Goal: Information Seeking & Learning: Learn about a topic

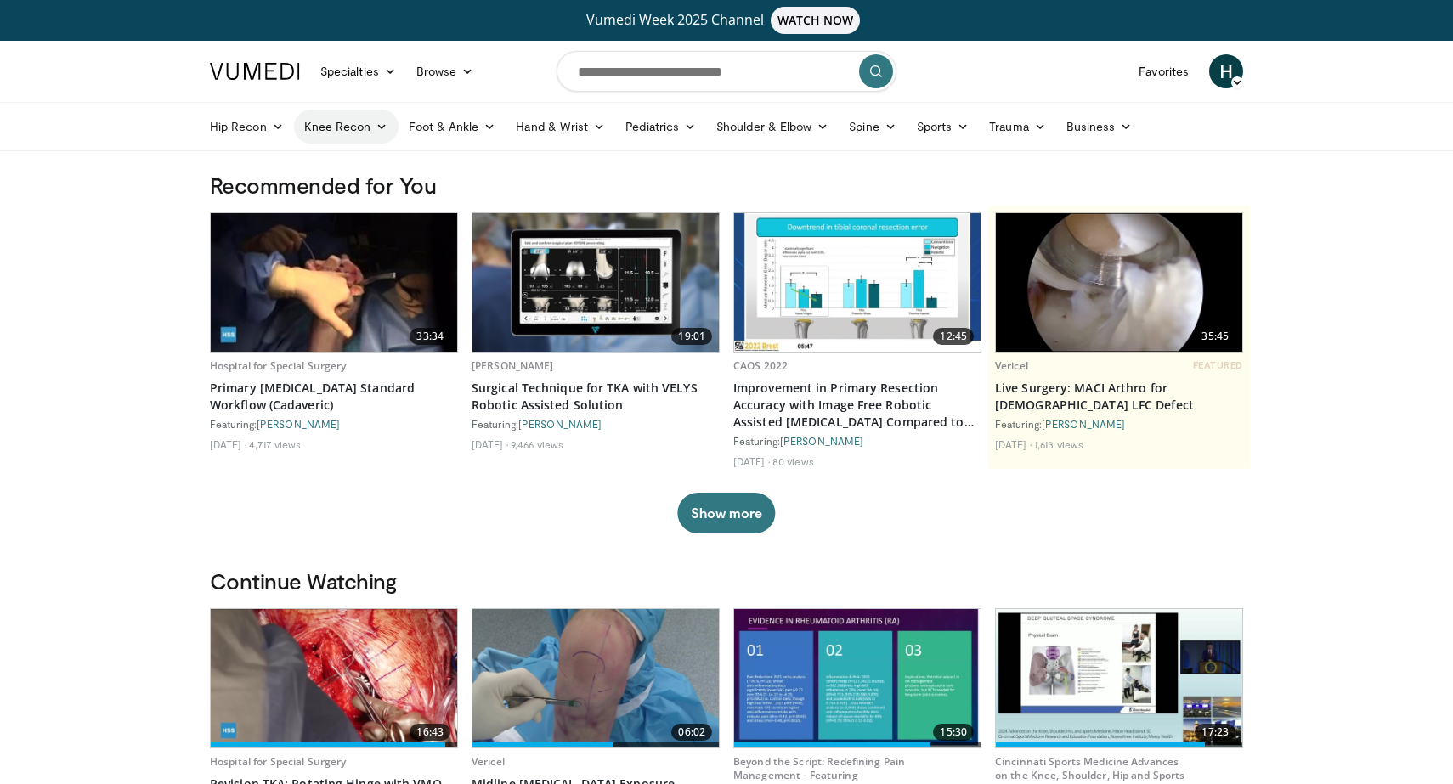
click at [348, 131] on link "Knee Recon" at bounding box center [346, 127] width 104 height 34
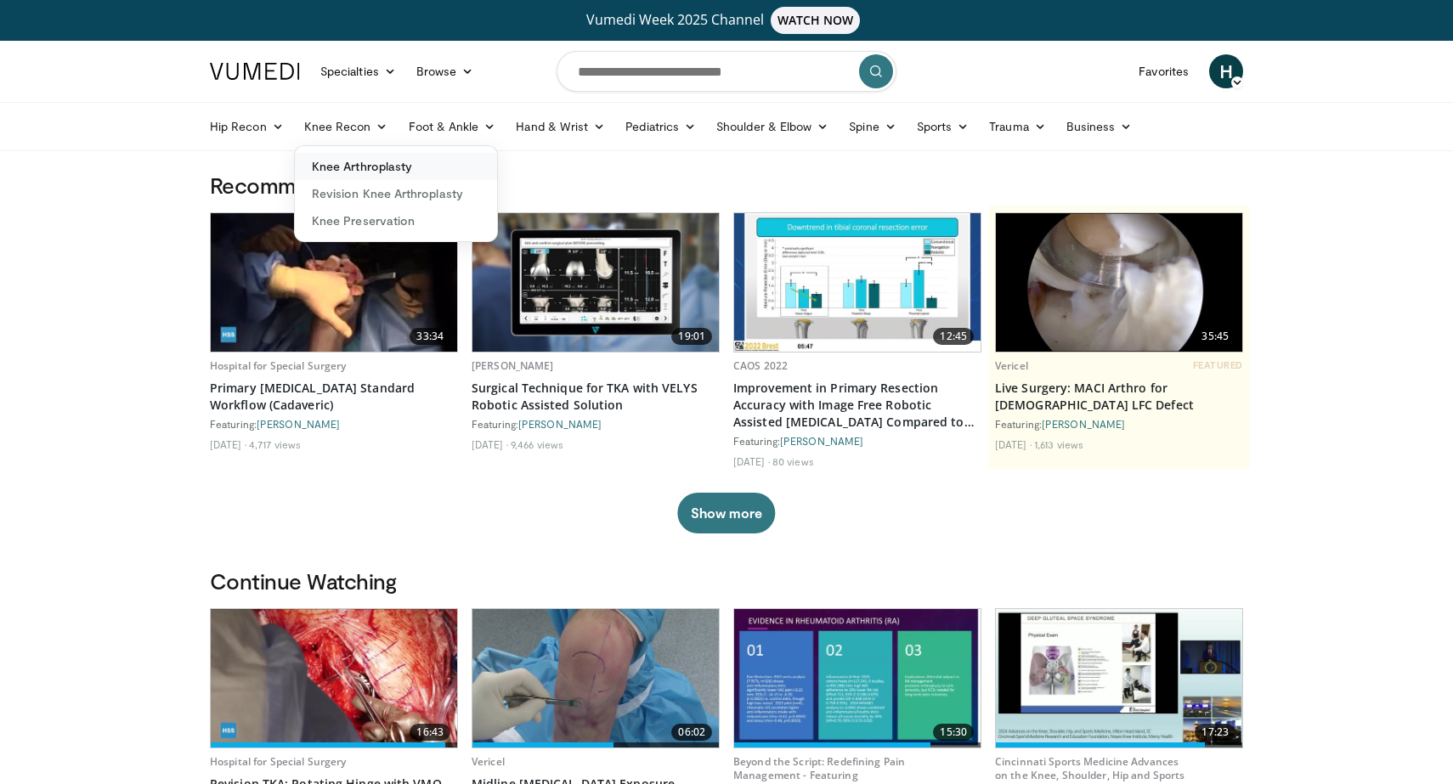
click at [363, 178] on link "Knee Arthroplasty" at bounding box center [396, 166] width 202 height 27
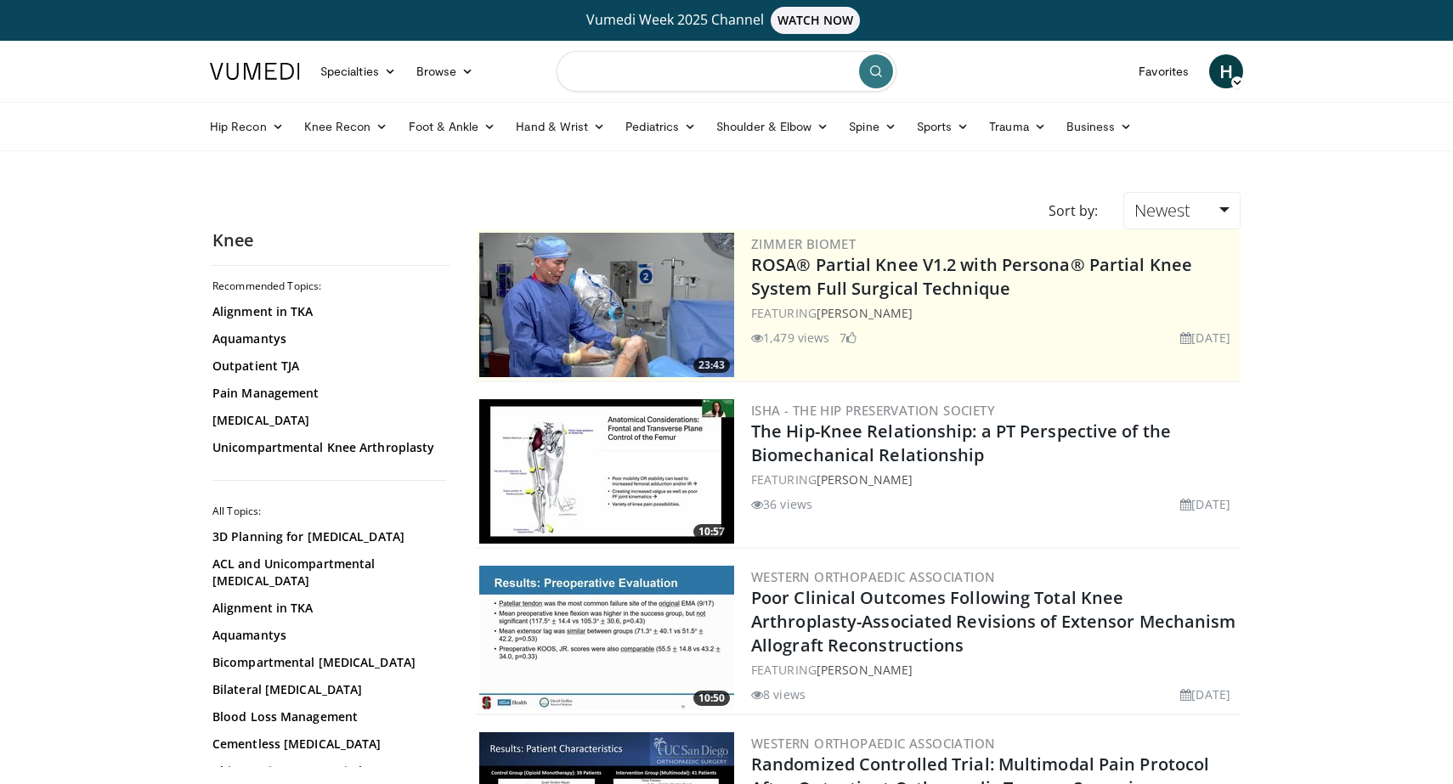
click at [682, 80] on input "Search topics, interventions" at bounding box center [726, 71] width 340 height 41
type input "**********"
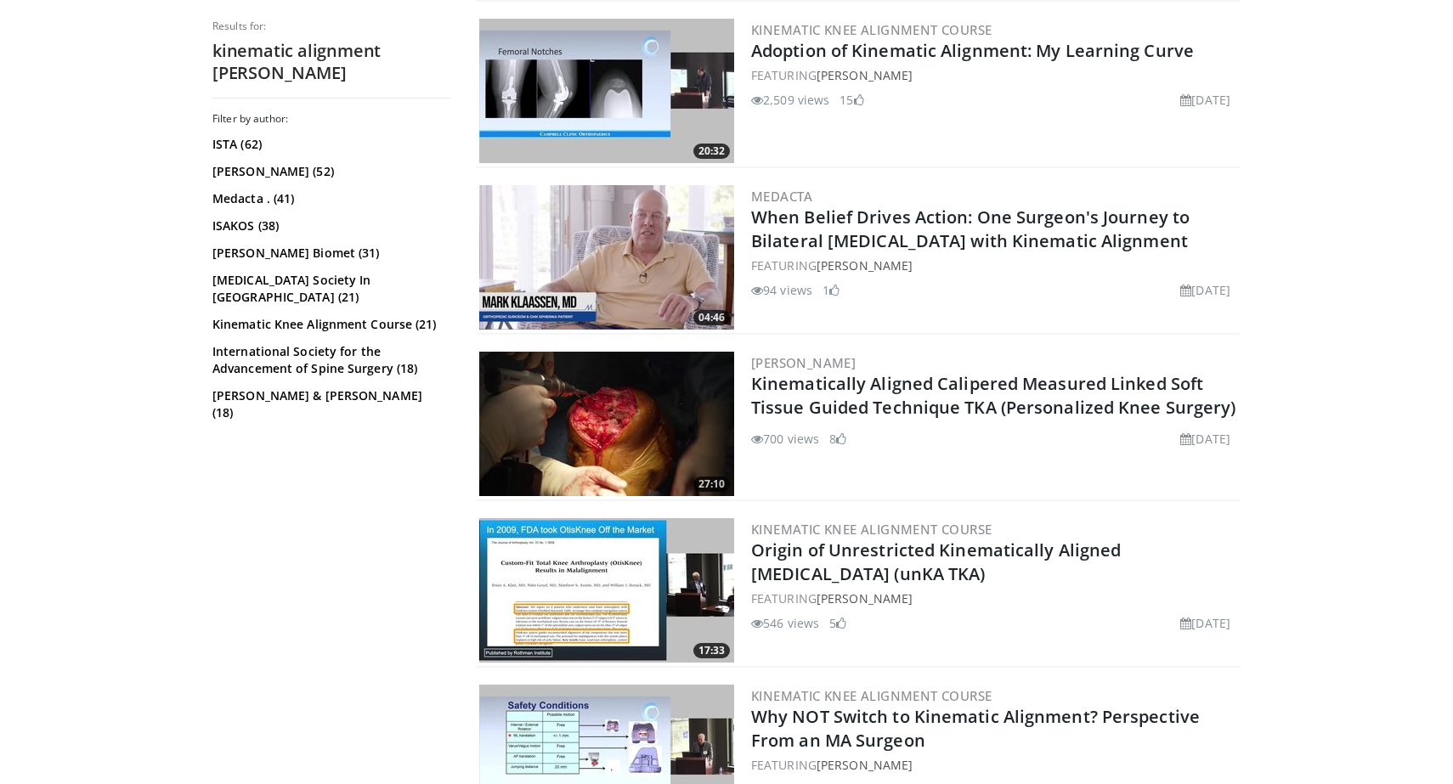
scroll to position [3822, 0]
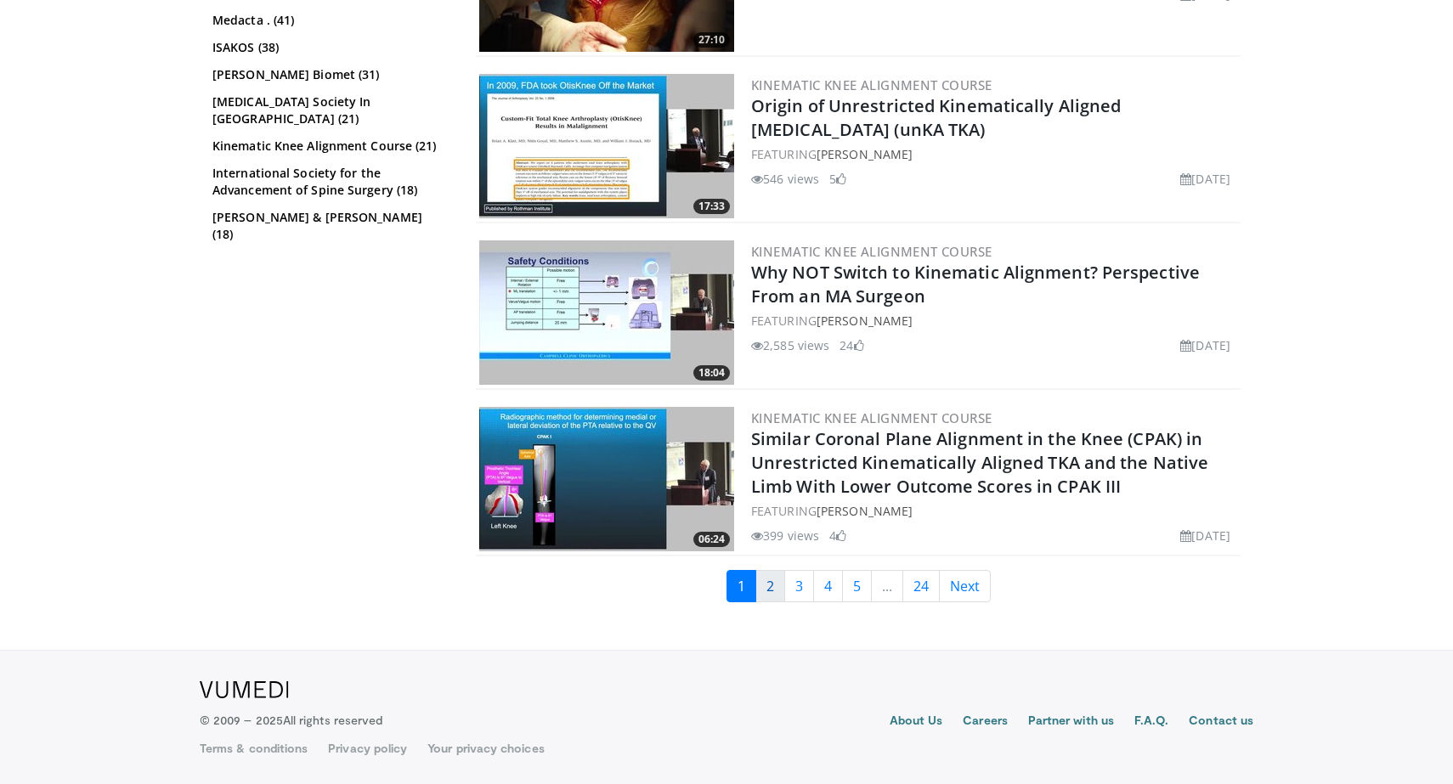
click at [775, 572] on link "2" at bounding box center [770, 586] width 30 height 32
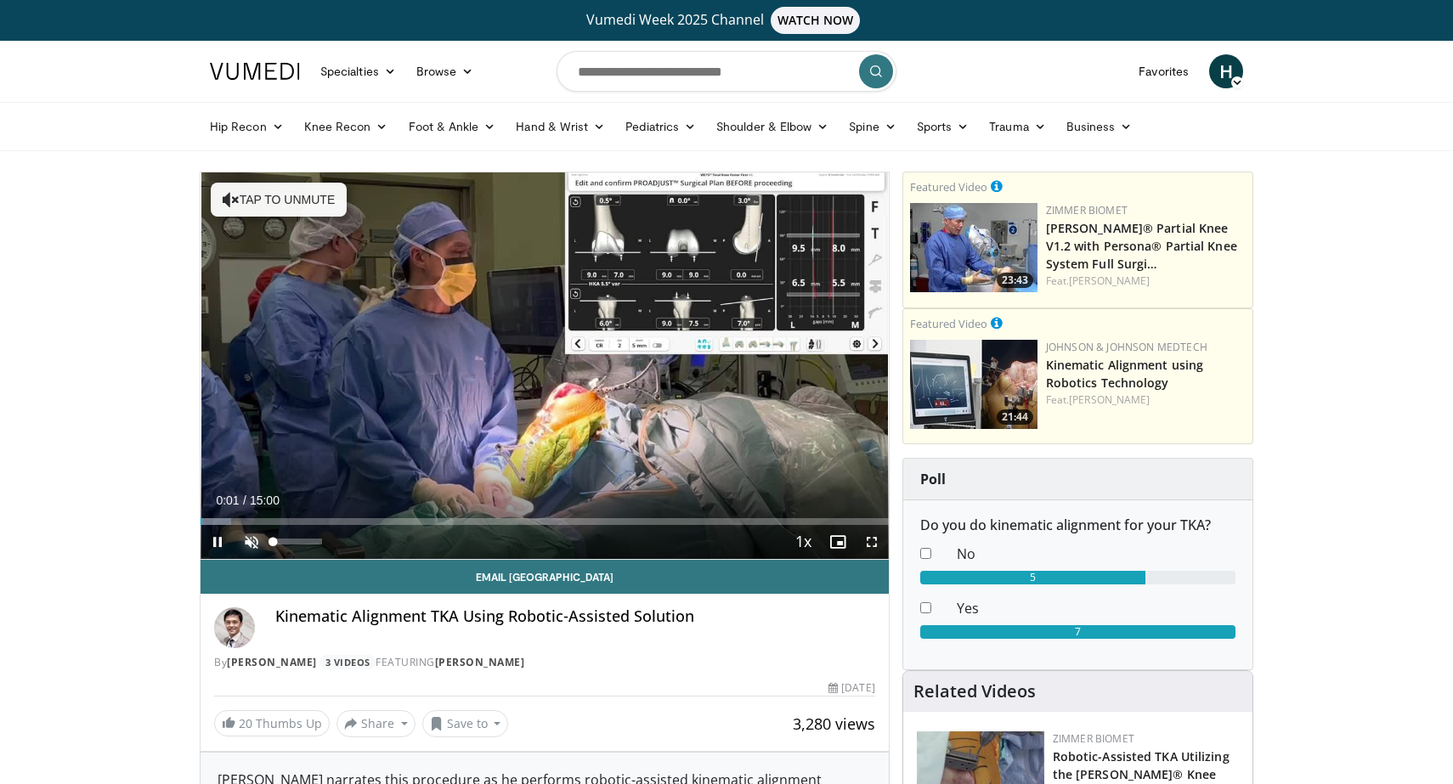
click at [264, 547] on span "Video Player" at bounding box center [251, 542] width 34 height 34
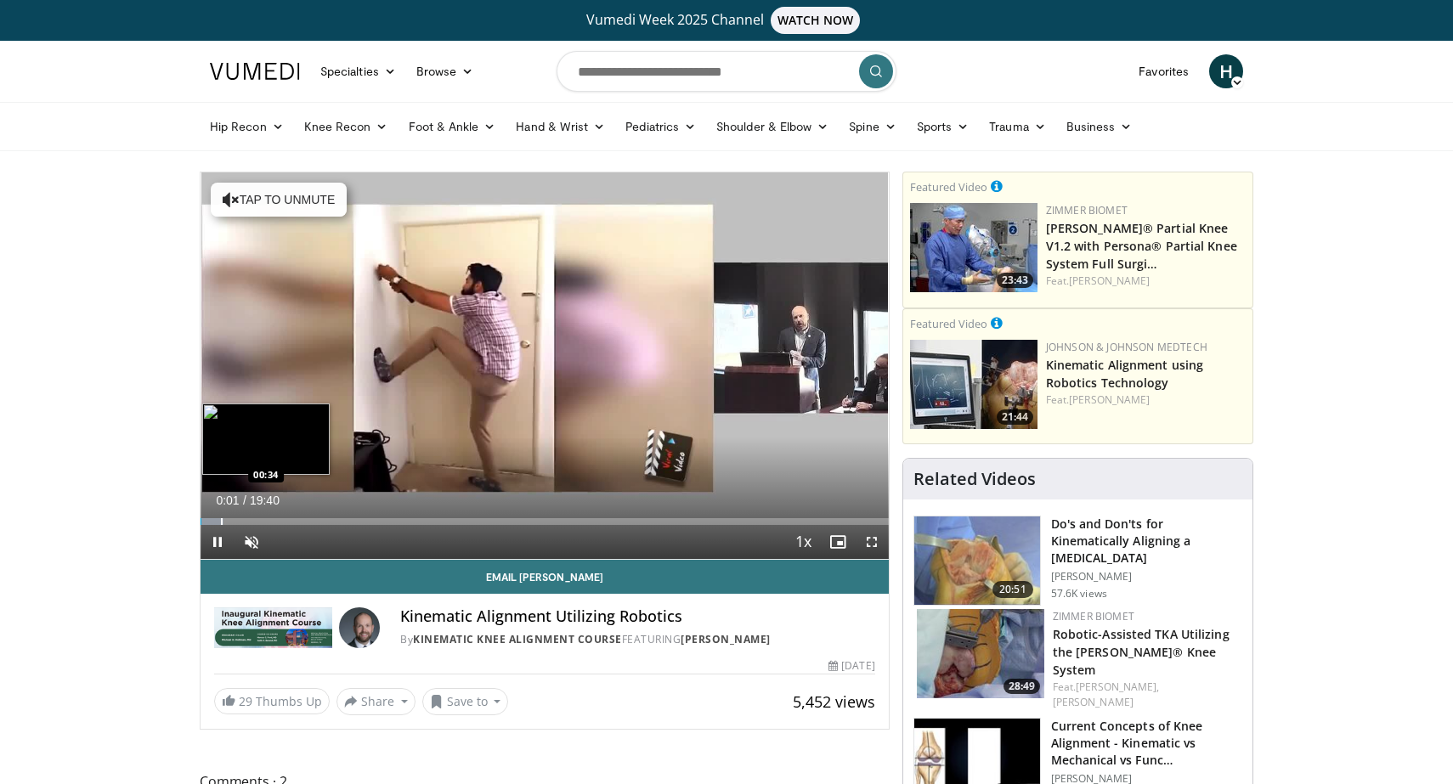
click at [221, 522] on div "Progress Bar" at bounding box center [222, 521] width 2 height 7
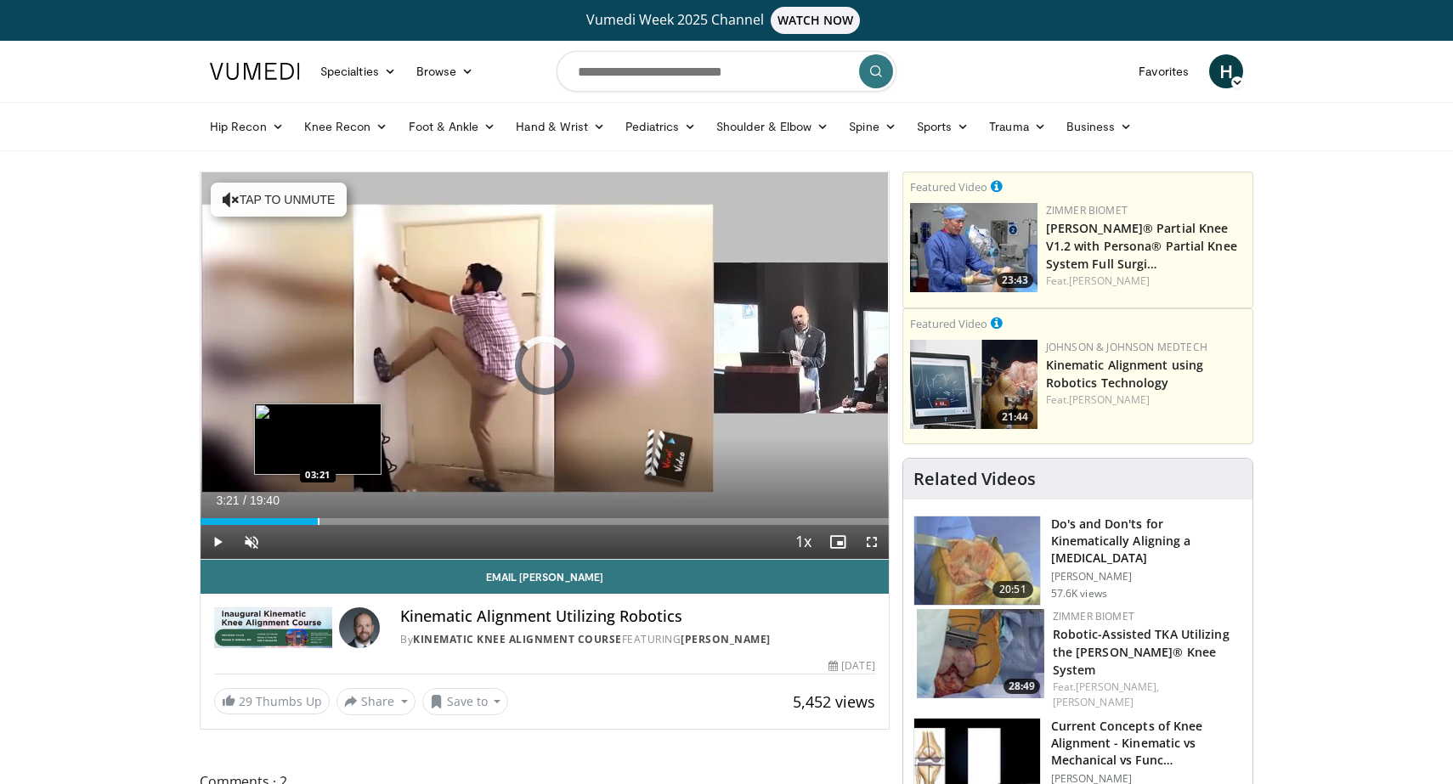
click at [318, 518] on div "Progress Bar" at bounding box center [319, 521] width 2 height 7
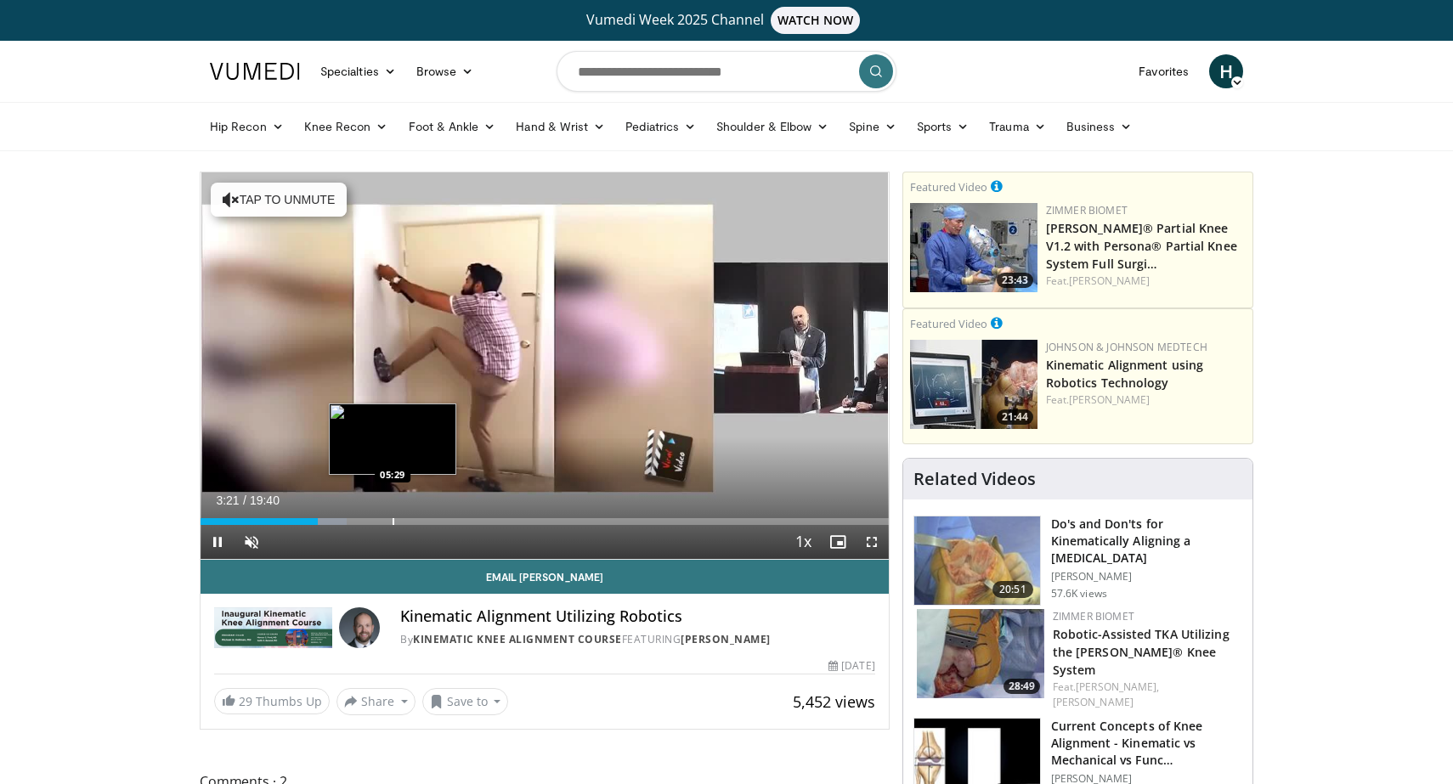
click at [402, 515] on div "Loaded : 21.20% 03:21 05:29" at bounding box center [544, 517] width 688 height 16
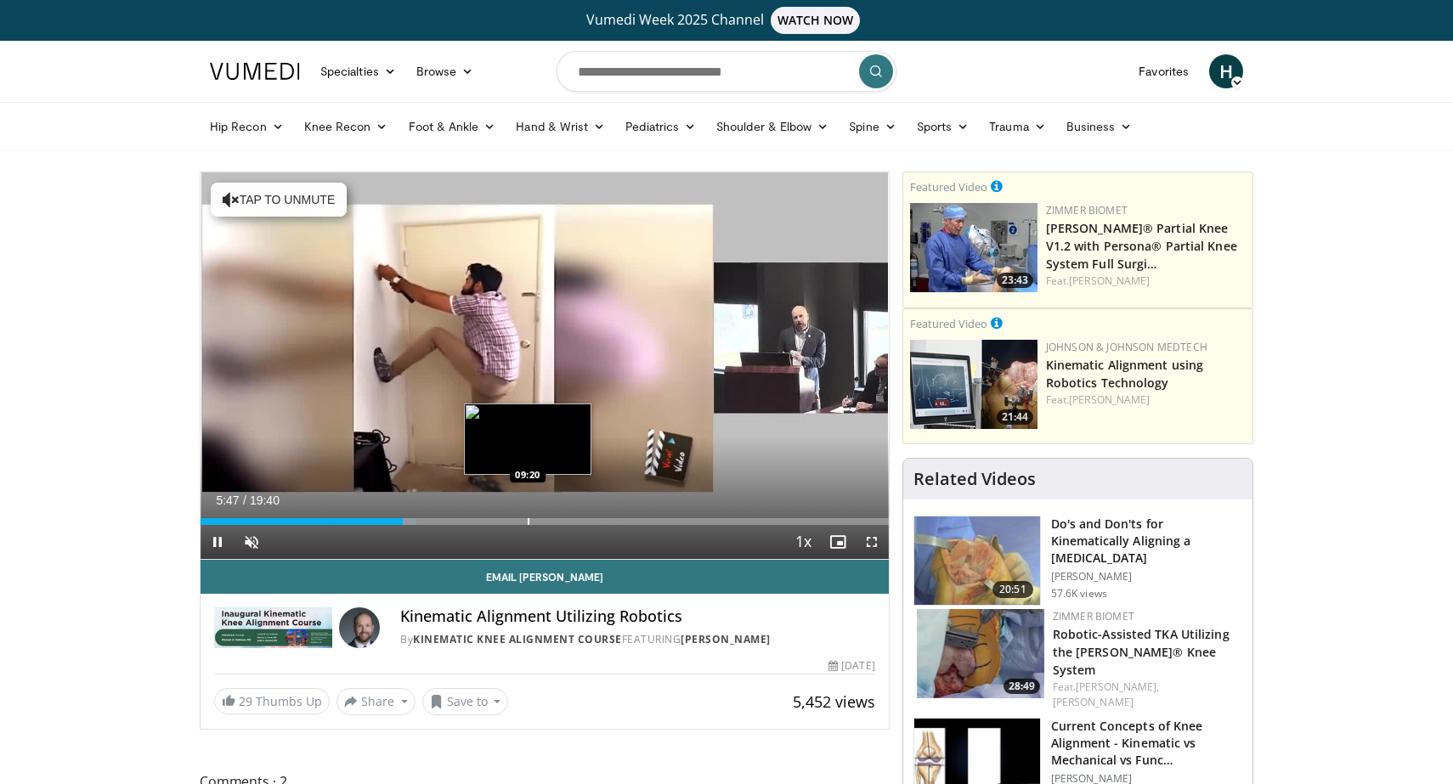
click at [528, 518] on div "Progress Bar" at bounding box center [529, 521] width 2 height 7
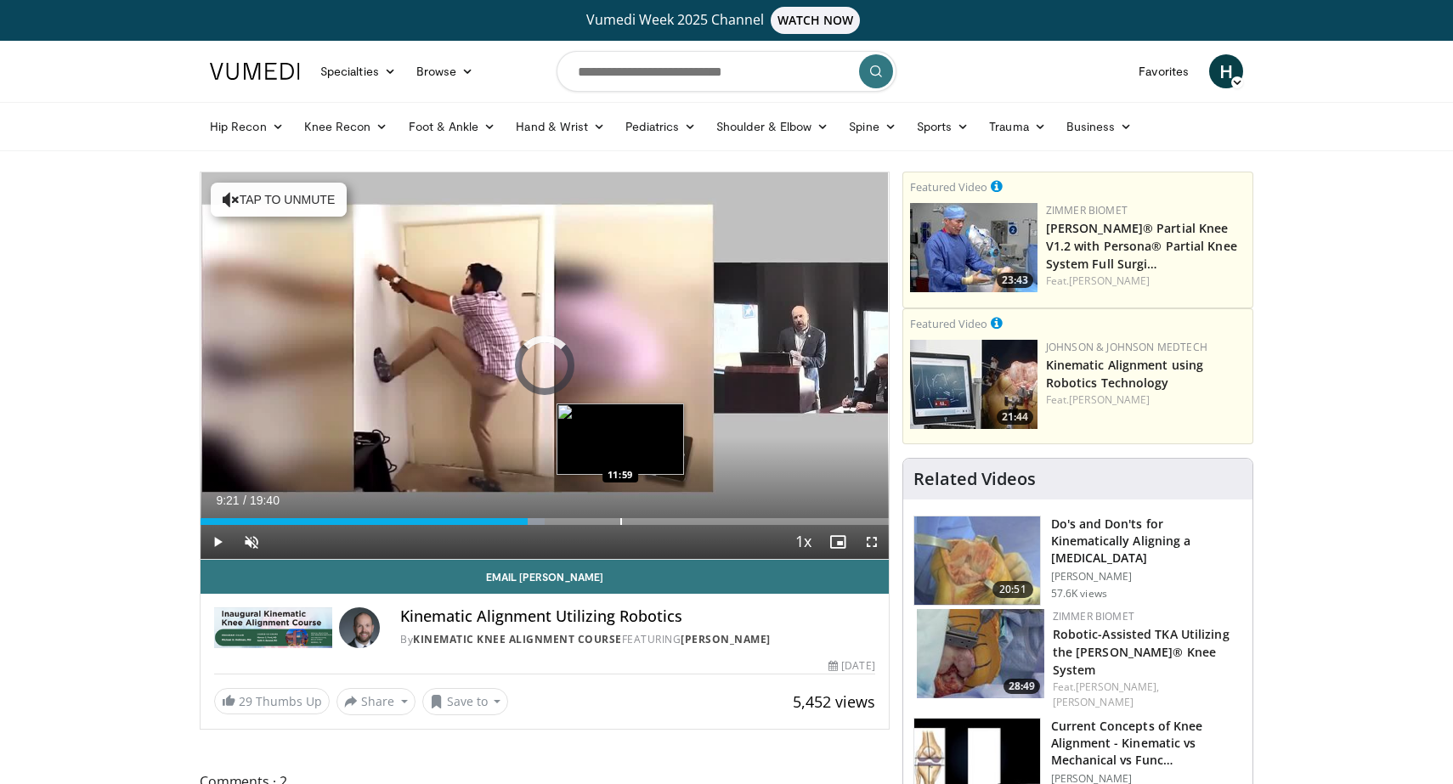
click at [620, 523] on div "Progress Bar" at bounding box center [621, 521] width 2 height 7
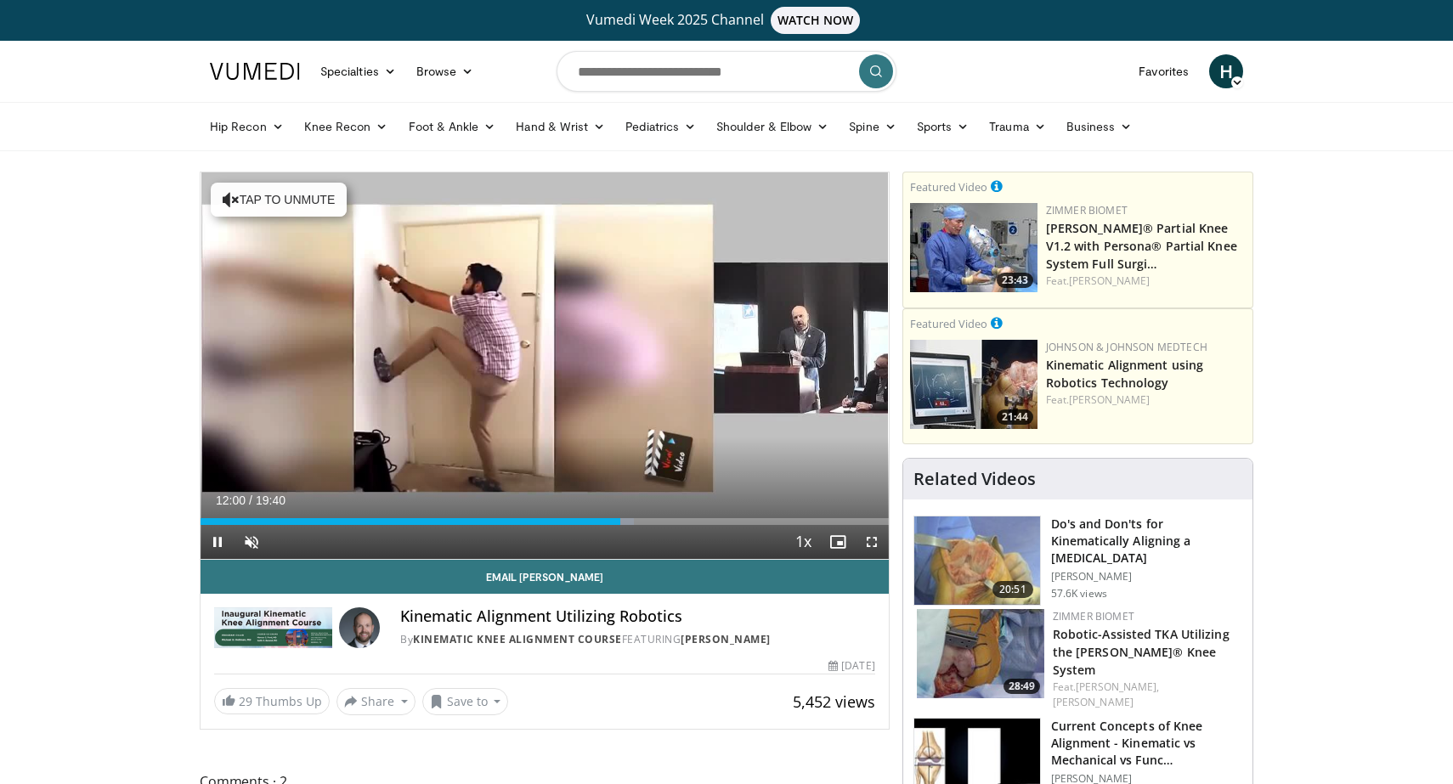
click at [650, 529] on div "Current Time 12:00 / Duration 19:40 Pause Skip Backward Skip Forward Unmute Loa…" at bounding box center [544, 542] width 688 height 34
click at [674, 532] on div "Current Time 12:01 / Duration 19:40 Pause Skip Backward Skip Forward Unmute Loa…" at bounding box center [544, 542] width 688 height 34
click at [673, 528] on div "Current Time 12:02 / Duration 19:40 Pause Skip Backward Skip Forward Unmute Loa…" at bounding box center [544, 542] width 688 height 34
click at [677, 521] on div "Progress Bar" at bounding box center [678, 521] width 2 height 7
click at [259, 540] on span "Video Player" at bounding box center [251, 542] width 34 height 34
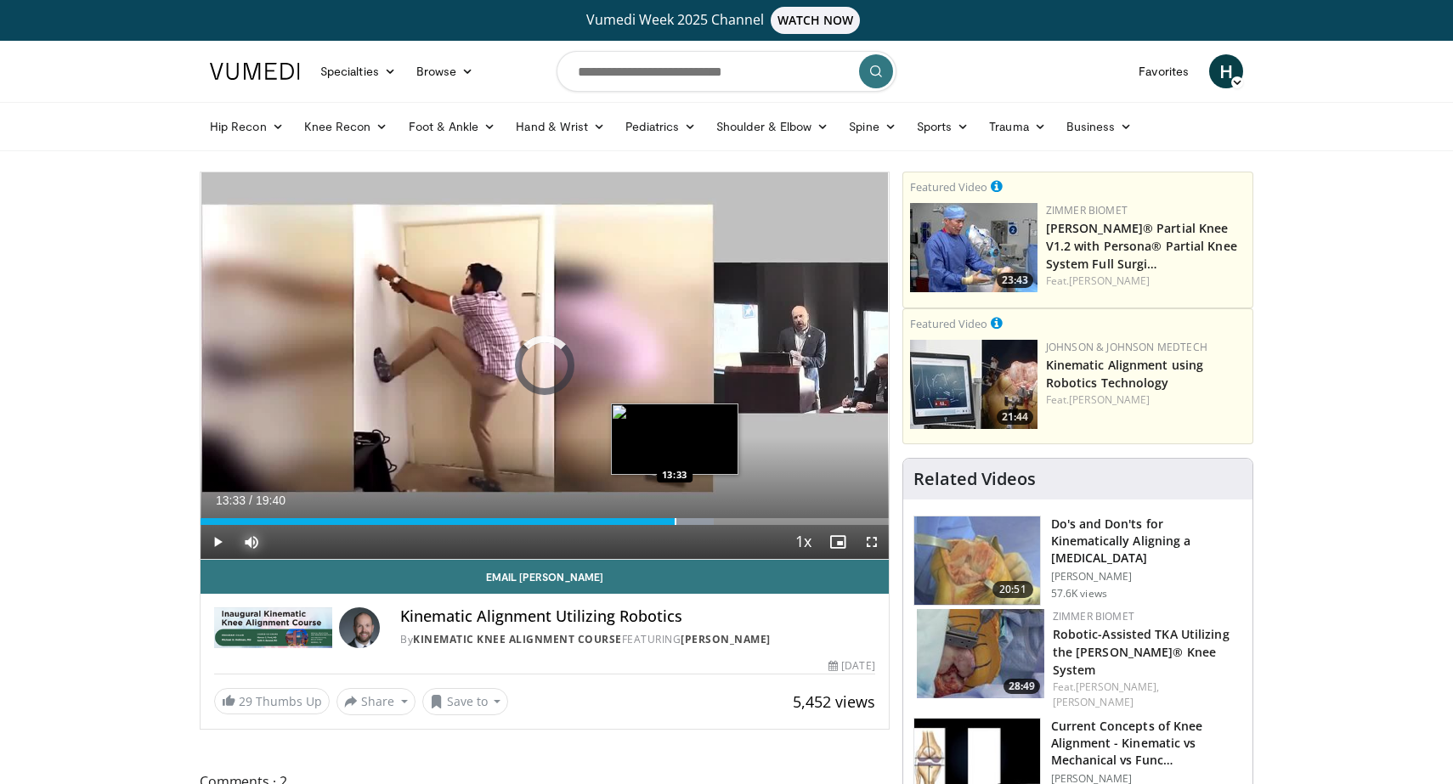
click at [674, 522] on div "Progress Bar" at bounding box center [675, 521] width 2 height 7
click at [700, 522] on div "Progress Bar" at bounding box center [701, 521] width 2 height 7
click at [677, 522] on div "Progress Bar" at bounding box center [678, 521] width 2 height 7
click at [707, 519] on div "Progress Bar" at bounding box center [708, 521] width 2 height 7
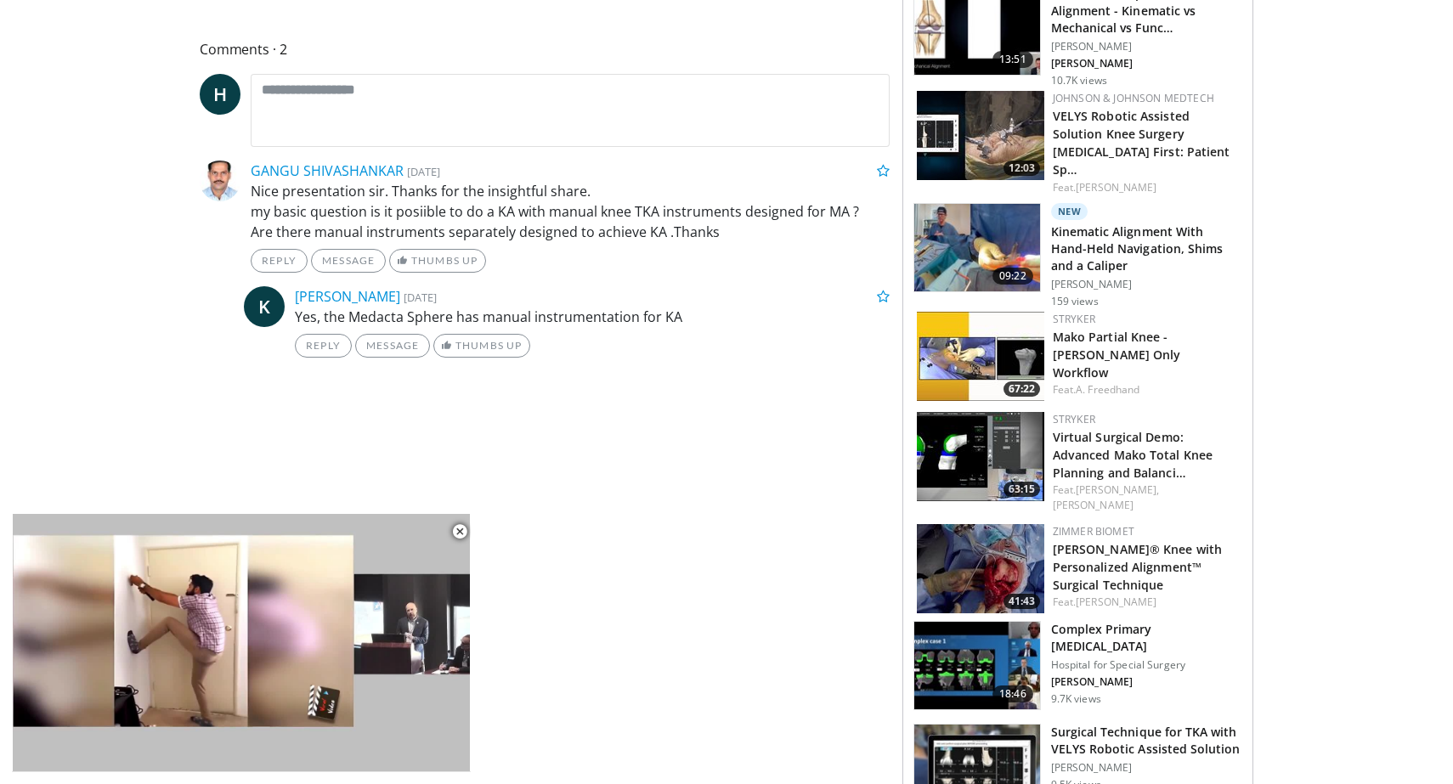
scroll to position [737, 0]
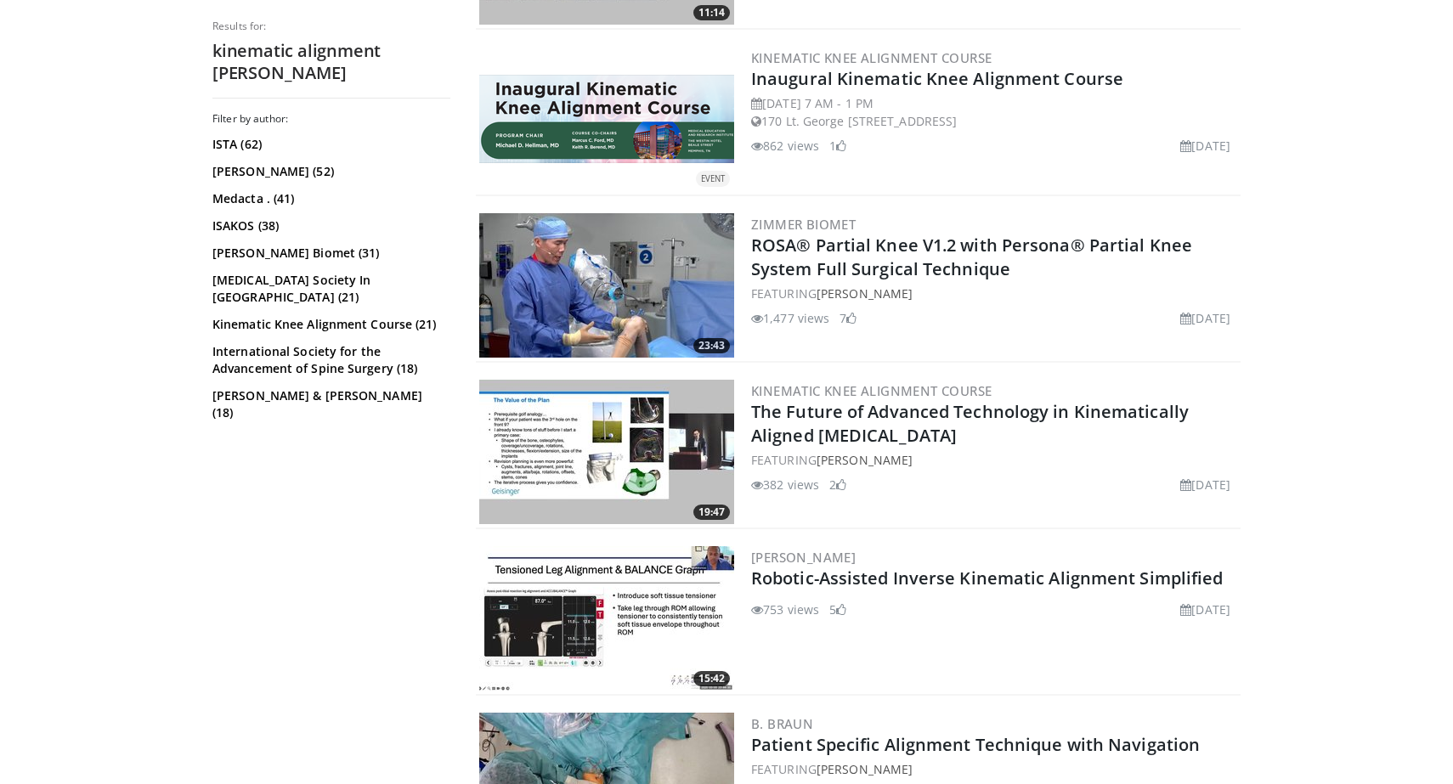
scroll to position [1186, 0]
click at [652, 316] on img at bounding box center [606, 284] width 255 height 144
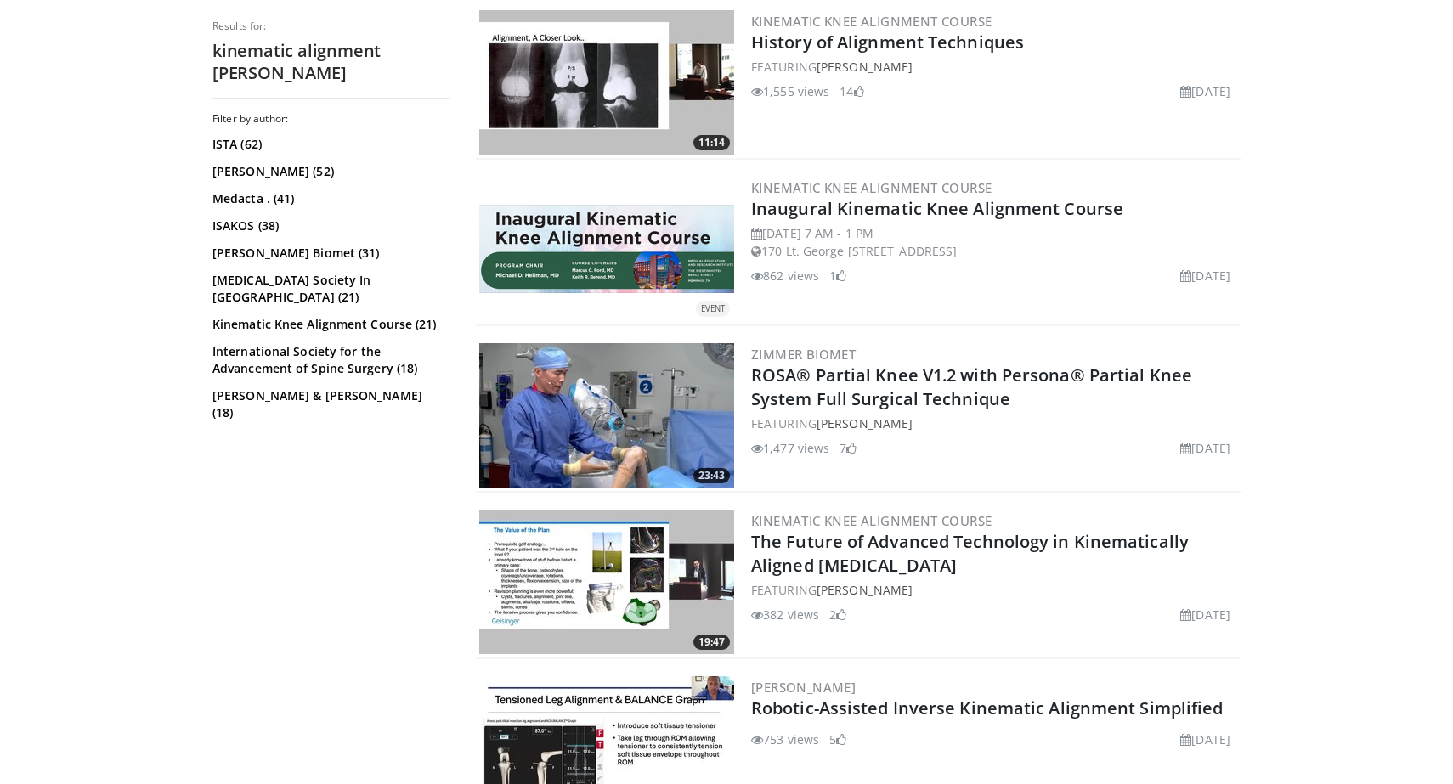
scroll to position [0, 0]
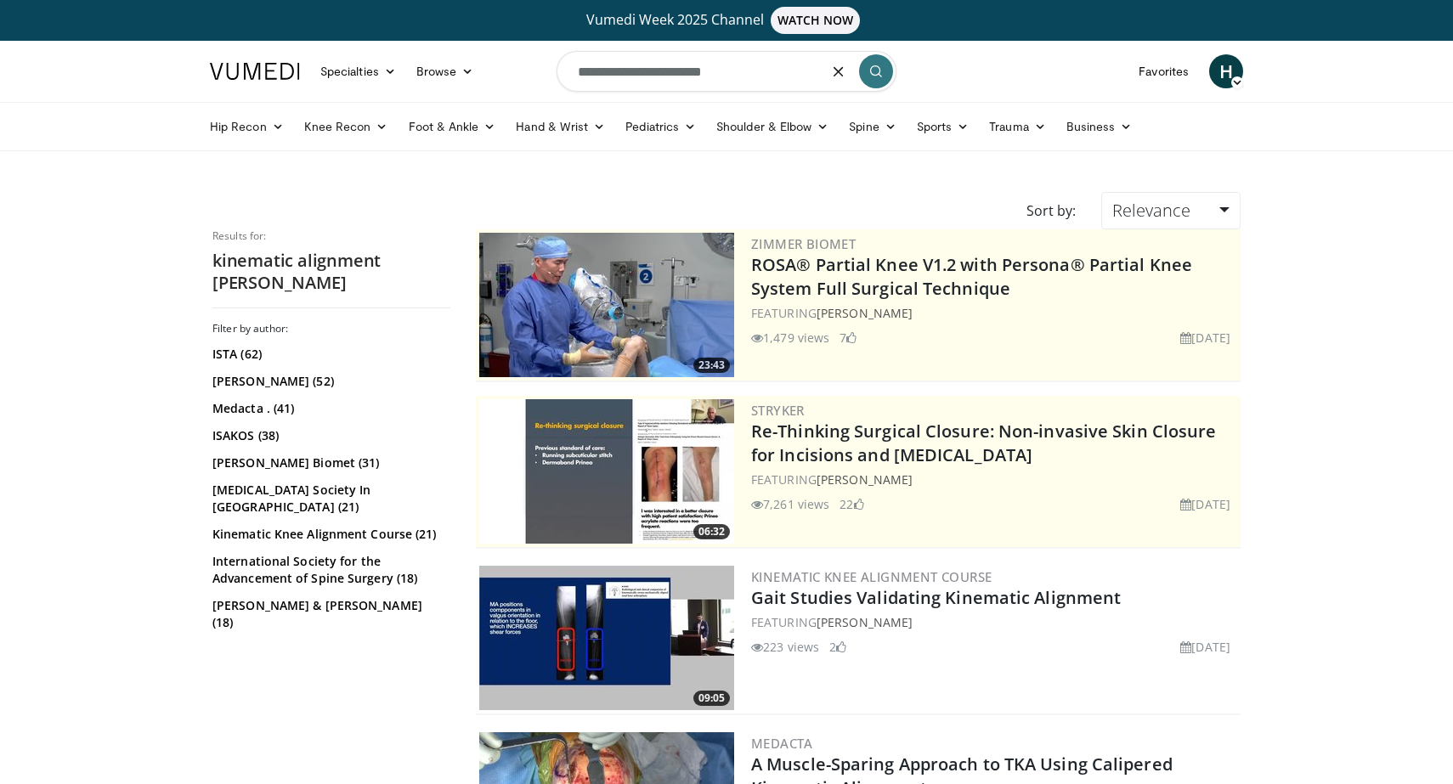
drag, startPoint x: 706, startPoint y: 68, endPoint x: 398, endPoint y: 90, distance: 308.3
click at [400, 93] on nav "Specialties Adult & Family Medicine Allergy, Asthma, Immunology Anesthesiology …" at bounding box center [726, 71] width 1053 height 61
type input "*"
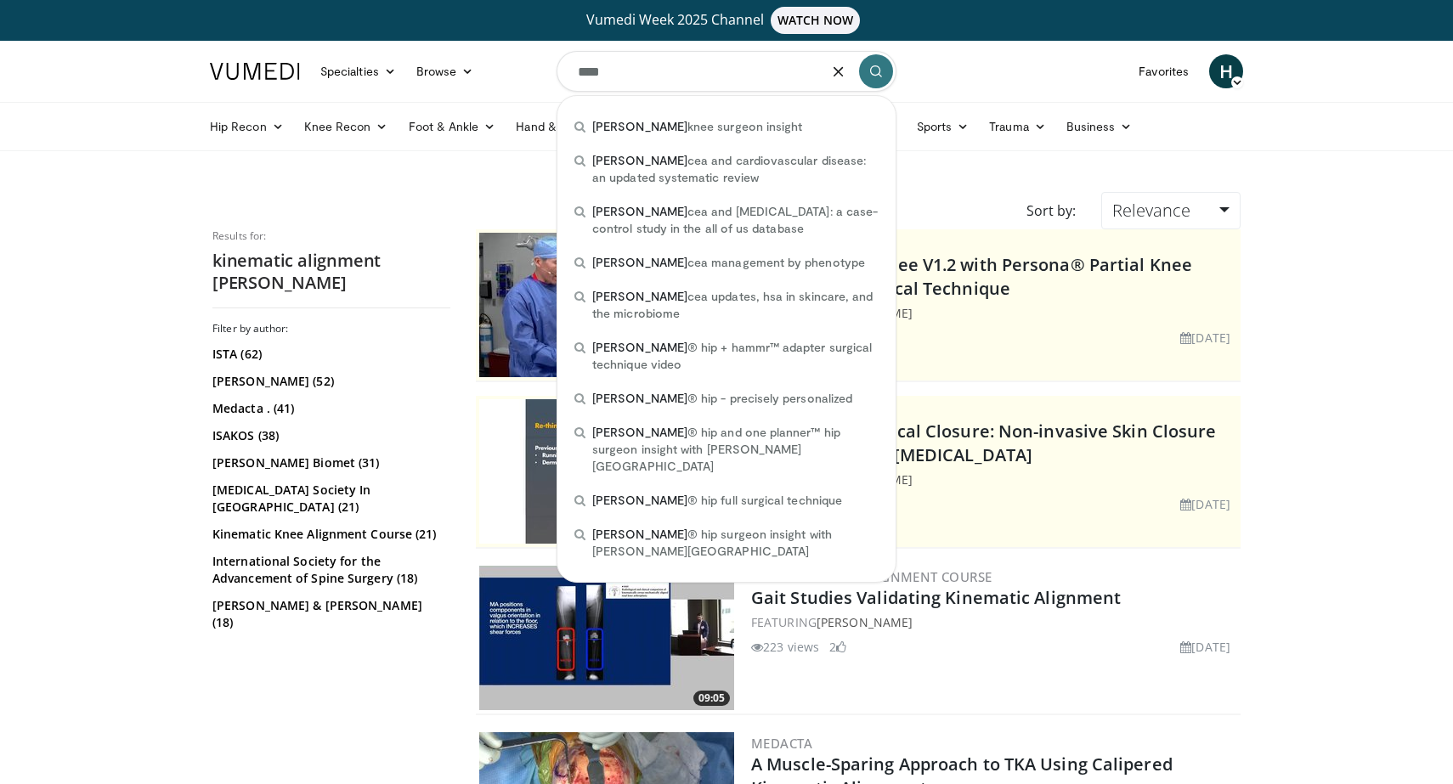
type input "****"
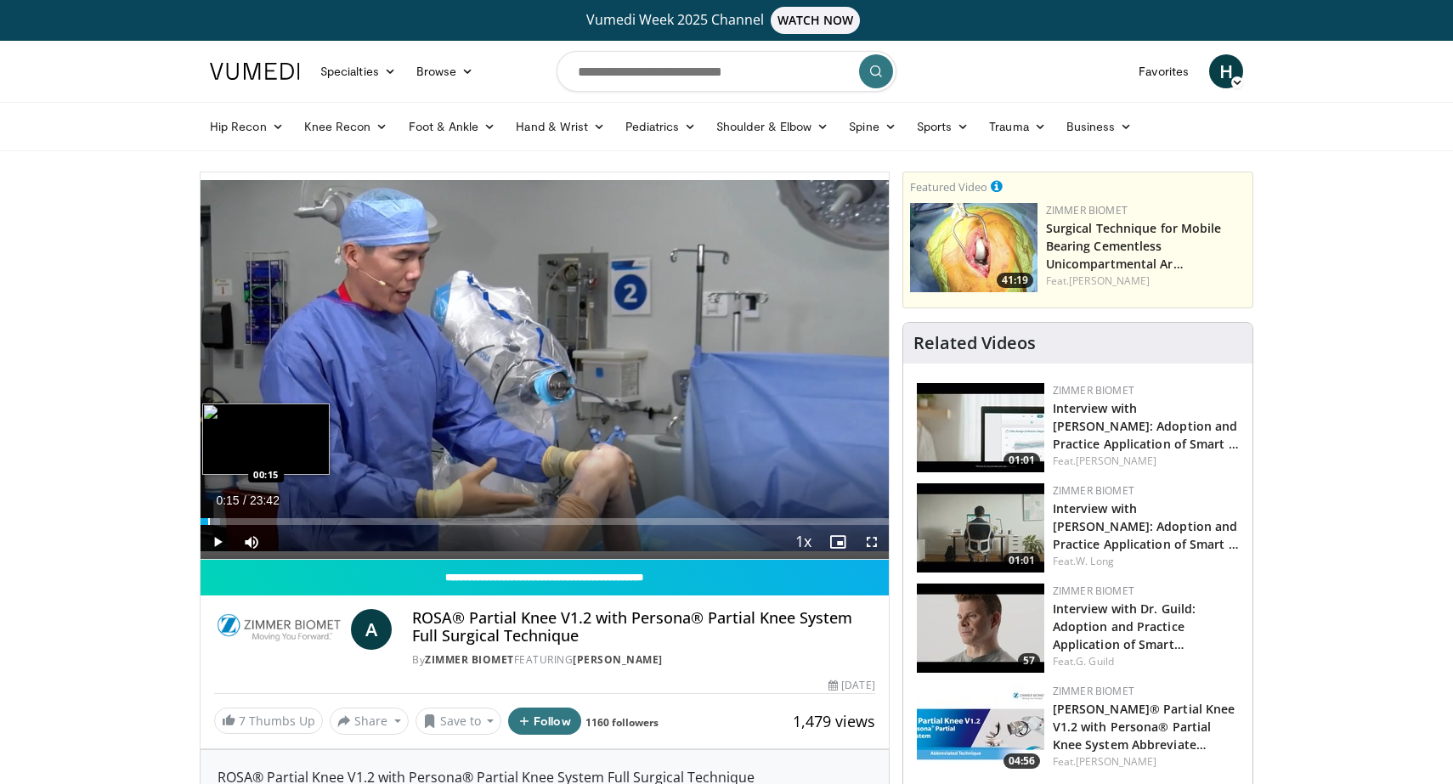
click at [208, 522] on div "Progress Bar" at bounding box center [209, 521] width 2 height 7
click at [226, 521] on div "Progress Bar" at bounding box center [227, 521] width 2 height 7
click at [235, 518] on div "Progress Bar" at bounding box center [236, 521] width 2 height 7
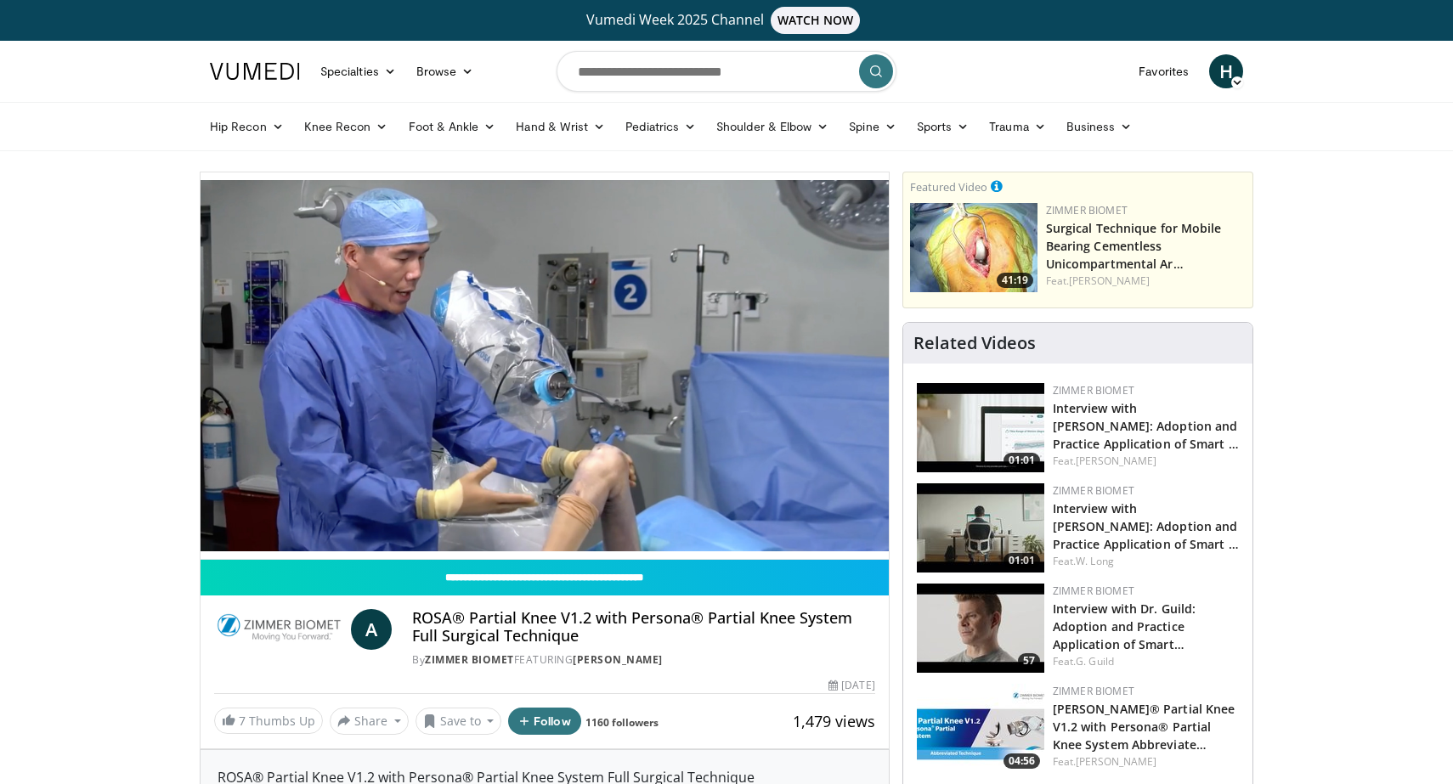
click at [257, 521] on div "10 seconds Tap to unmute" at bounding box center [544, 365] width 688 height 387
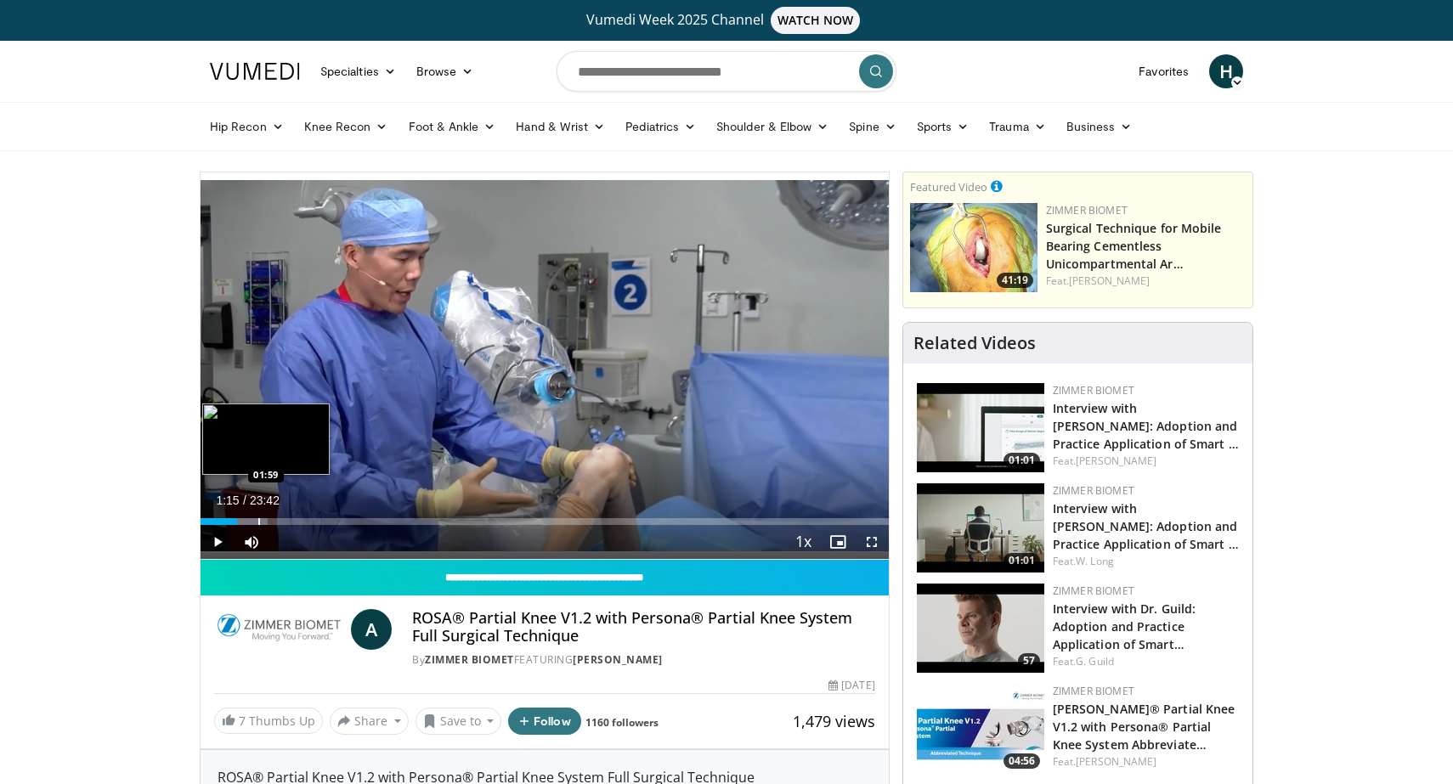
click at [258, 522] on div "Progress Bar" at bounding box center [259, 521] width 2 height 7
click at [231, 542] on span "Video Player" at bounding box center [217, 542] width 34 height 34
click at [283, 518] on div "Progress Bar" at bounding box center [284, 521] width 2 height 7
click at [304, 520] on div "Progress Bar" at bounding box center [305, 521] width 2 height 7
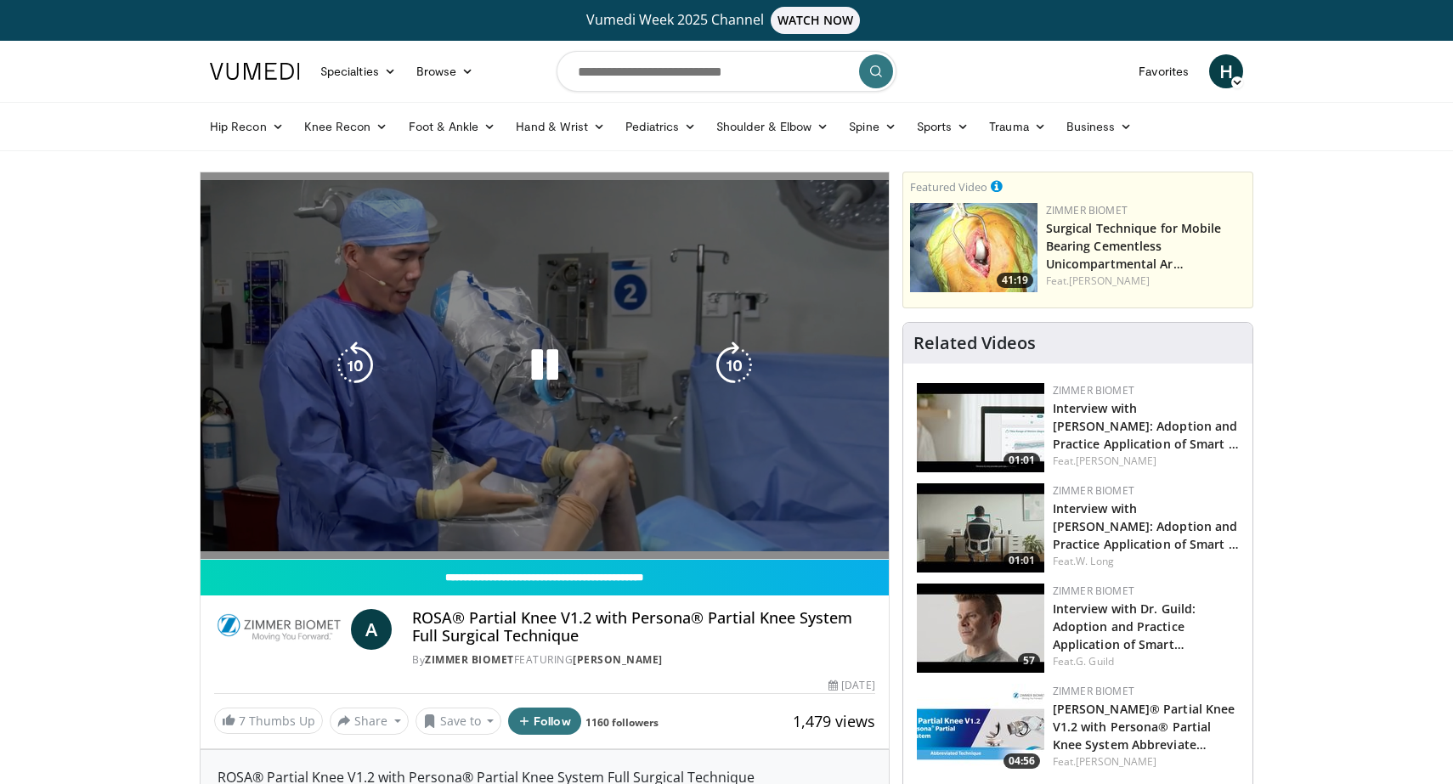
click at [332, 519] on div "10 seconds Tap to unmute" at bounding box center [544, 365] width 688 height 387
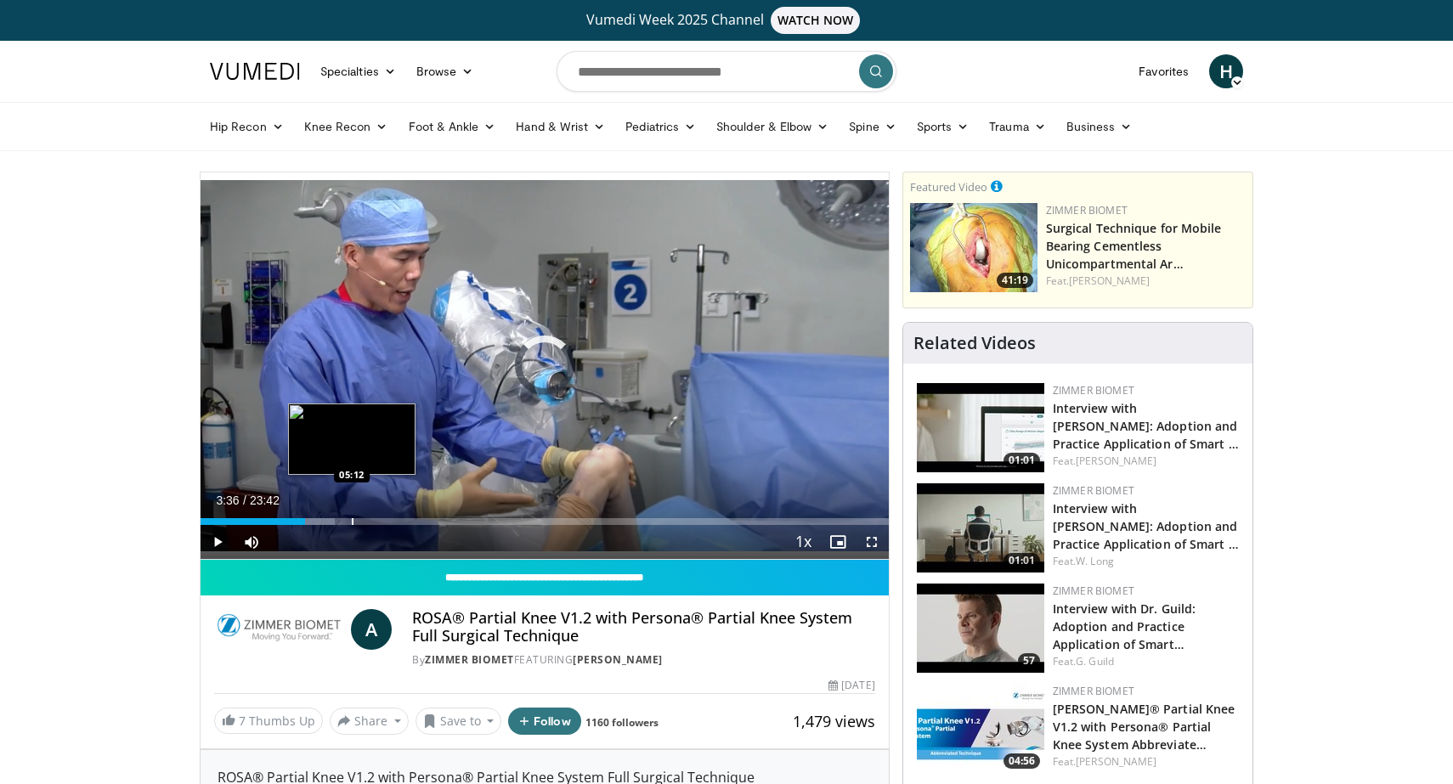
click at [352, 519] on div "Progress Bar" at bounding box center [353, 521] width 2 height 7
click at [368, 516] on div "Loaded : 25.33% 05:12 06:00" at bounding box center [544, 517] width 688 height 16
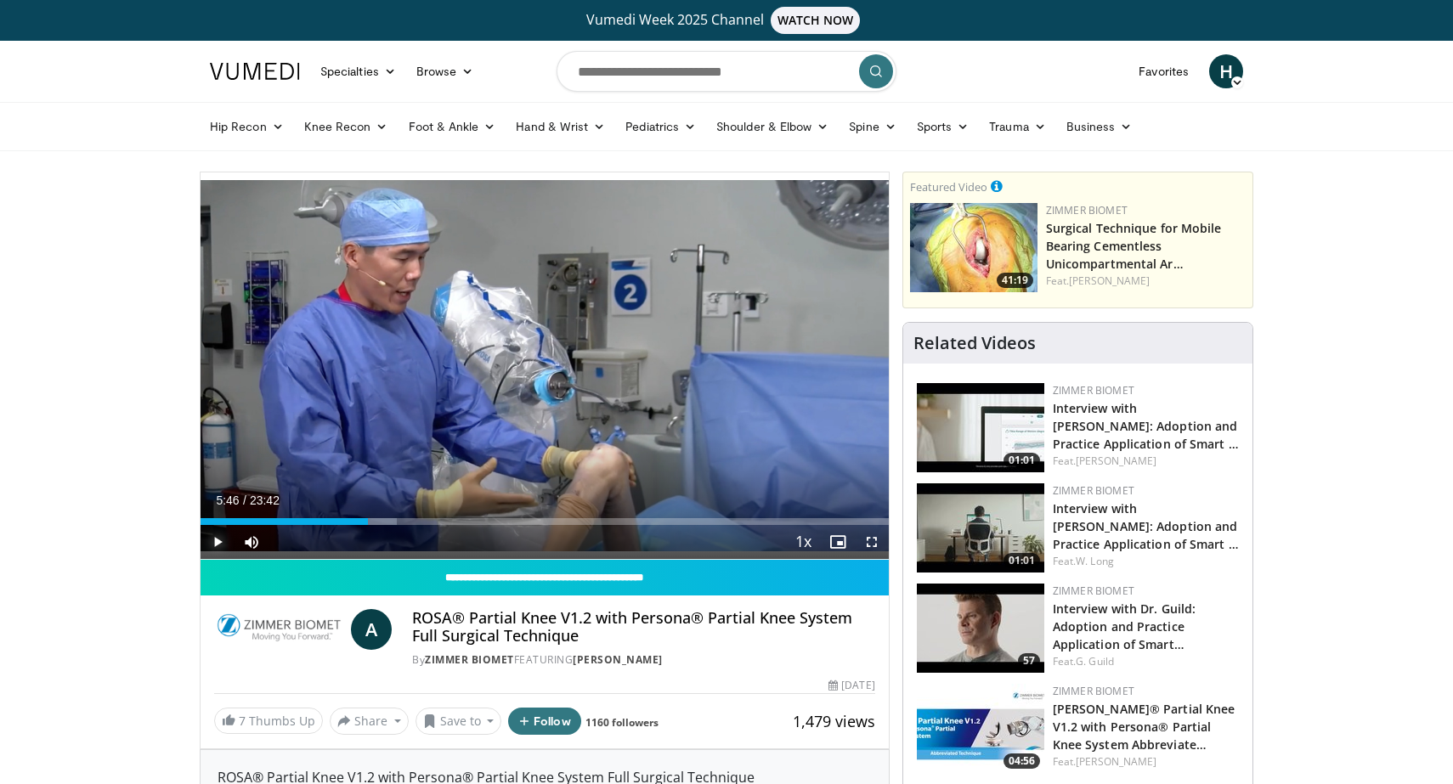
click at [221, 541] on span "Video Player" at bounding box center [217, 542] width 34 height 34
click at [392, 522] on div "Progress Bar" at bounding box center [393, 521] width 2 height 7
click at [412, 522] on div "Progress Bar" at bounding box center [413, 521] width 2 height 7
click at [433, 522] on div "Progress Bar" at bounding box center [434, 521] width 2 height 7
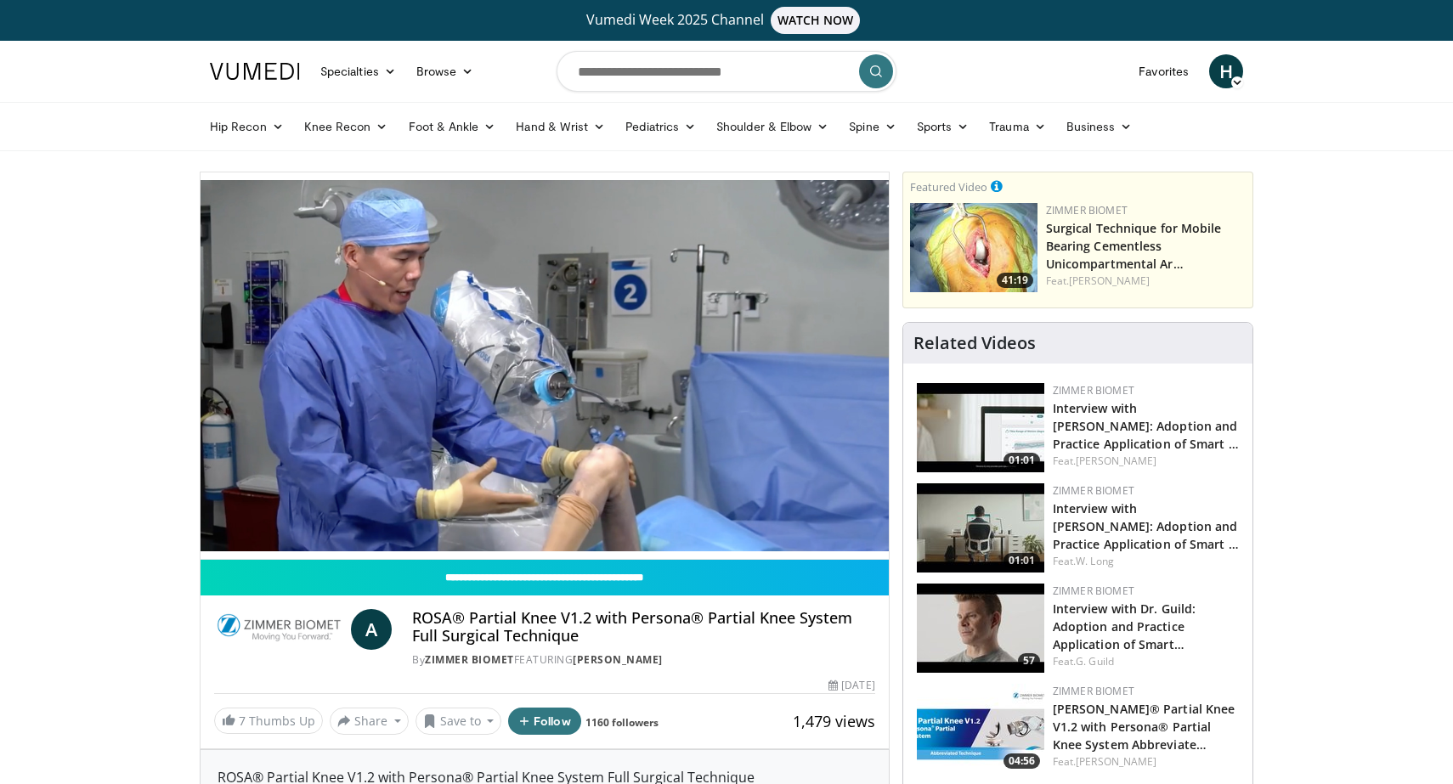
click at [457, 523] on div "10 seconds Tap to unmute" at bounding box center [544, 365] width 688 height 387
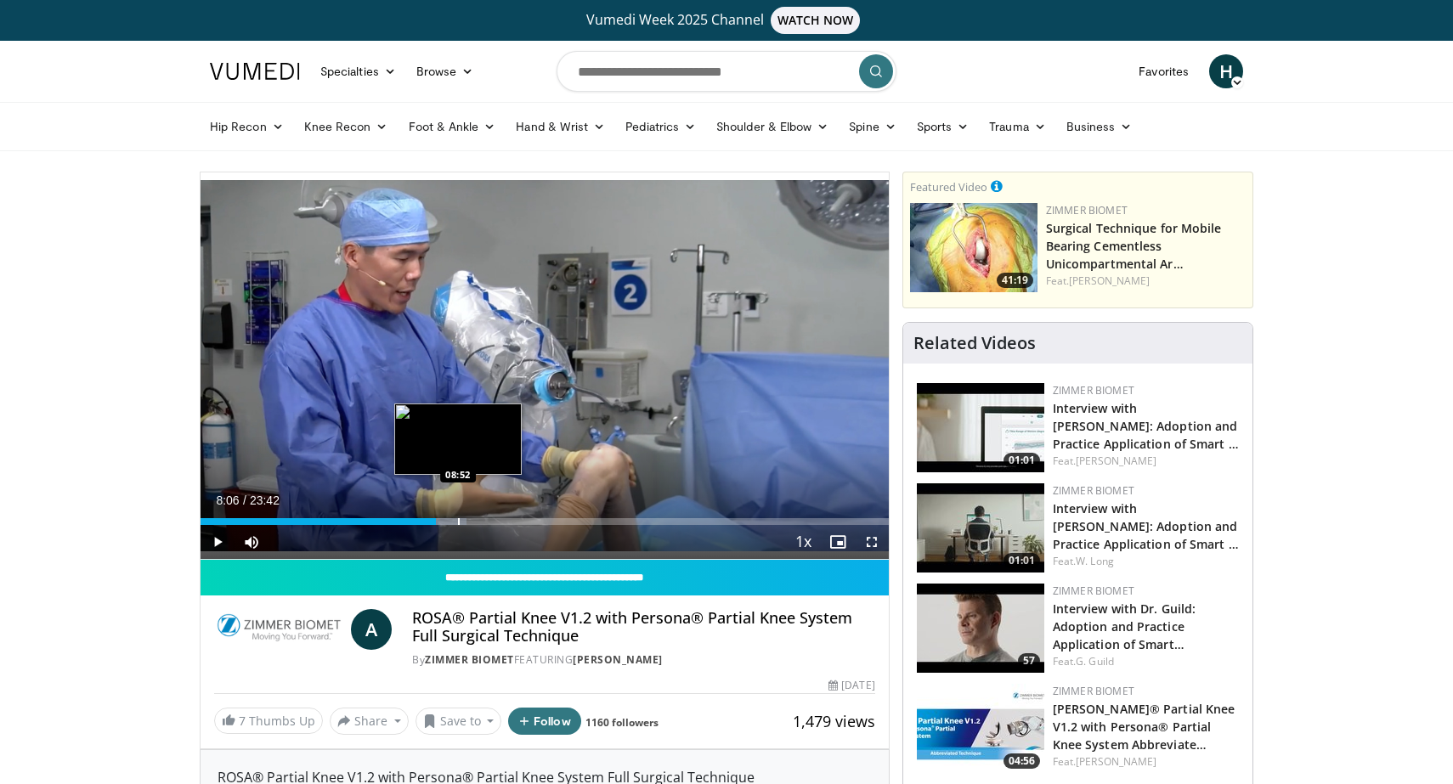
click at [457, 523] on div "Progress Bar" at bounding box center [443, 521] width 46 height 7
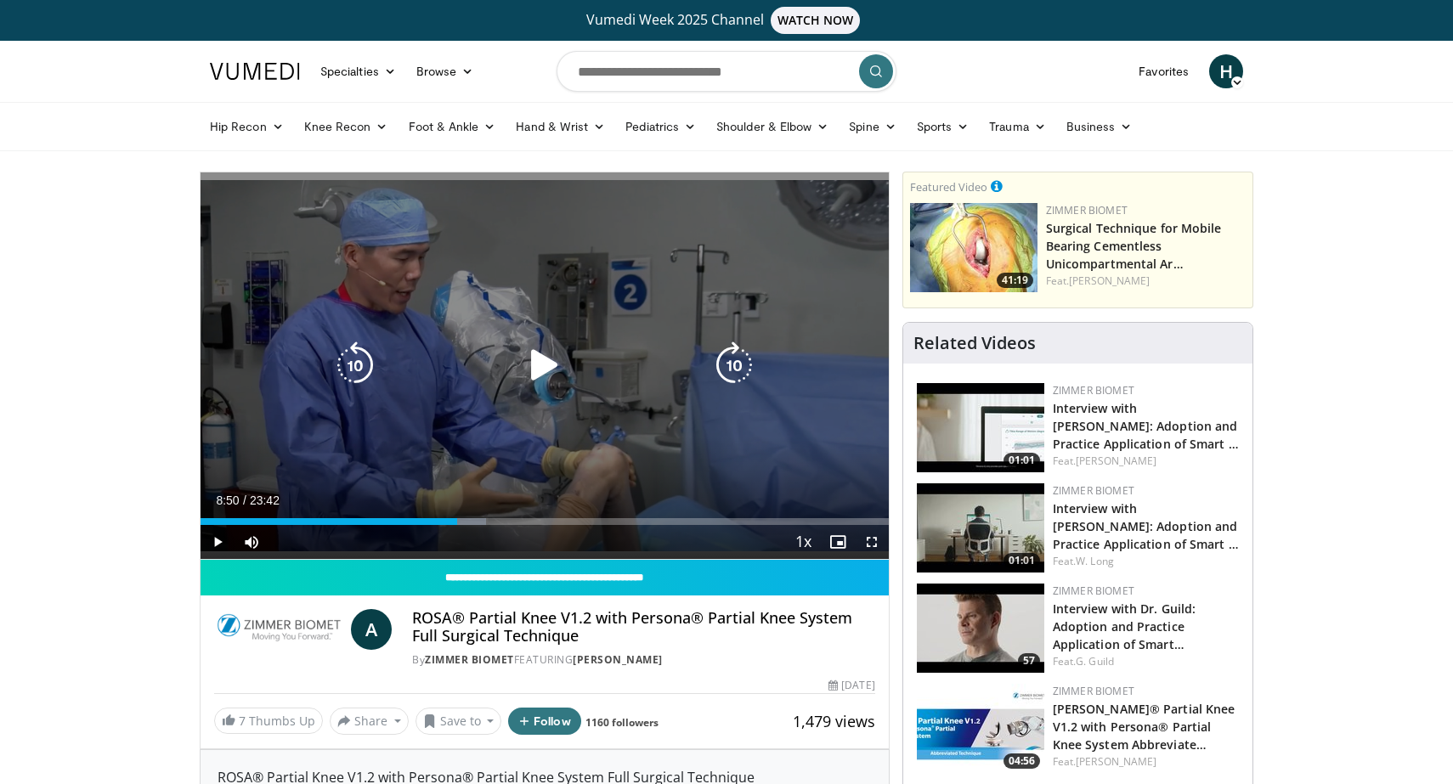
click at [455, 454] on div "10 seconds Tap to unmute" at bounding box center [544, 365] width 688 height 387
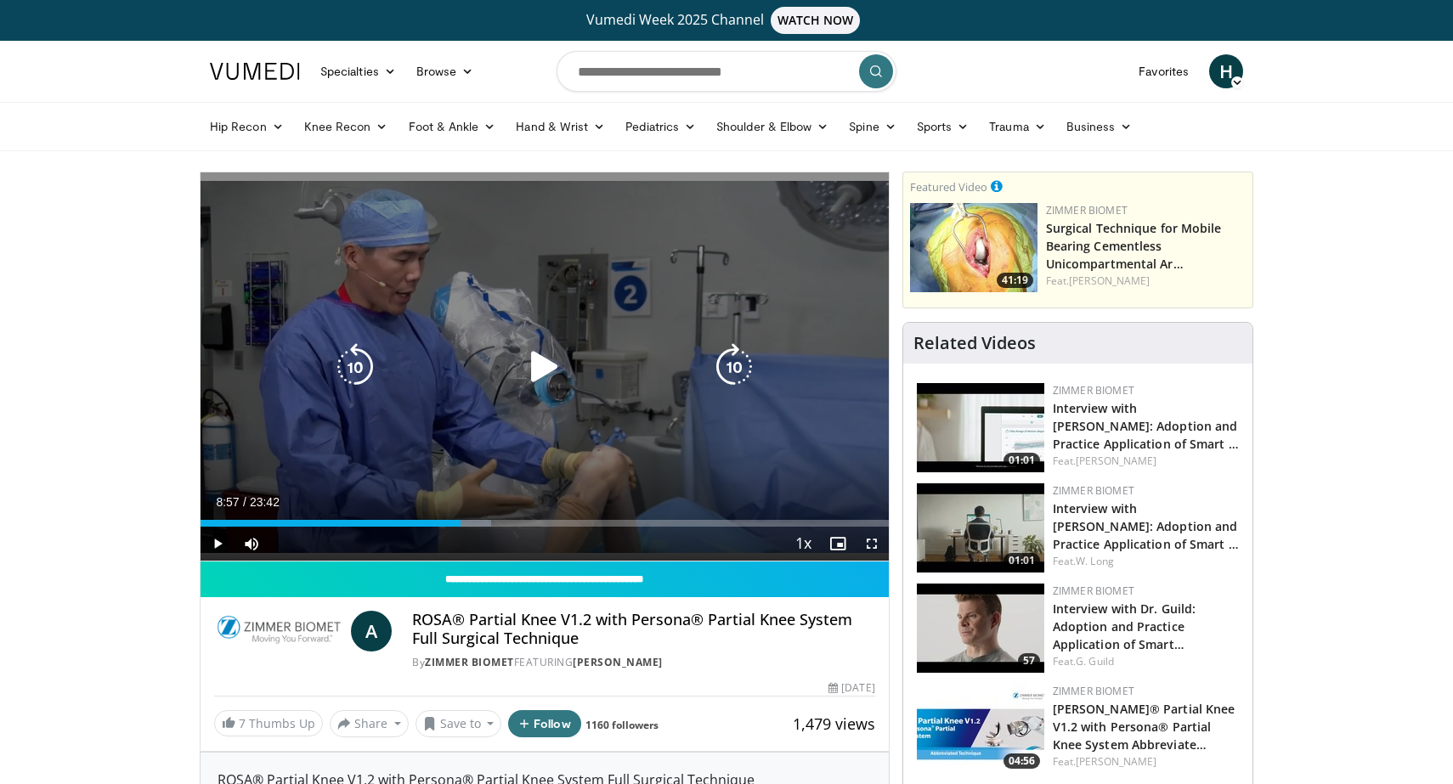
click at [507, 368] on div "Video Player" at bounding box center [544, 367] width 413 height 34
click at [533, 372] on icon "Video Player" at bounding box center [545, 367] width 48 height 48
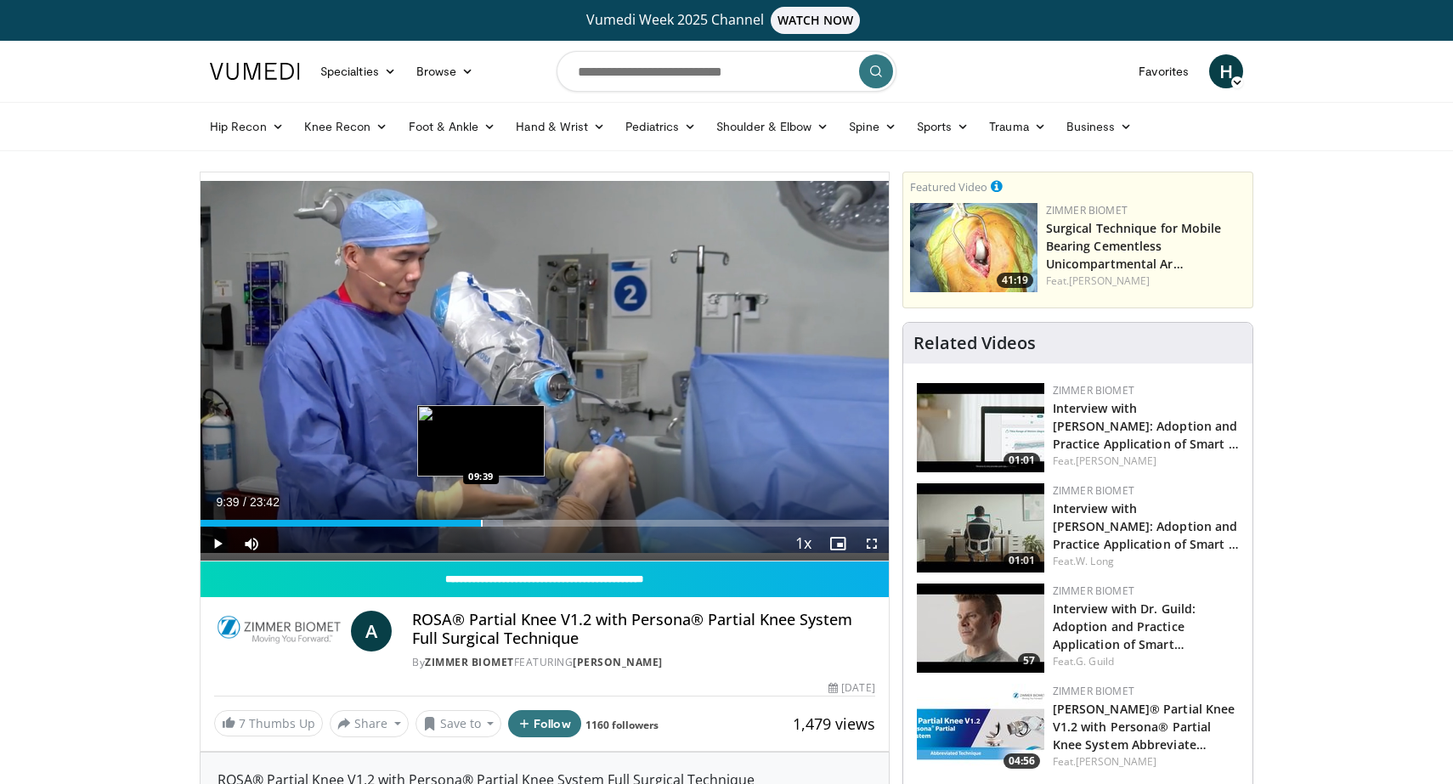
click at [481, 523] on div "Progress Bar" at bounding box center [482, 523] width 2 height 7
click at [490, 523] on div "Progress Bar" at bounding box center [491, 523] width 2 height 7
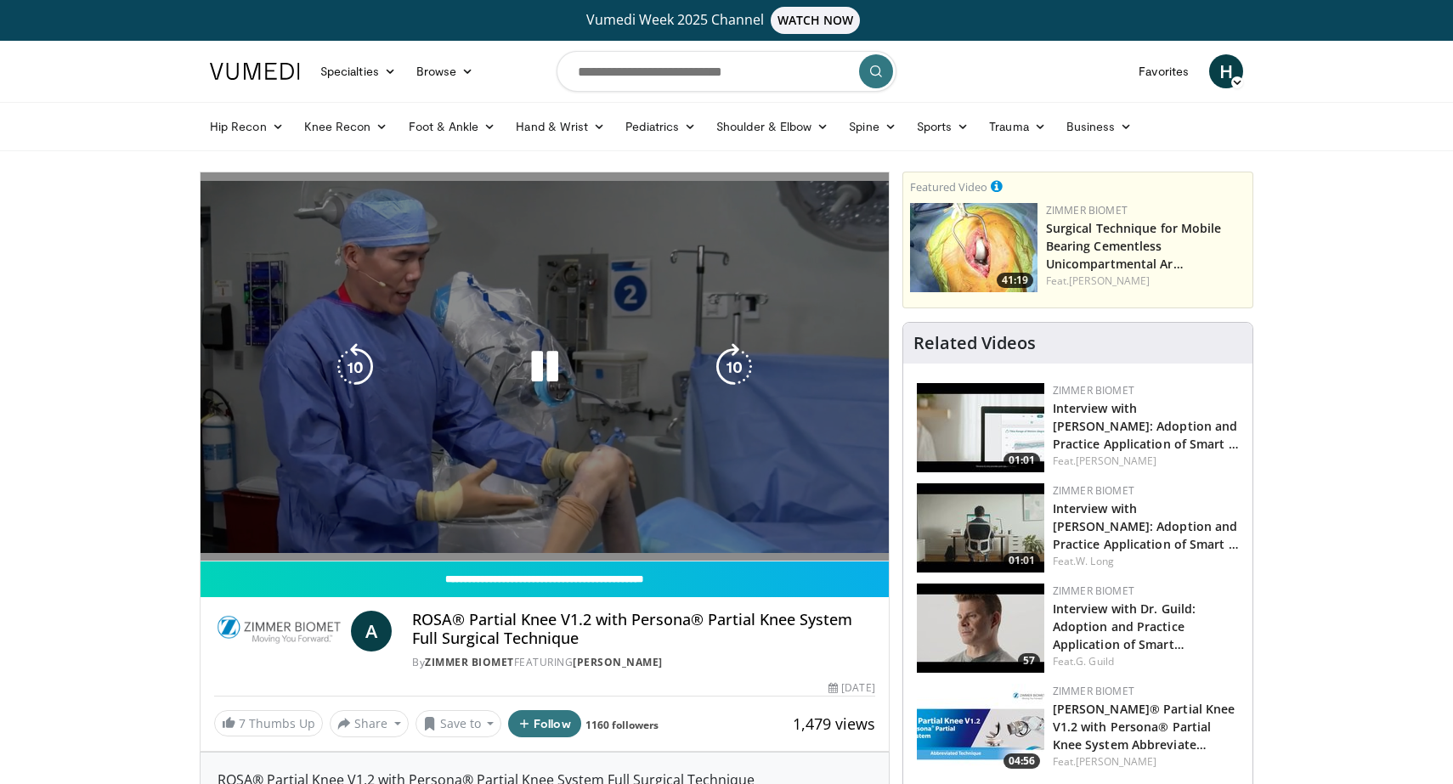
click at [499, 524] on video-js "**********" at bounding box center [544, 366] width 688 height 389
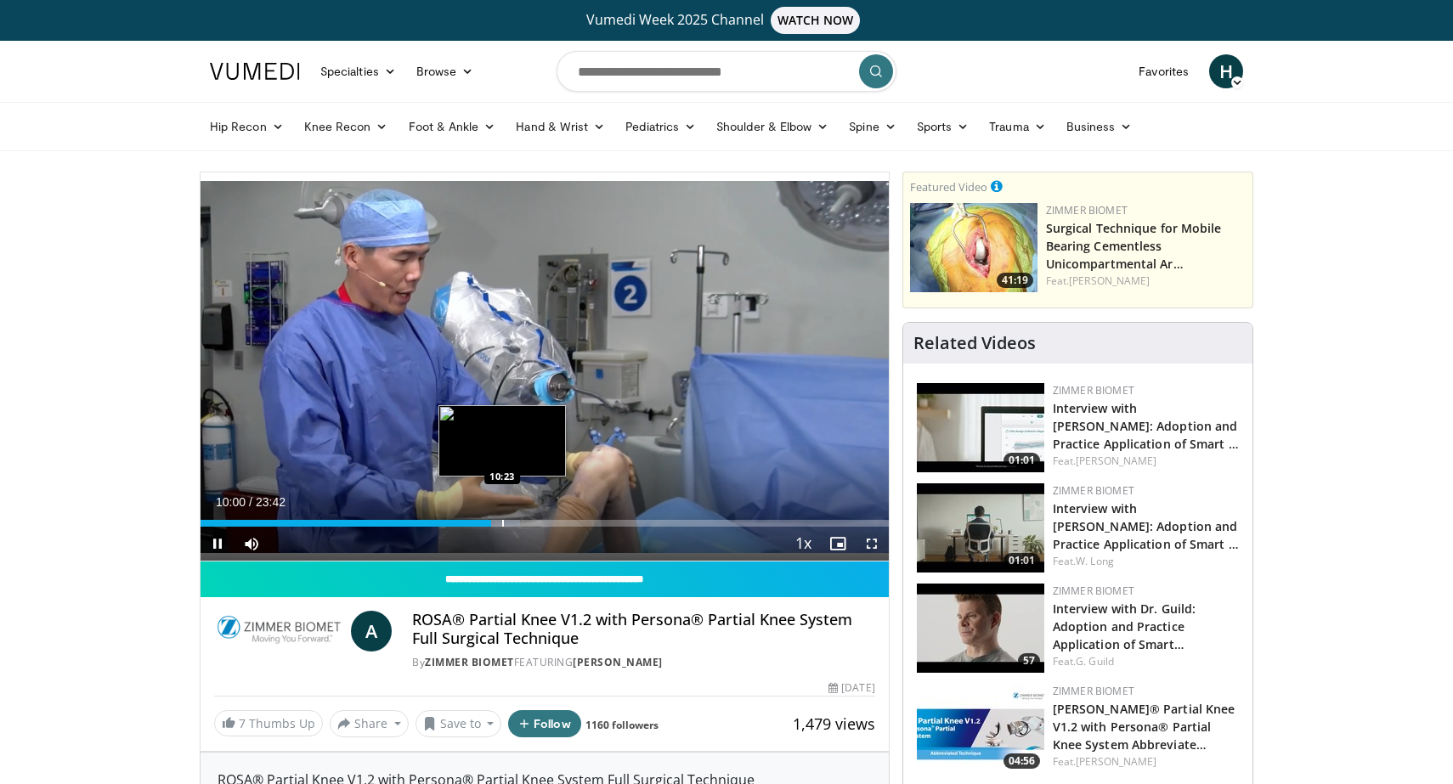
click at [502, 524] on div "Progress Bar" at bounding box center [503, 523] width 2 height 7
click at [521, 527] on div "Progress Bar" at bounding box center [522, 523] width 2 height 7
click at [538, 520] on div "Progress Bar" at bounding box center [539, 523] width 2 height 7
click at [550, 520] on div "Progress Bar" at bounding box center [551, 523] width 2 height 7
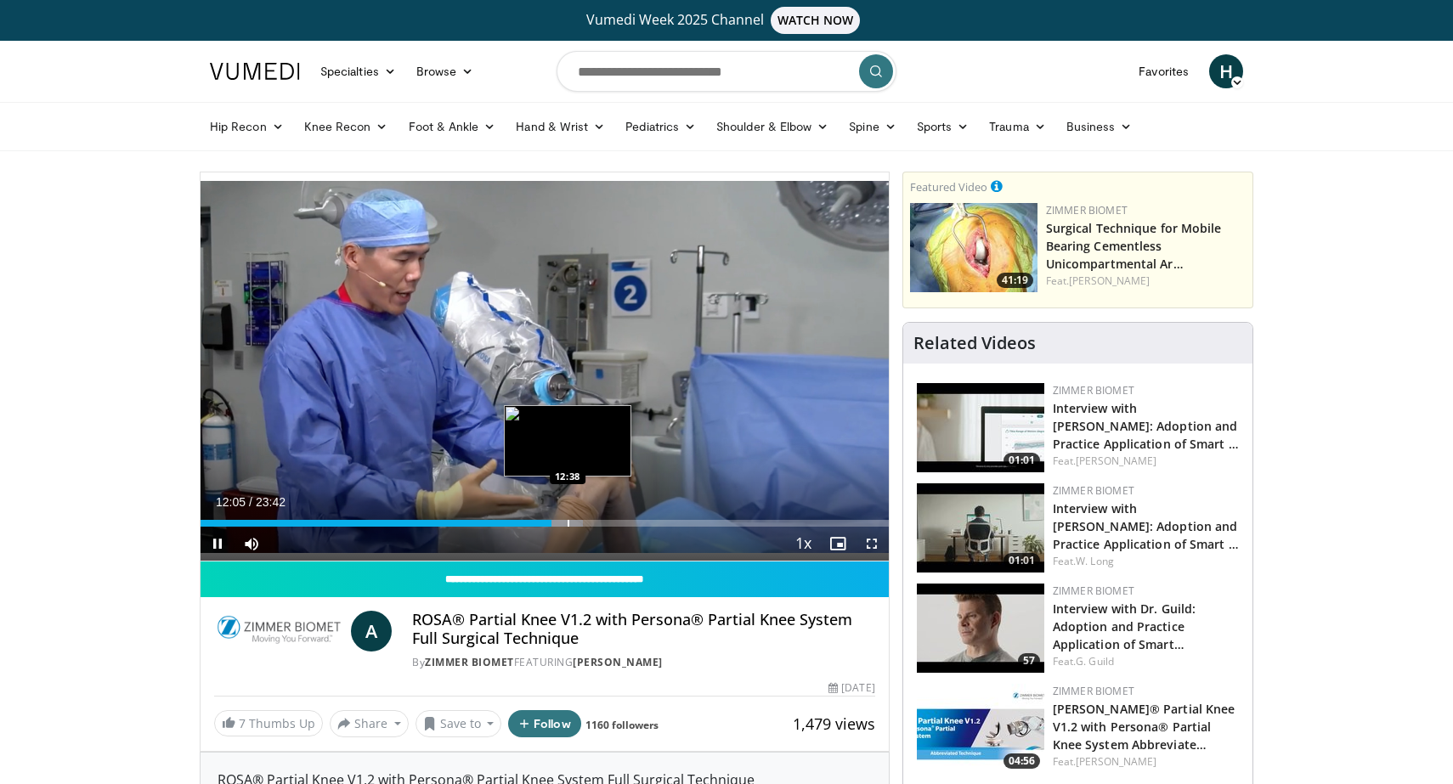
click at [567, 522] on div "Progress Bar" at bounding box center [568, 523] width 2 height 7
click at [578, 522] on div "Progress Bar" at bounding box center [579, 523] width 2 height 7
click at [596, 523] on div "Progress Bar" at bounding box center [597, 523] width 2 height 7
click at [612, 522] on div "Progress Bar" at bounding box center [613, 523] width 2 height 7
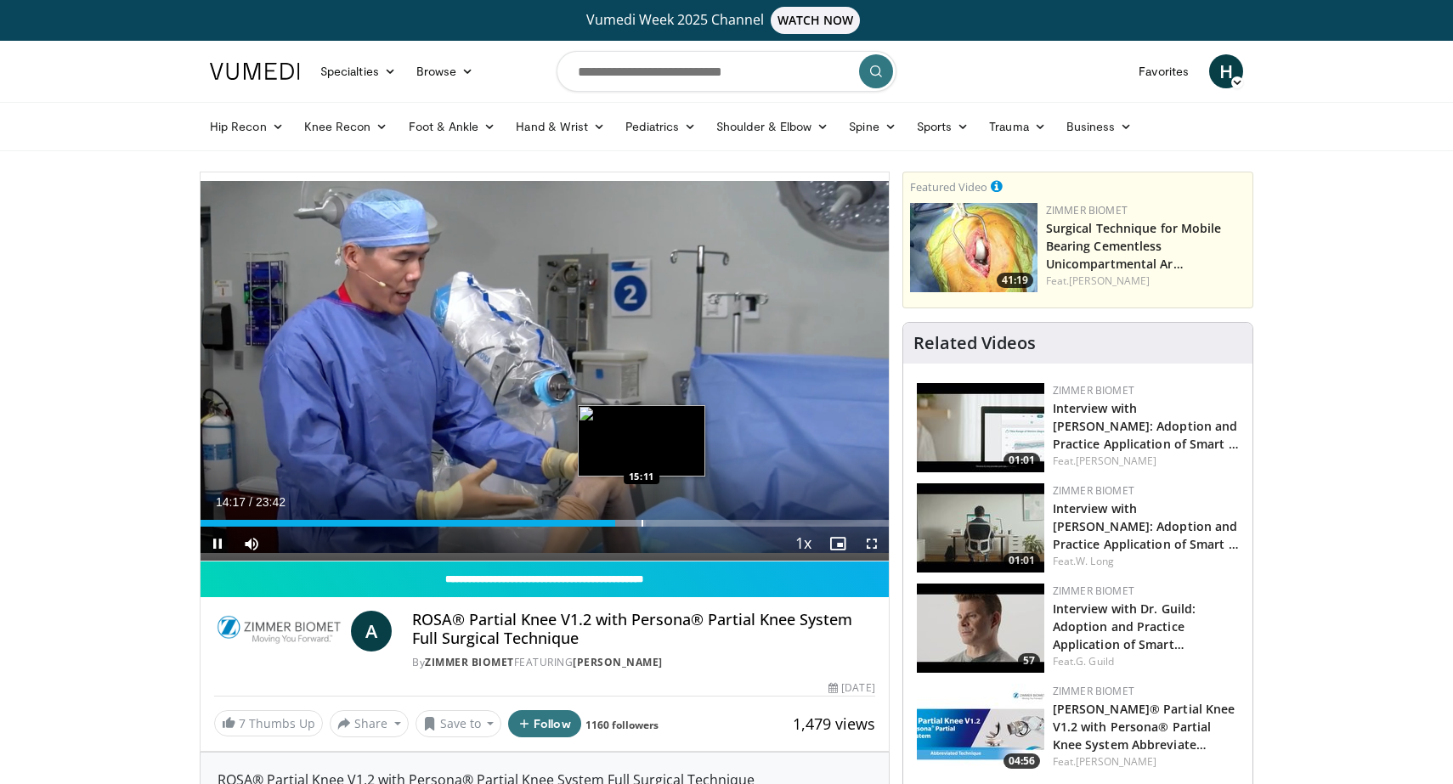
click at [641, 524] on div "Progress Bar" at bounding box center [642, 523] width 2 height 7
click at [675, 525] on div "Progress Bar" at bounding box center [676, 523] width 2 height 7
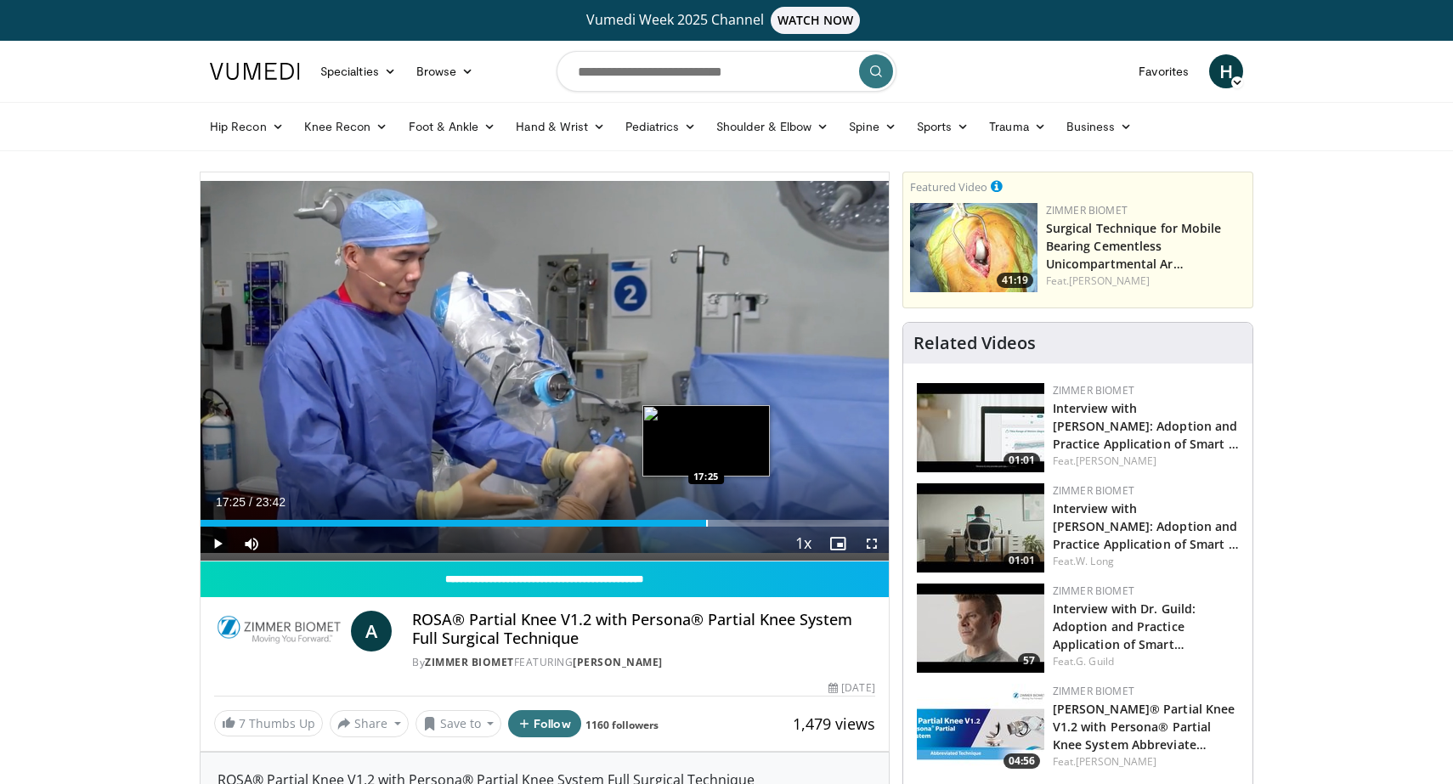
click at [706, 527] on div "Progress Bar" at bounding box center [707, 523] width 2 height 7
click at [728, 523] on div "Progress Bar" at bounding box center [714, 523] width 45 height 7
click at [743, 522] on div "Progress Bar" at bounding box center [744, 523] width 2 height 7
click at [765, 524] on div "Progress Bar" at bounding box center [766, 523] width 2 height 7
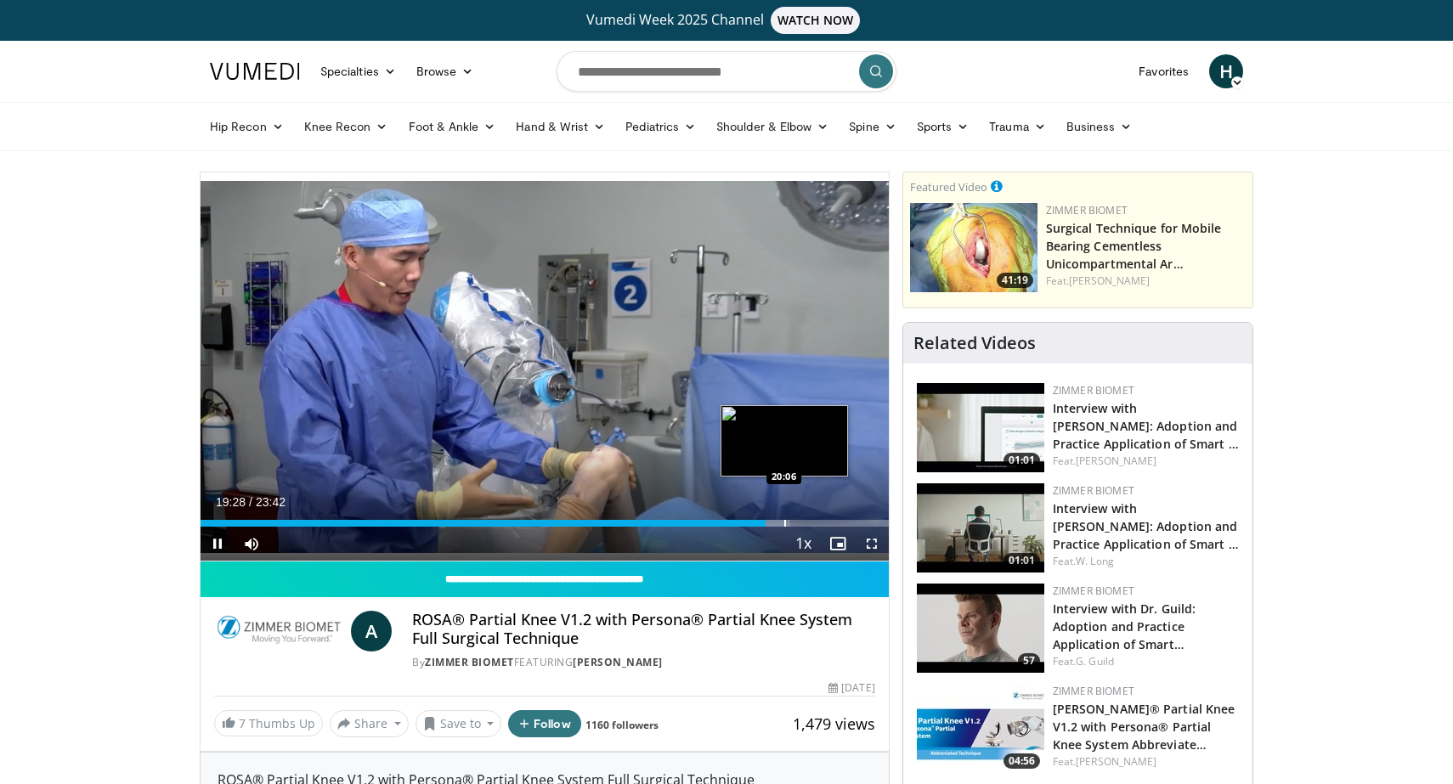
click at [784, 526] on div "Progress Bar" at bounding box center [785, 523] width 2 height 7
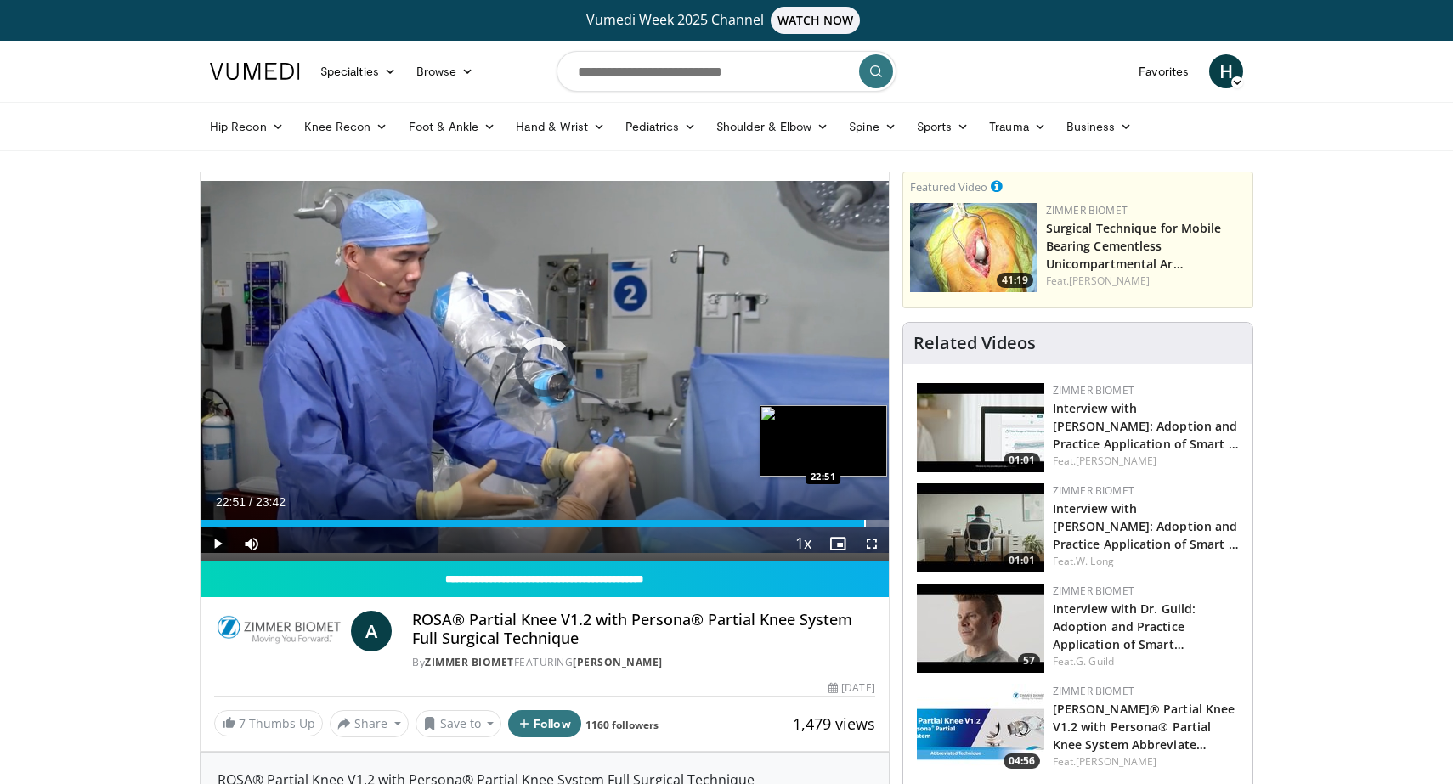
click at [864, 520] on div "Progress Bar" at bounding box center [865, 523] width 2 height 7
click at [873, 521] on div "Progress Bar" at bounding box center [874, 523] width 2 height 7
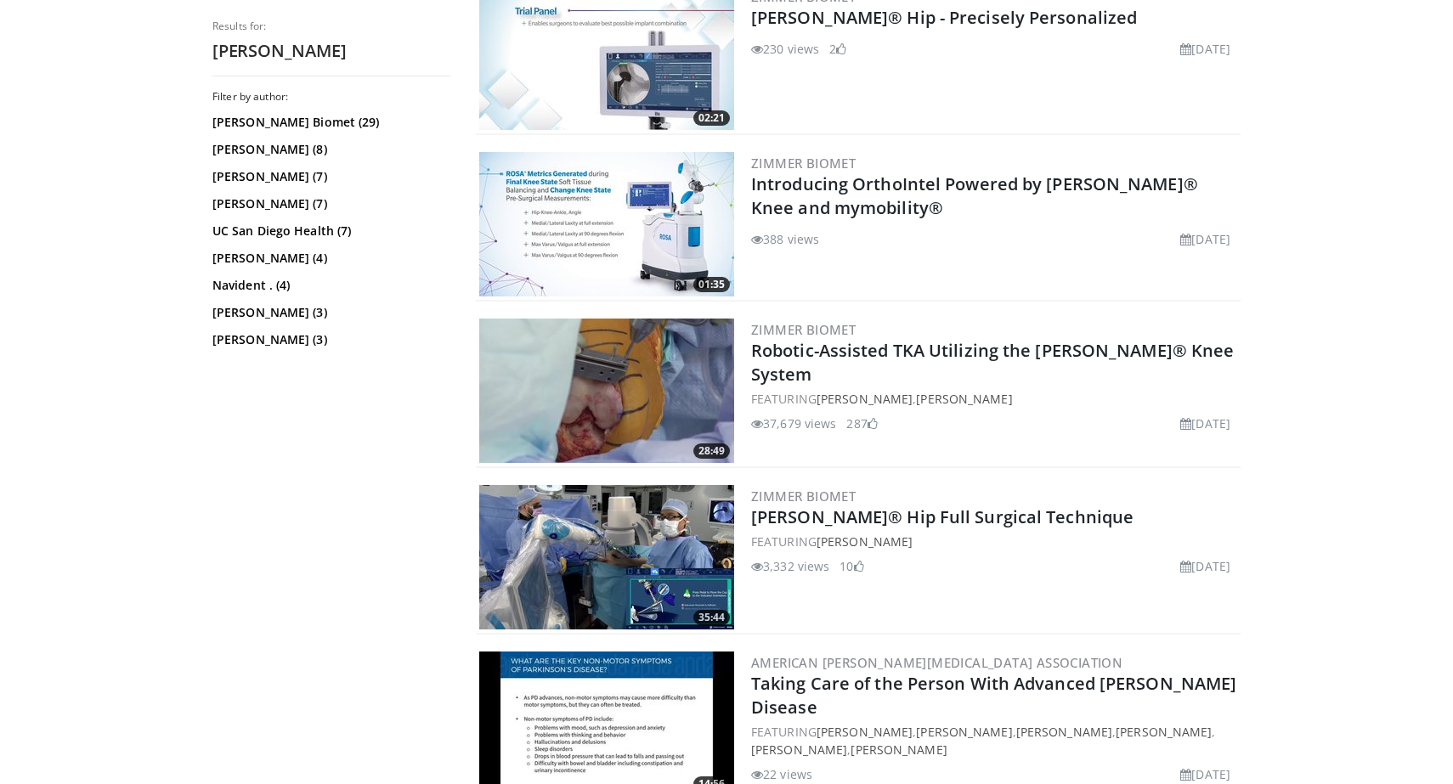
scroll to position [3079, 0]
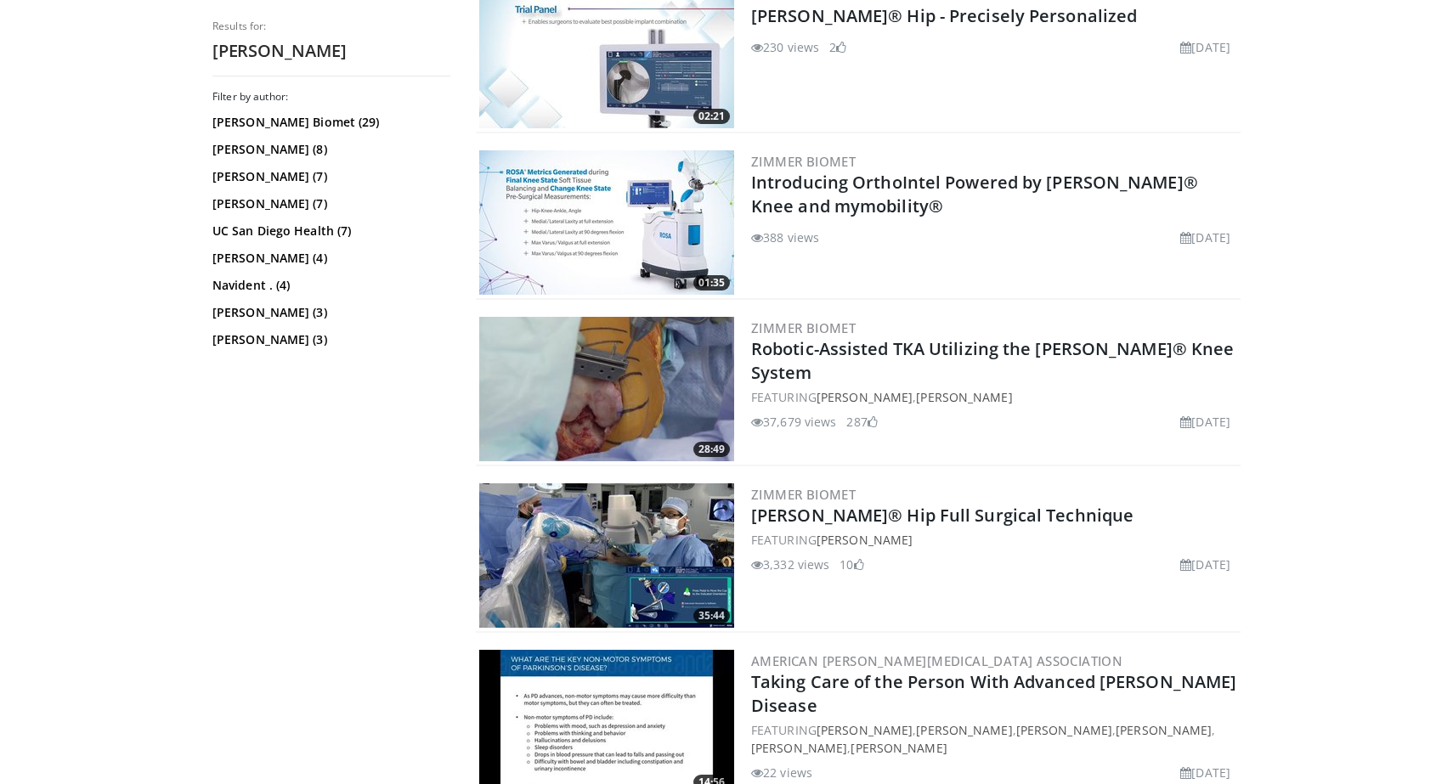
click at [656, 351] on img at bounding box center [606, 389] width 255 height 144
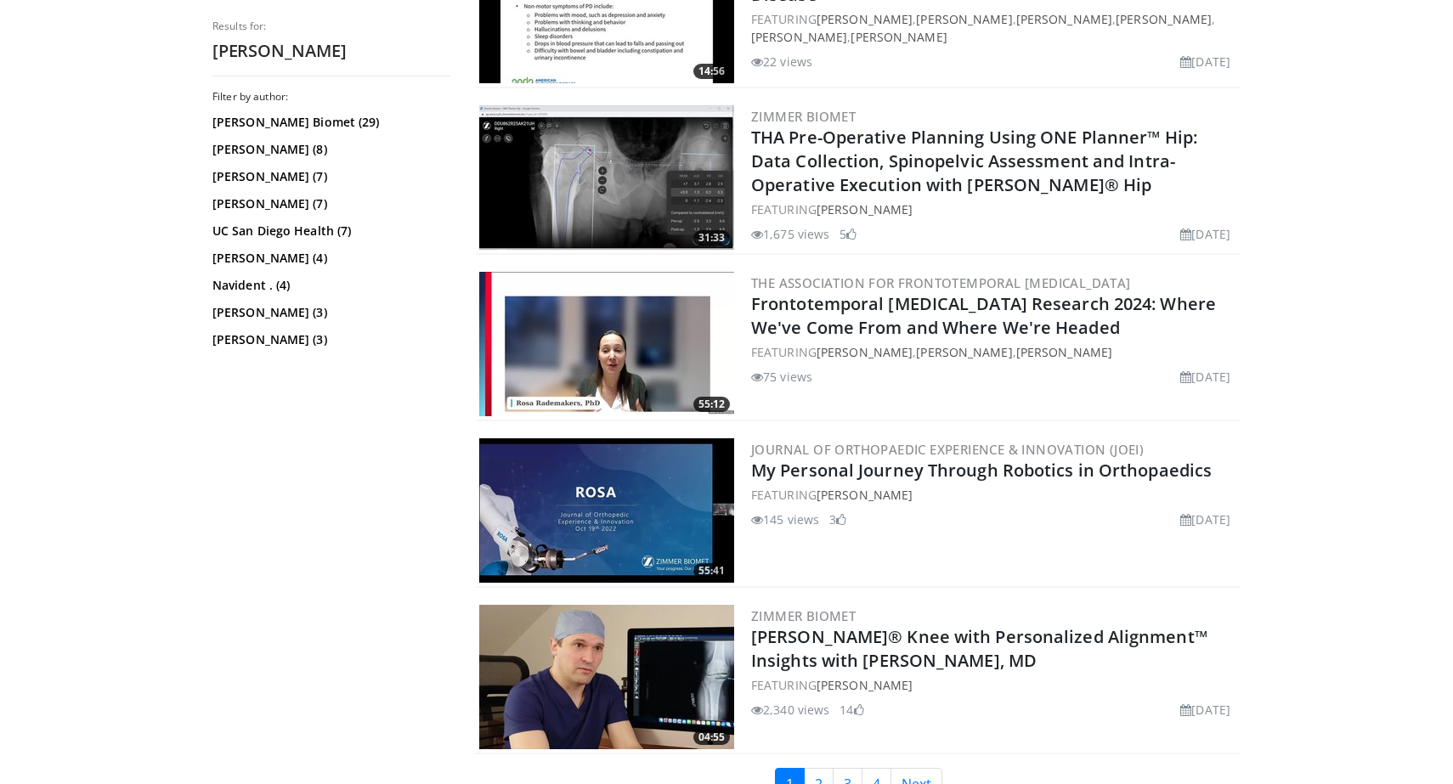
scroll to position [3988, 0]
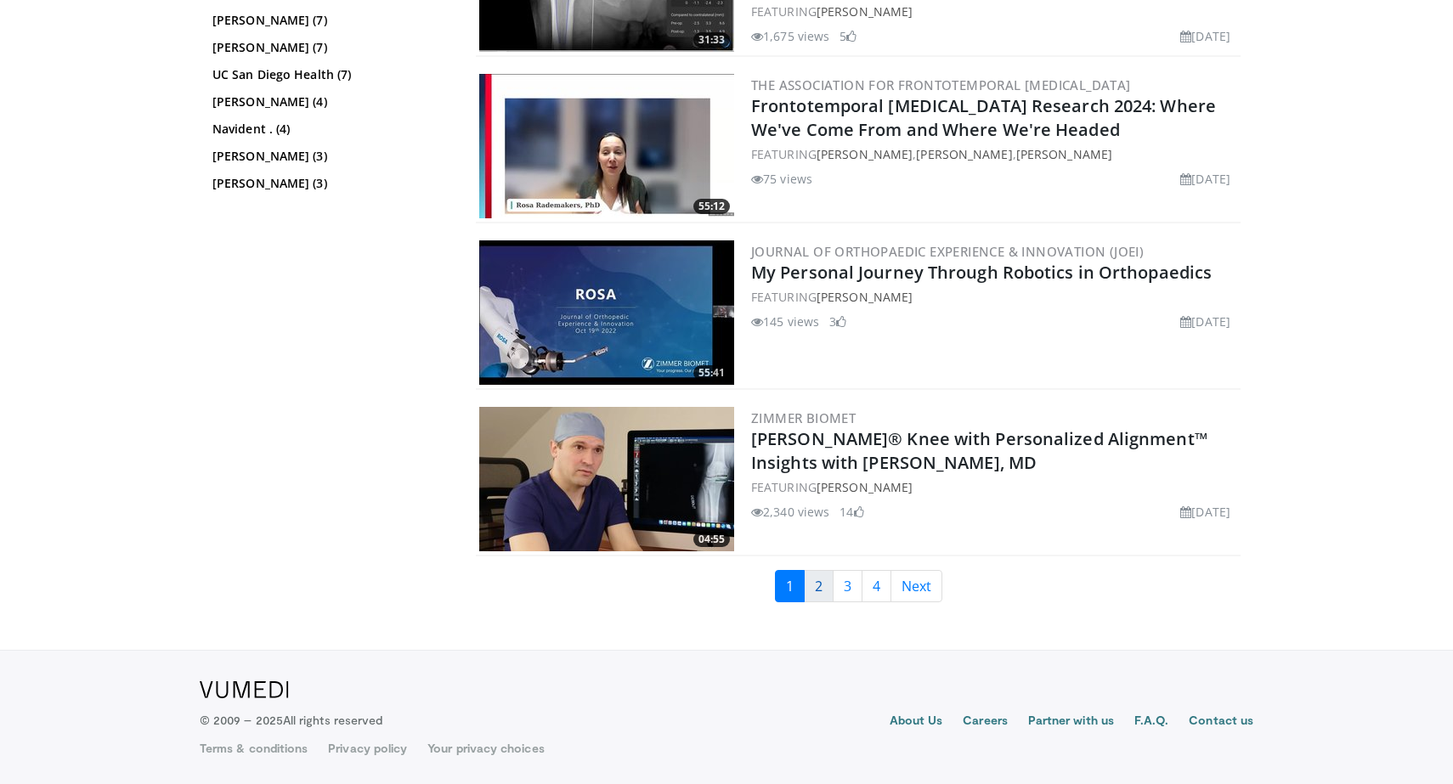
click at [819, 579] on link "2" at bounding box center [819, 586] width 30 height 32
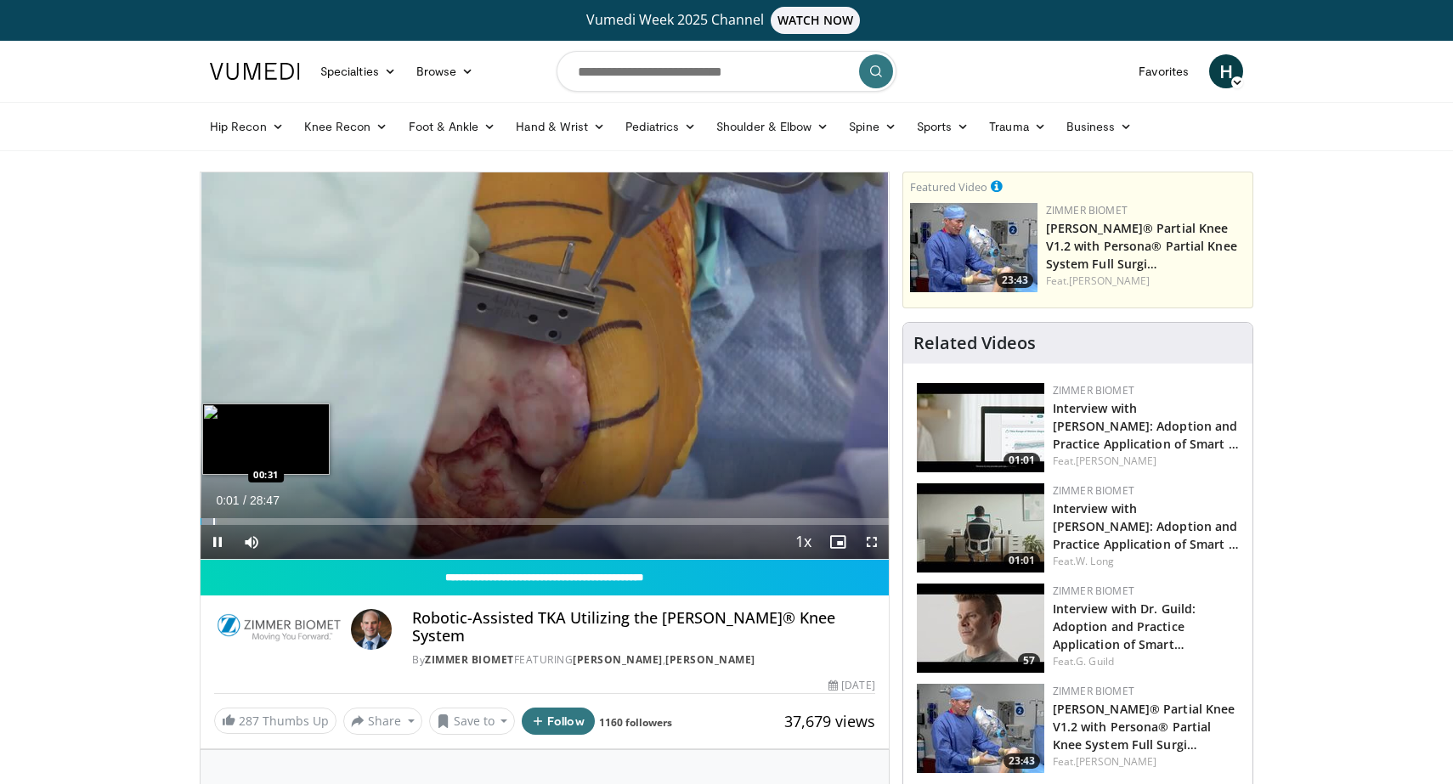
click at [213, 519] on div "Progress Bar" at bounding box center [214, 521] width 2 height 7
click at [233, 519] on div "Progress Bar" at bounding box center [234, 521] width 2 height 7
click at [247, 520] on div "Progress Bar" at bounding box center [248, 521] width 2 height 7
click at [255, 521] on div "Progress Bar" at bounding box center [254, 521] width 2 height 7
click at [274, 522] on div "Progress Bar" at bounding box center [275, 521] width 2 height 7
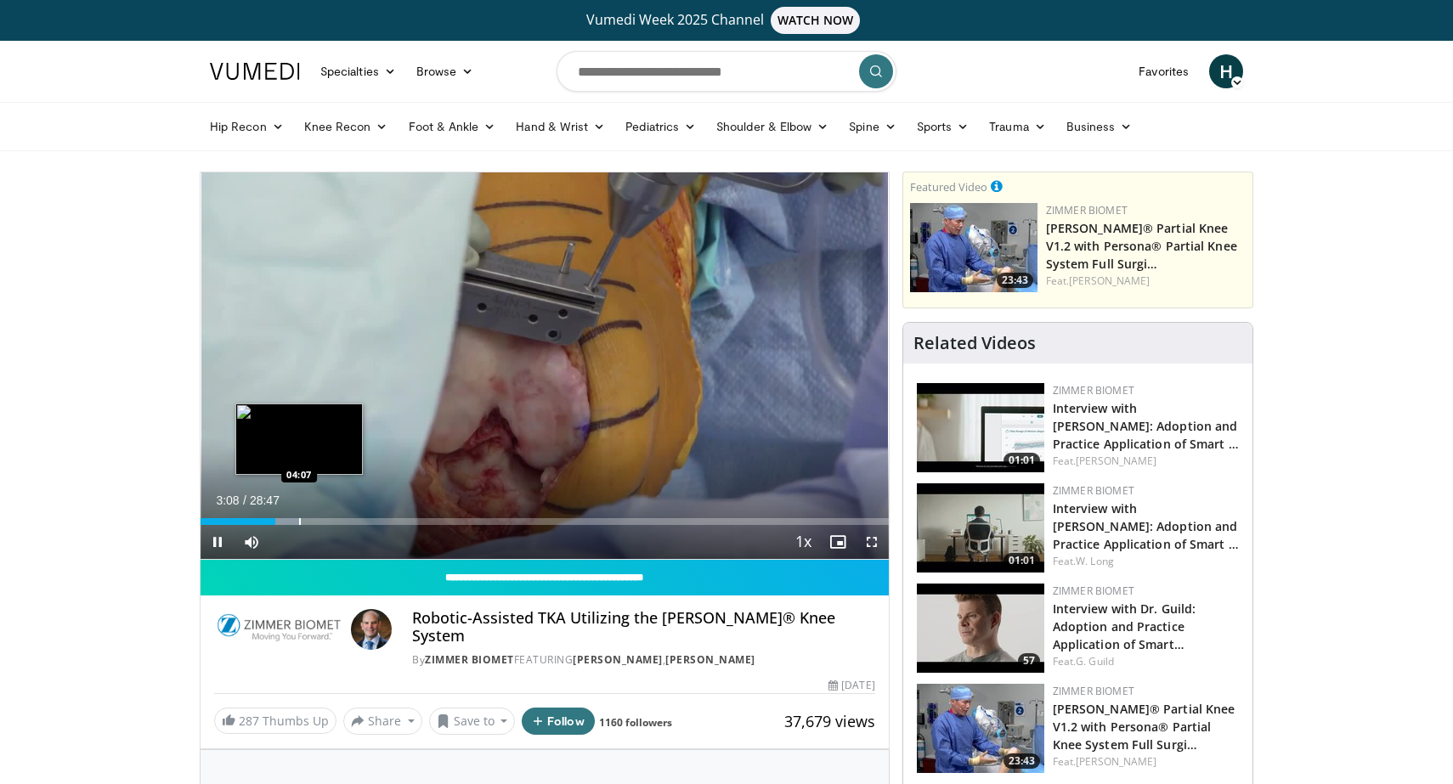
click at [299, 522] on div "Progress Bar" at bounding box center [300, 521] width 2 height 7
click at [324, 525] on div "Current Time 4:07 / Duration 28:47 Pause Skip Backward Skip Forward Mute Loaded…" at bounding box center [544, 542] width 688 height 34
click at [319, 527] on div "Current Time 4:09 / Duration 28:47 Pause Skip Backward Skip Forward Mute Loaded…" at bounding box center [544, 542] width 688 height 34
click at [323, 526] on div "Current Time 4:10 / Duration 28:47 Pause Skip Backward Skip Forward Mute Loaded…" at bounding box center [544, 542] width 688 height 34
click at [324, 521] on div "Progress Bar" at bounding box center [325, 521] width 2 height 7
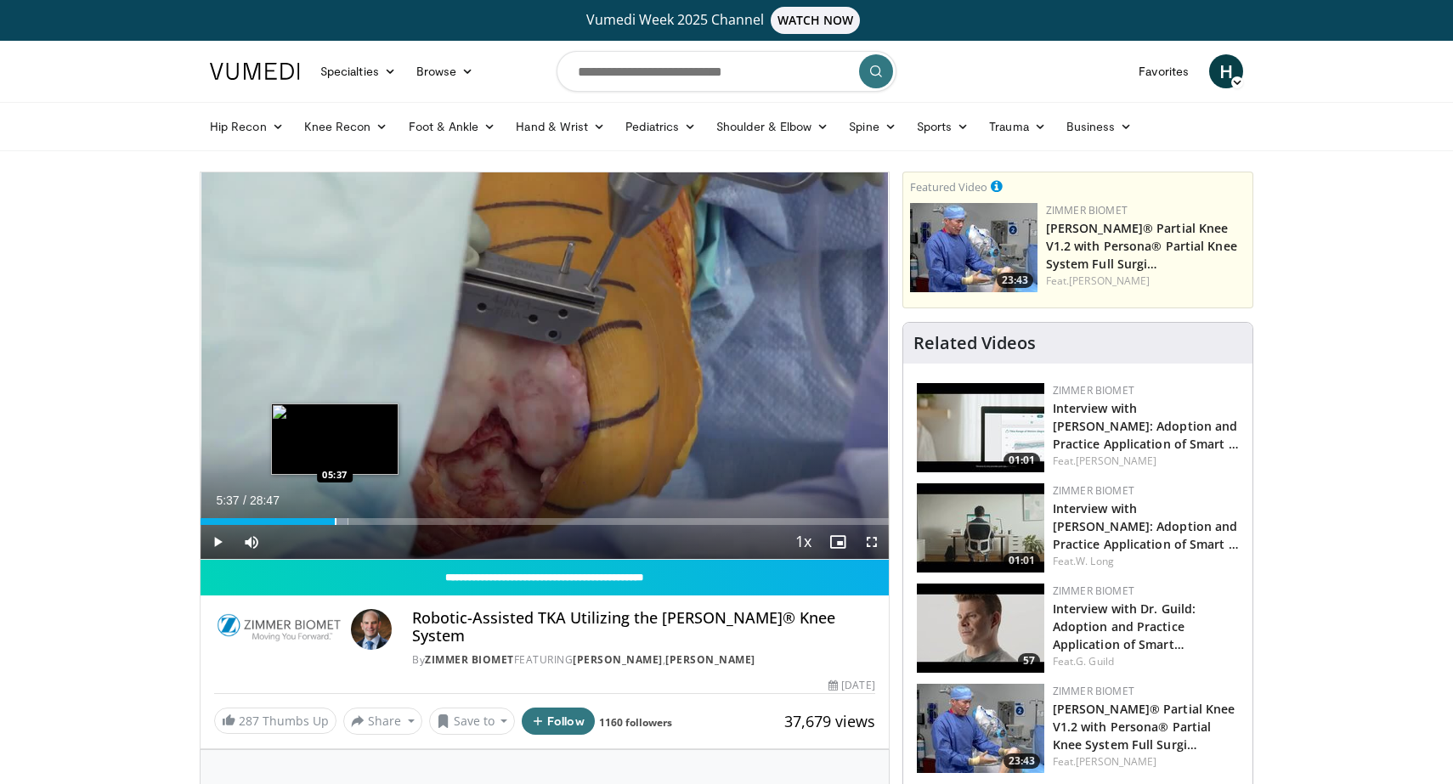
click at [335, 521] on div "Progress Bar" at bounding box center [336, 521] width 2 height 7
click at [351, 520] on div "Progress Bar" at bounding box center [352, 521] width 2 height 7
click at [368, 519] on div "Progress Bar" at bounding box center [369, 521] width 2 height 7
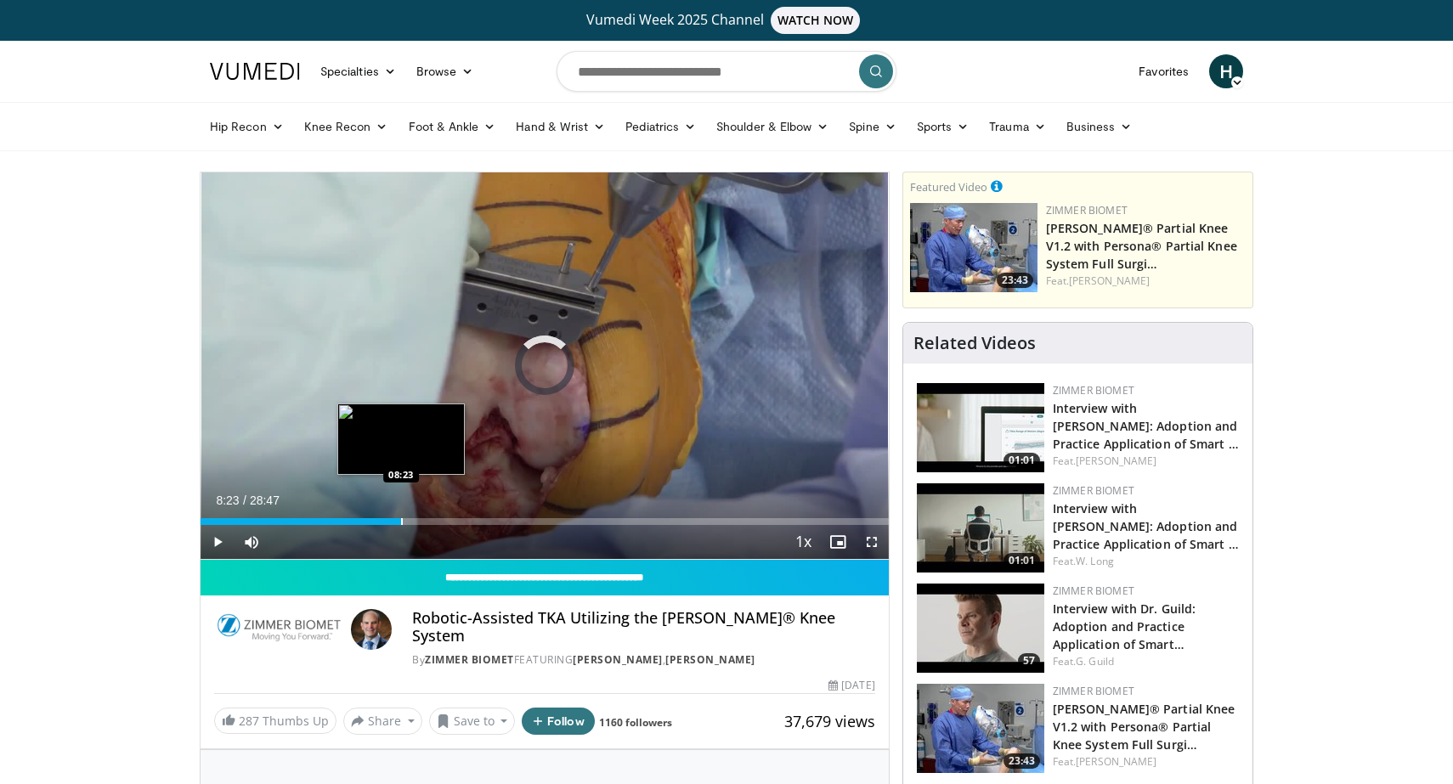
click at [401, 521] on div "Progress Bar" at bounding box center [402, 521] width 2 height 7
click at [437, 518] on div "Progress Bar" at bounding box center [437, 521] width 2 height 7
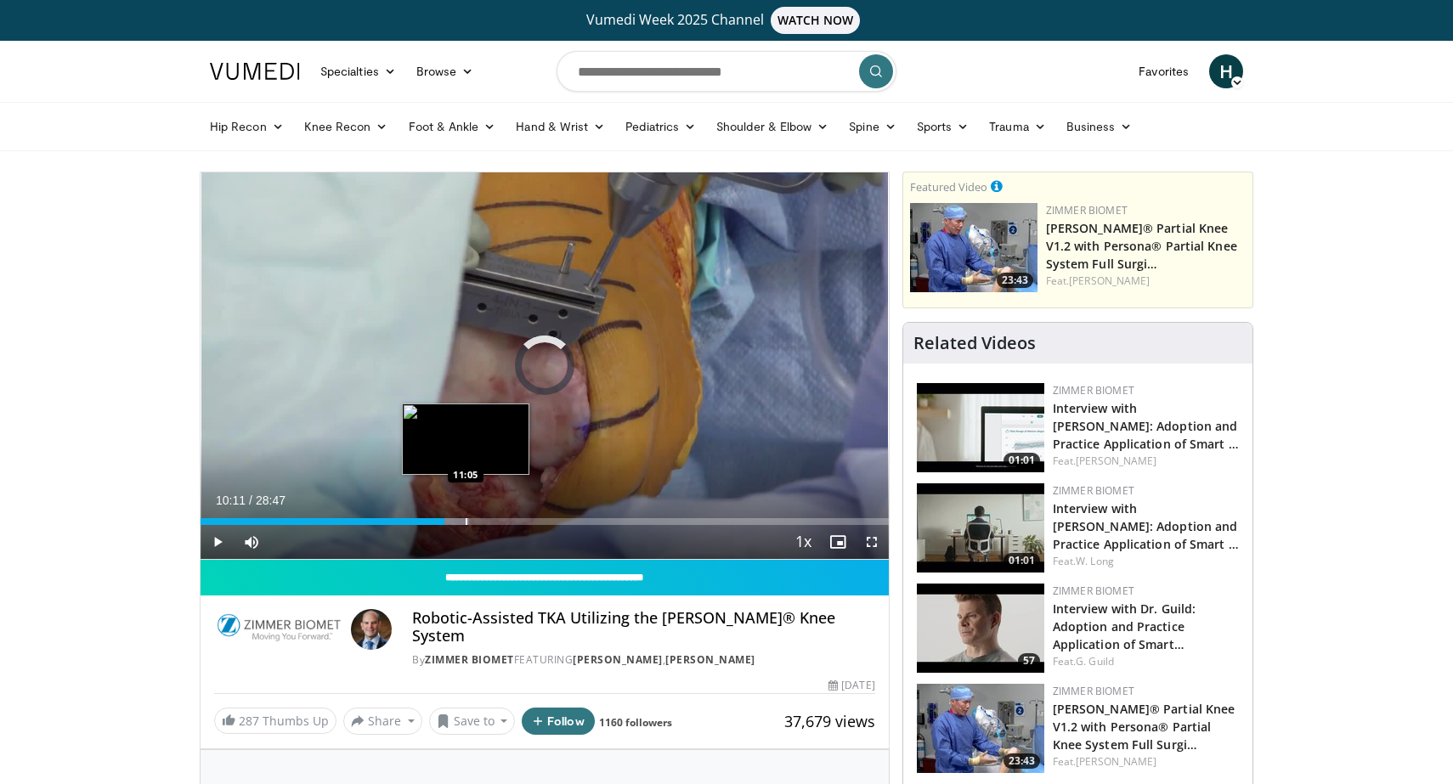
click at [466, 518] on div "Progress Bar" at bounding box center [467, 521] width 2 height 7
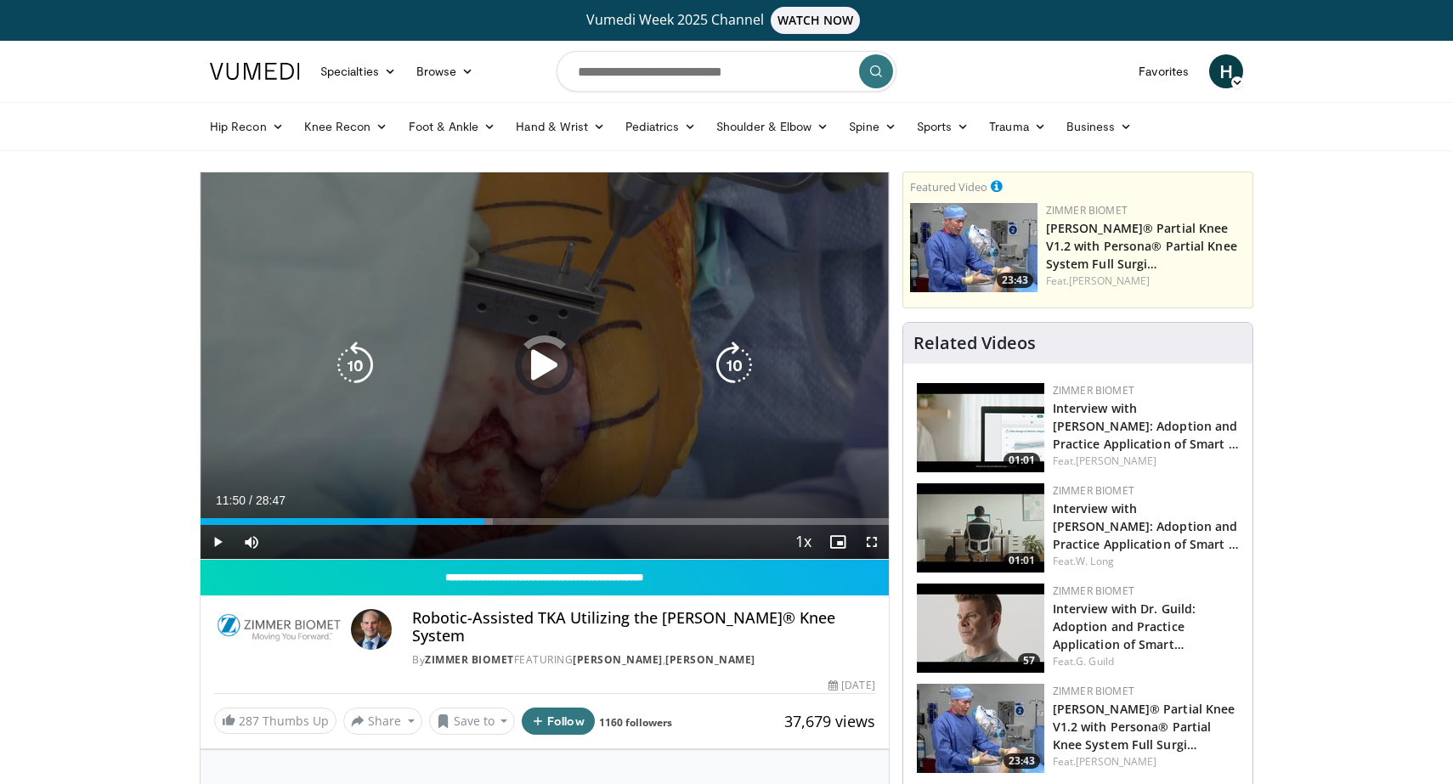
click at [483, 521] on div "Progress Bar" at bounding box center [474, 521] width 37 height 7
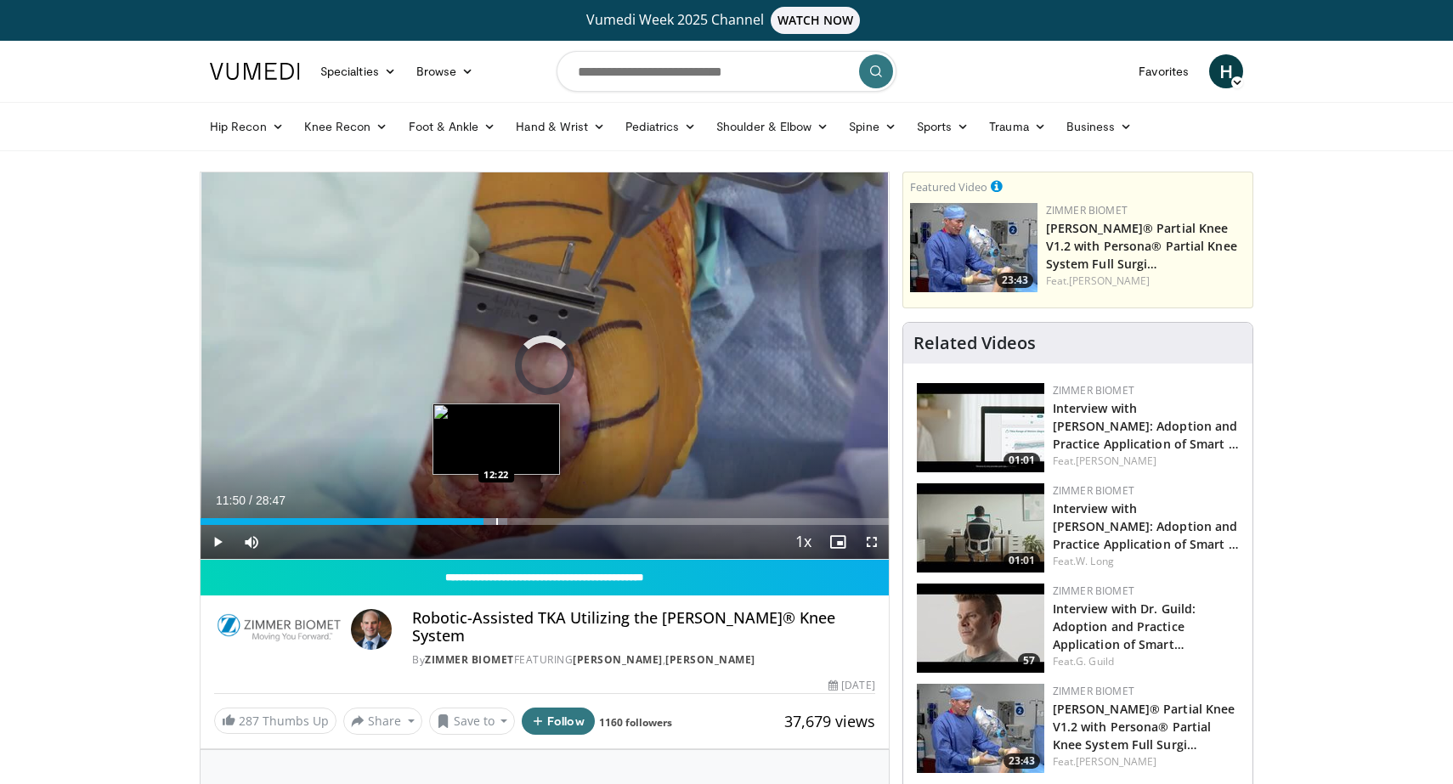
click at [496, 522] on div "Progress Bar" at bounding box center [497, 521] width 2 height 7
click at [507, 522] on div "Progress Bar" at bounding box center [508, 521] width 2 height 7
click at [526, 524] on div "Progress Bar" at bounding box center [527, 521] width 2 height 7
click at [543, 520] on div "Progress Bar" at bounding box center [544, 521] width 2 height 7
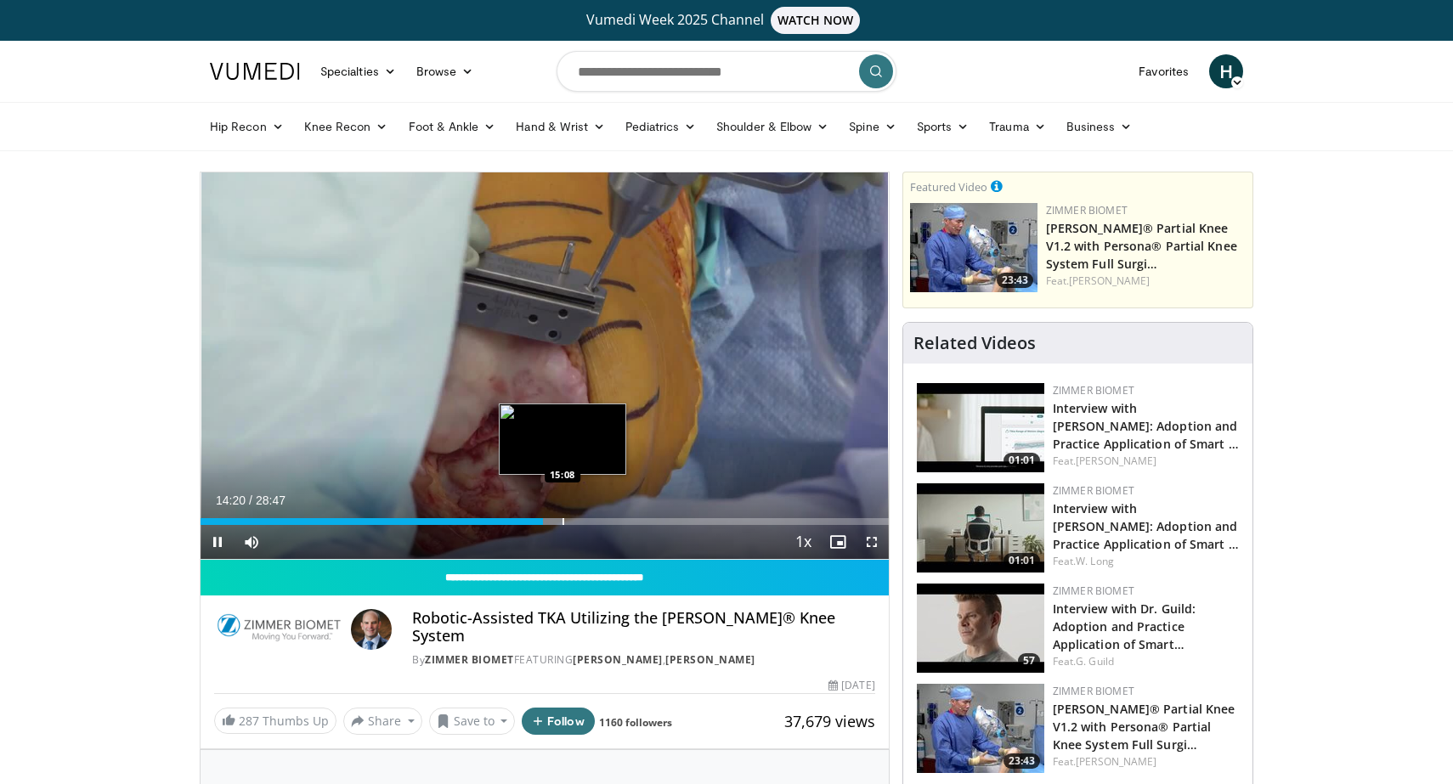
click at [562, 520] on div "Progress Bar" at bounding box center [563, 521] width 2 height 7
click at [581, 519] on div "Progress Bar" at bounding box center [580, 521] width 2 height 7
click at [604, 516] on div "Loaded : 57.35% 15:58 16:53" at bounding box center [544, 517] width 688 height 16
click at [621, 518] on div "Progress Bar" at bounding box center [622, 521] width 2 height 7
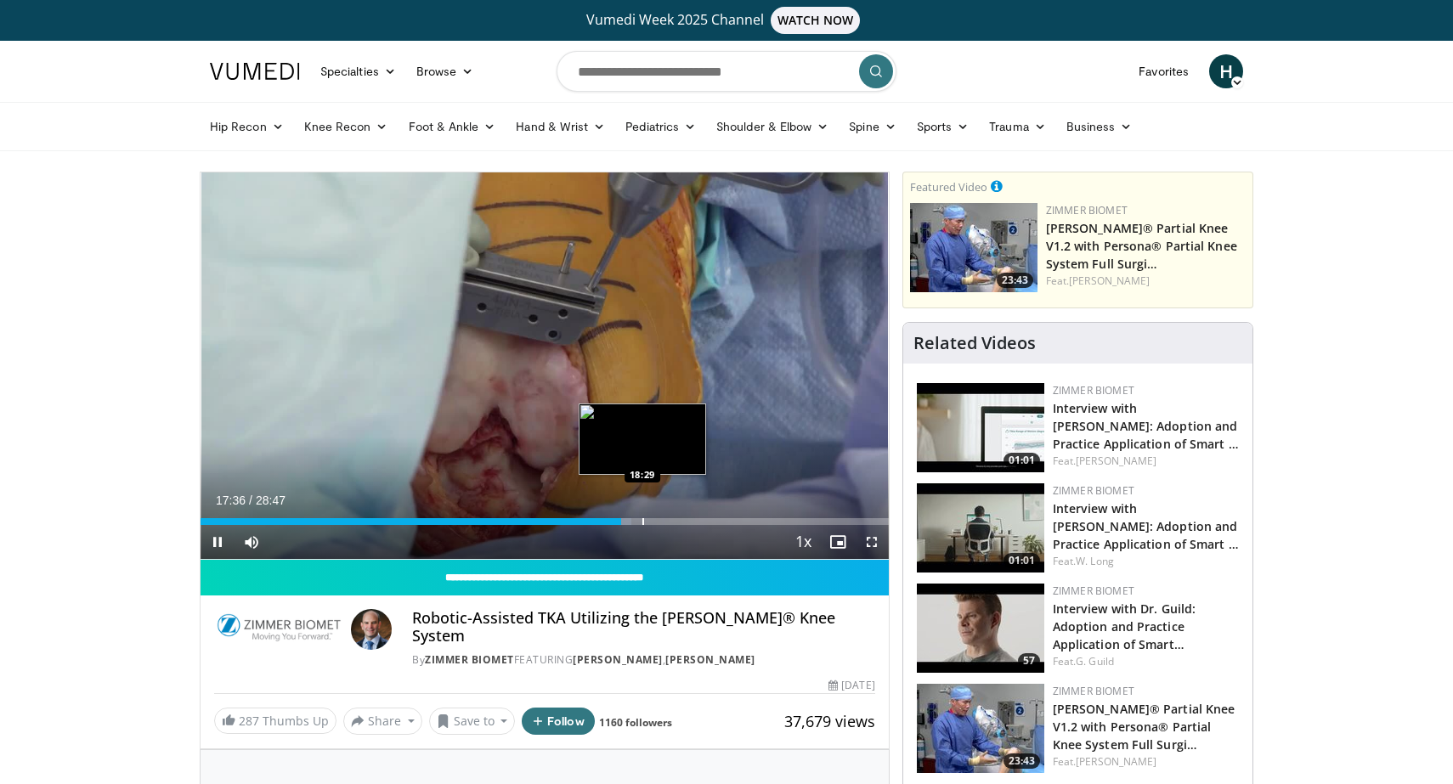
click at [644, 523] on div "Progress Bar" at bounding box center [643, 521] width 2 height 7
click at [653, 525] on div "10 seconds Tap to unmute" at bounding box center [544, 365] width 688 height 387
click at [659, 523] on div "Progress Bar" at bounding box center [660, 521] width 2 height 7
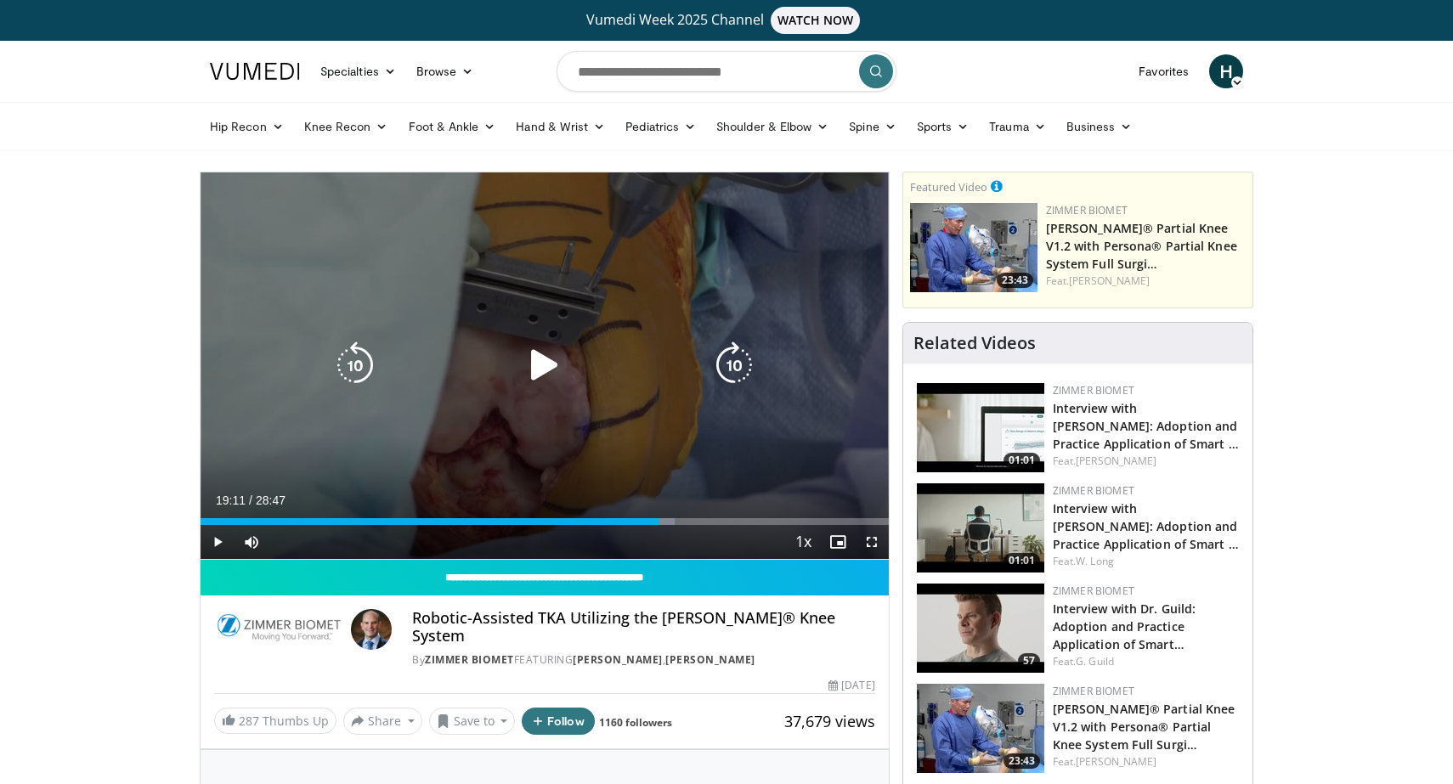
click at [604, 474] on div "10 seconds Tap to unmute" at bounding box center [544, 365] width 688 height 387
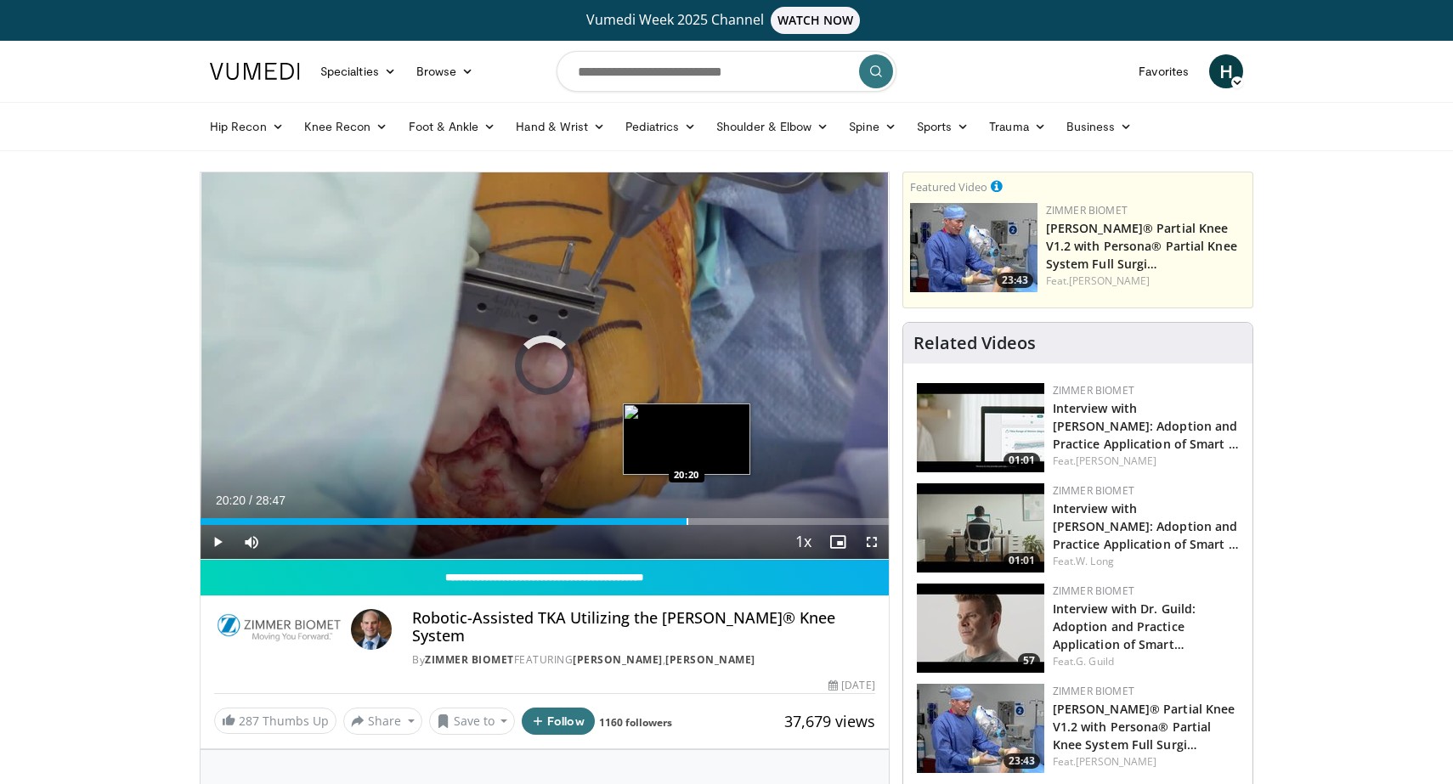
click at [686, 522] on div "Progress Bar" at bounding box center [687, 521] width 2 height 7
click at [694, 522] on div "Progress Bar" at bounding box center [695, 521] width 2 height 7
click at [738, 524] on div "Progress Bar" at bounding box center [739, 521] width 2 height 7
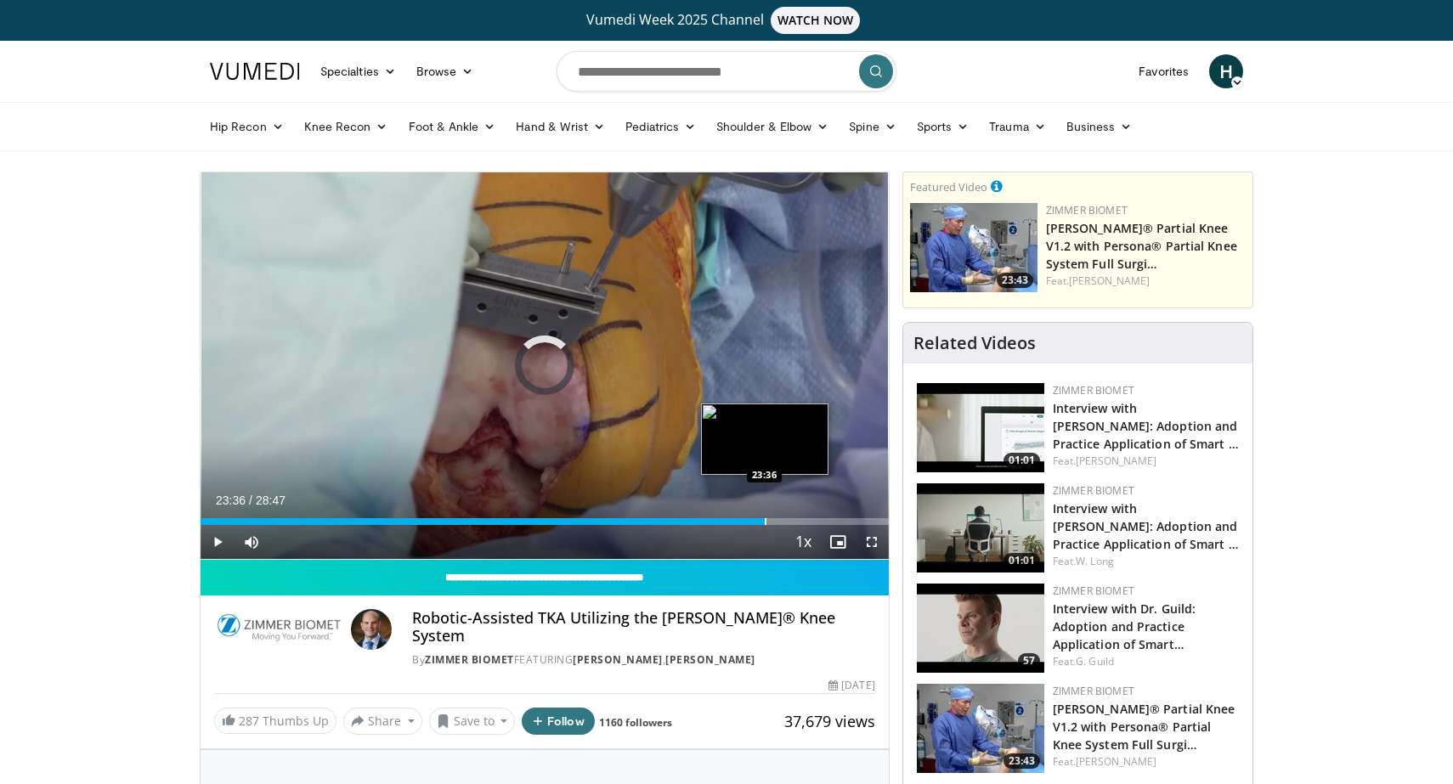
click at [765, 520] on div "Progress Bar" at bounding box center [766, 521] width 2 height 7
click at [780, 521] on div "Progress Bar" at bounding box center [781, 521] width 2 height 7
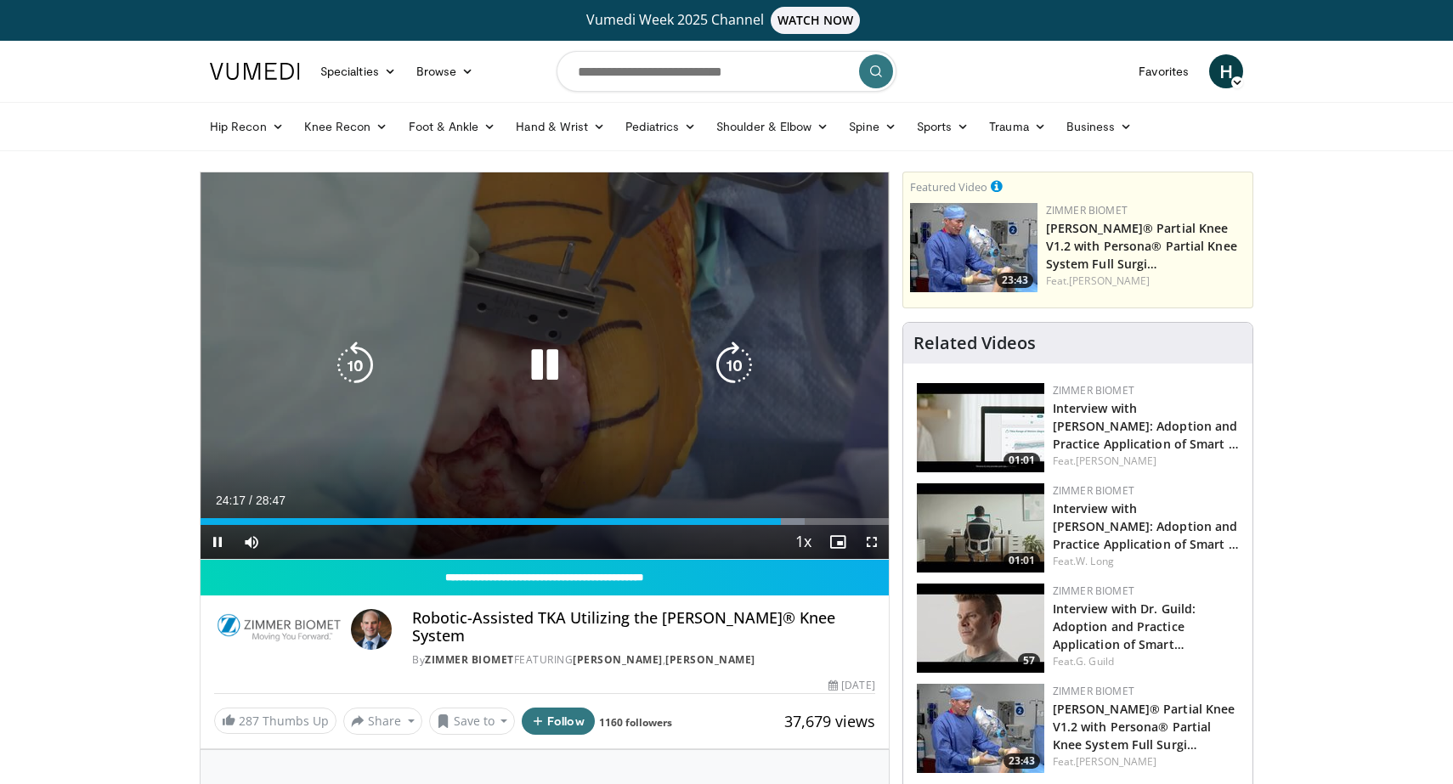
click at [0, 0] on div "Progress Bar" at bounding box center [0, 0] width 0 height 0
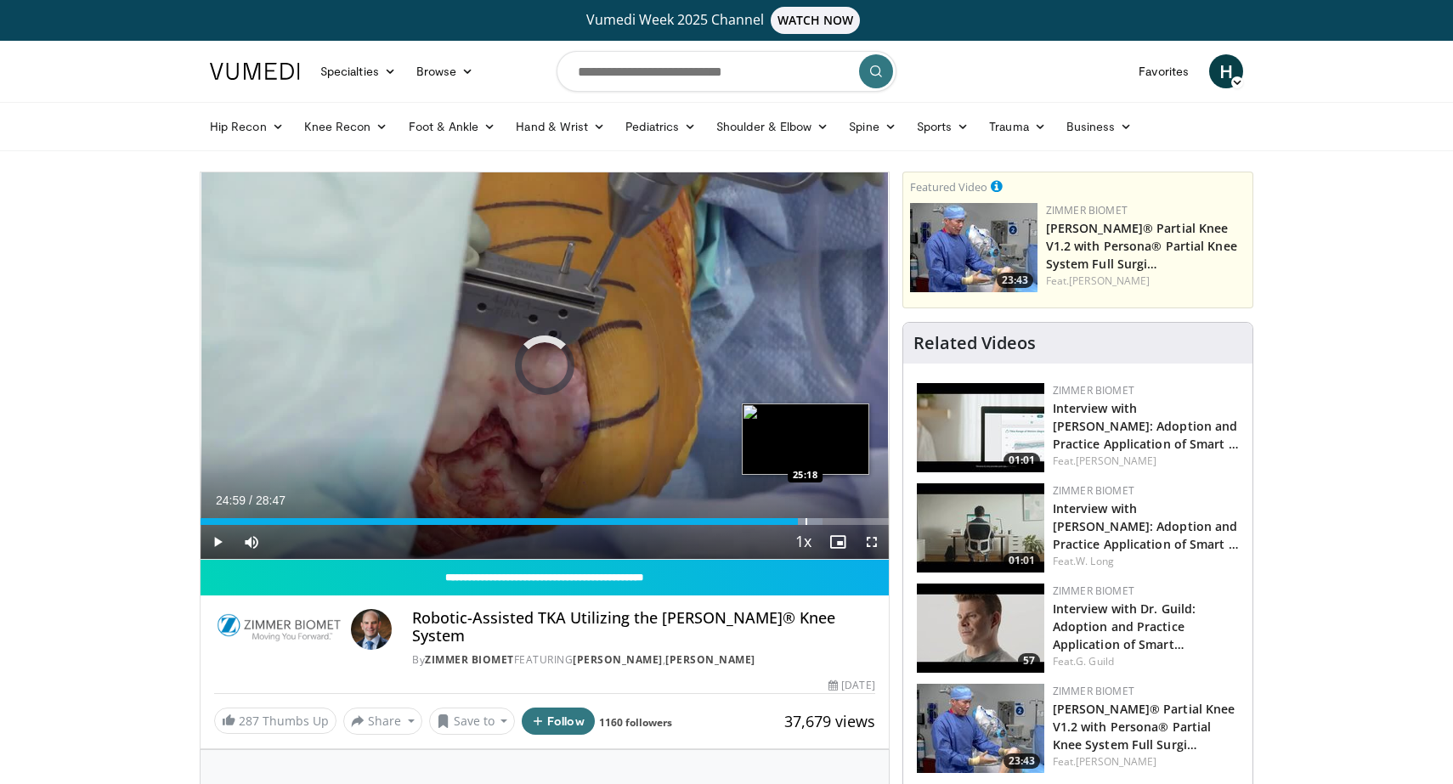
click at [805, 521] on div "Progress Bar" at bounding box center [806, 521] width 2 height 7
click at [825, 523] on div "Progress Bar" at bounding box center [826, 521] width 2 height 7
click at [849, 519] on div "Progress Bar" at bounding box center [850, 521] width 2 height 7
click at [861, 520] on div "Progress Bar" at bounding box center [862, 521] width 2 height 7
click at [867, 521] on div "Progress Bar" at bounding box center [868, 521] width 2 height 7
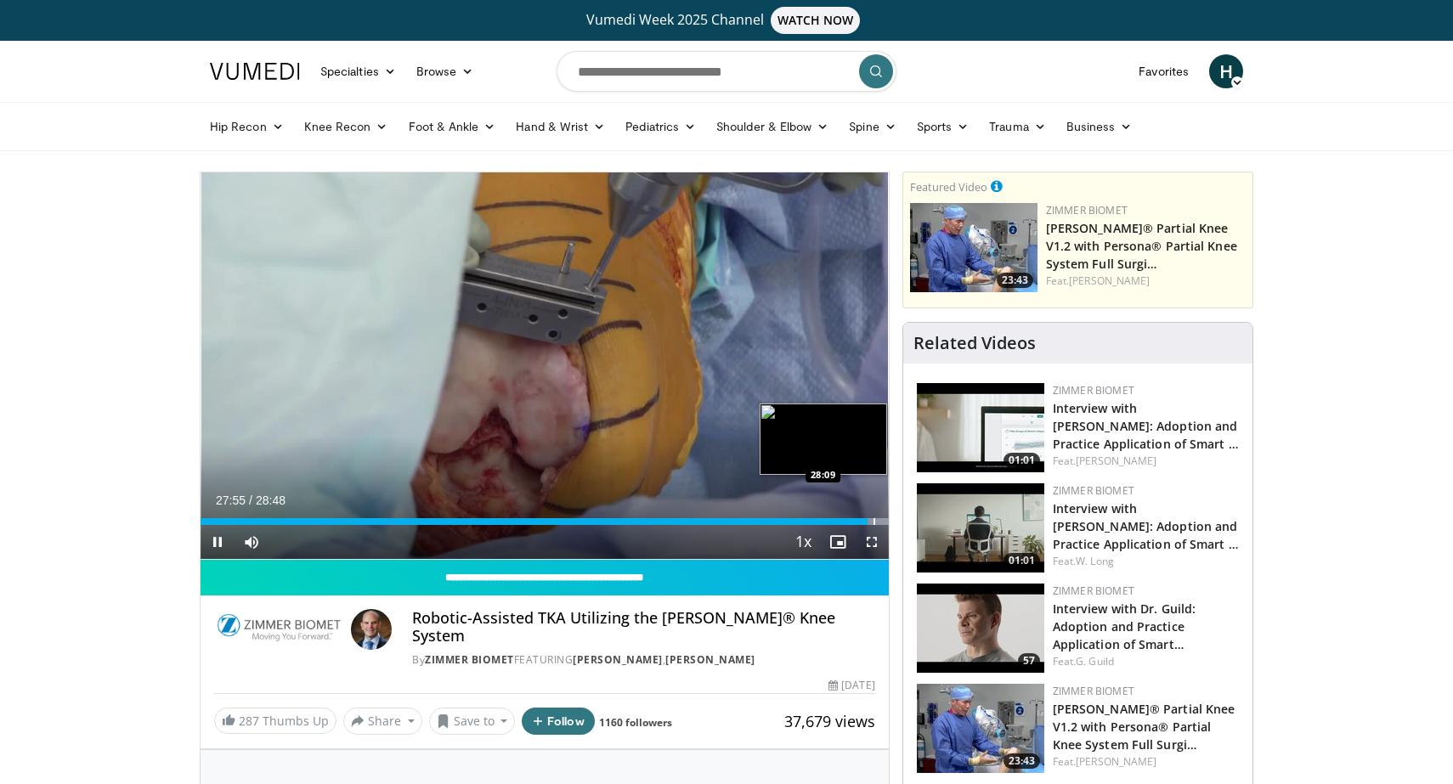
click at [873, 522] on div "Progress Bar" at bounding box center [874, 521] width 2 height 7
click at [878, 522] on div "Progress Bar" at bounding box center [879, 521] width 2 height 7
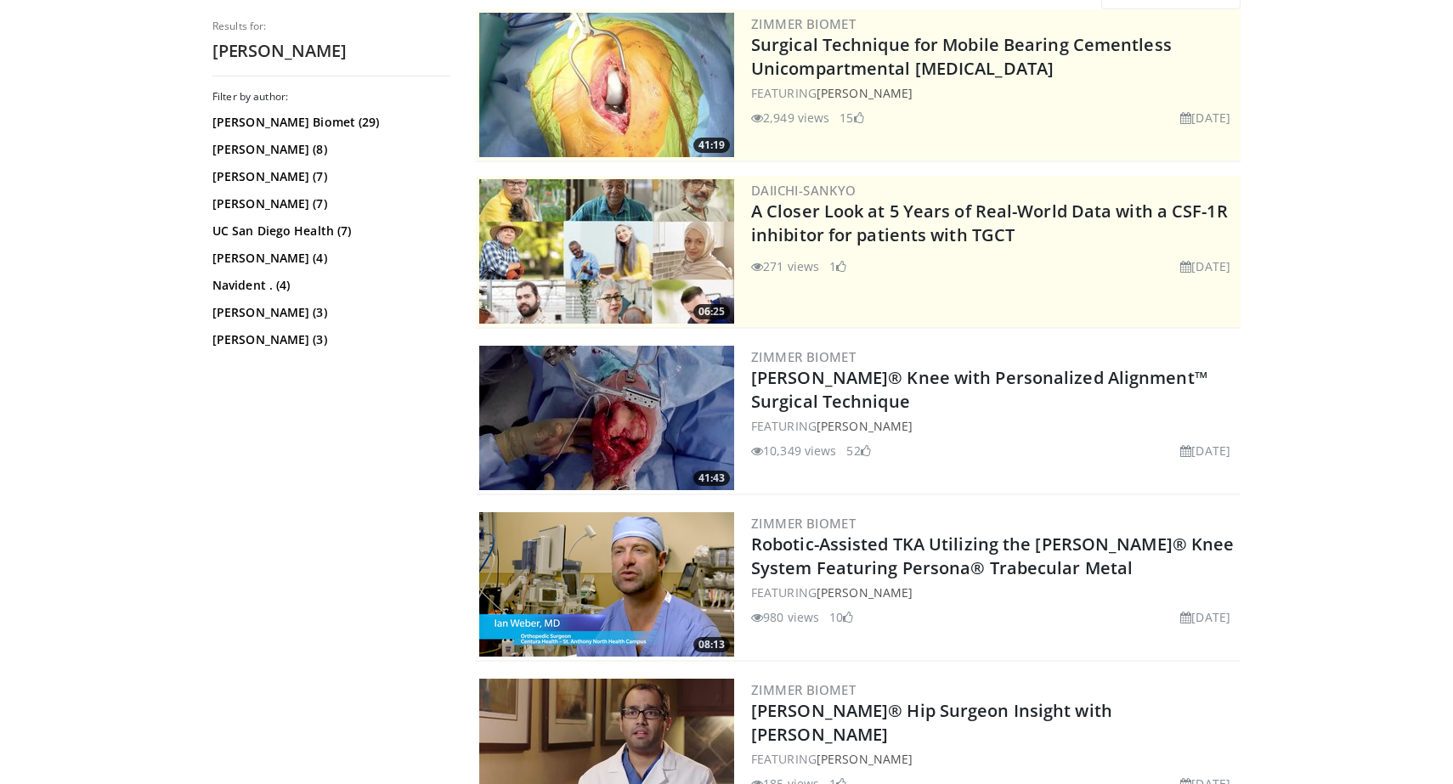
scroll to position [218, 0]
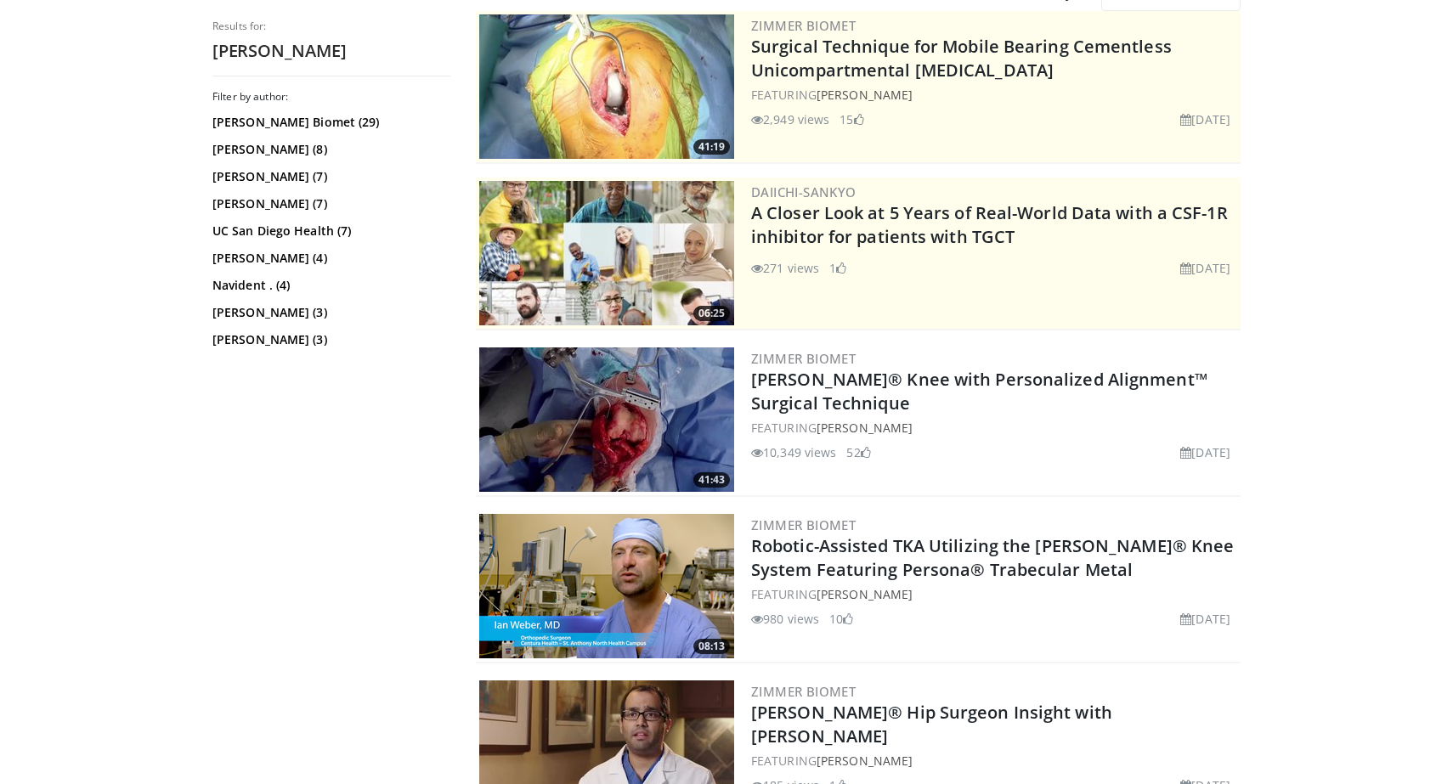
click at [699, 441] on img at bounding box center [606, 419] width 255 height 144
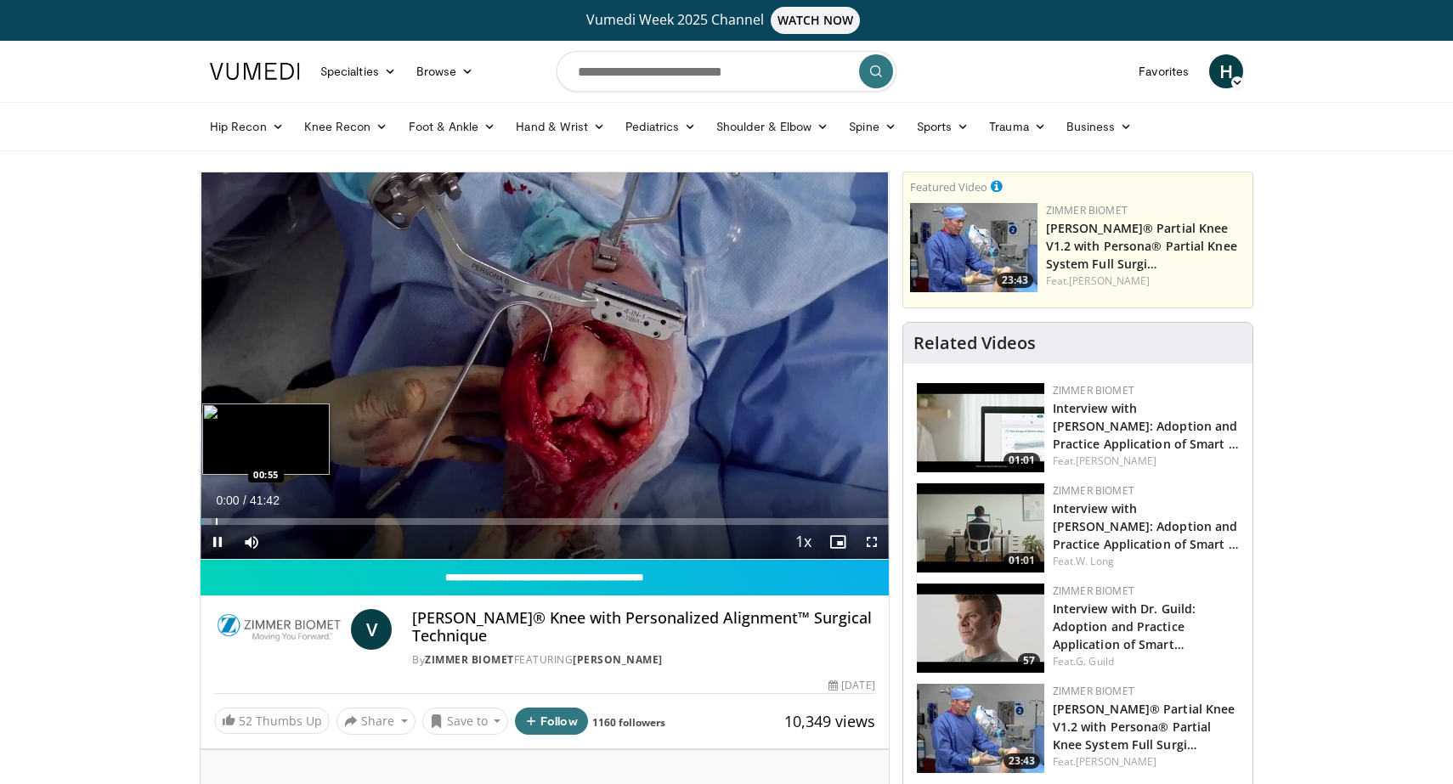
click at [216, 520] on div "Progress Bar" at bounding box center [217, 521] width 2 height 7
click at [255, 518] on div "Progress Bar" at bounding box center [256, 521] width 2 height 7
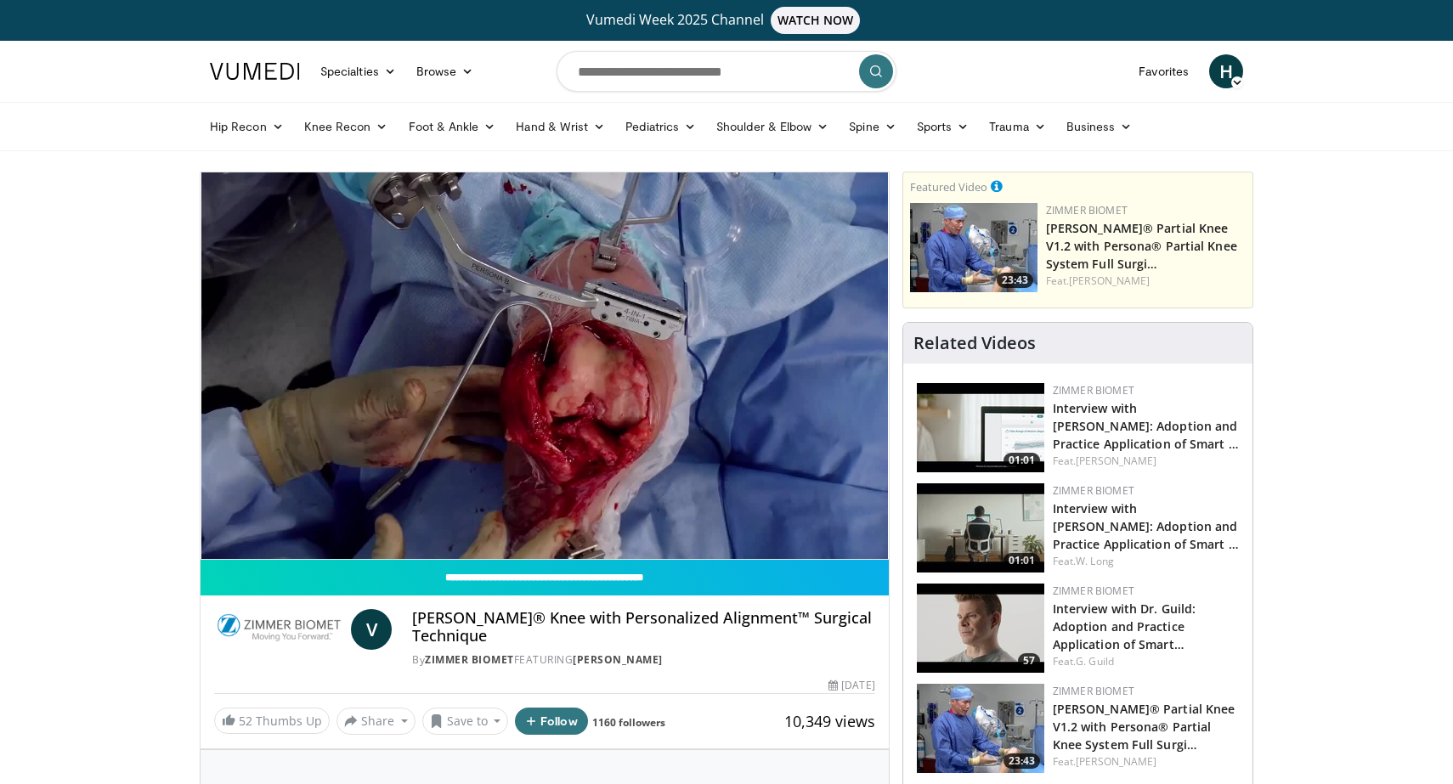
click at [235, 518] on div "10 seconds Tap to unmute" at bounding box center [544, 365] width 688 height 387
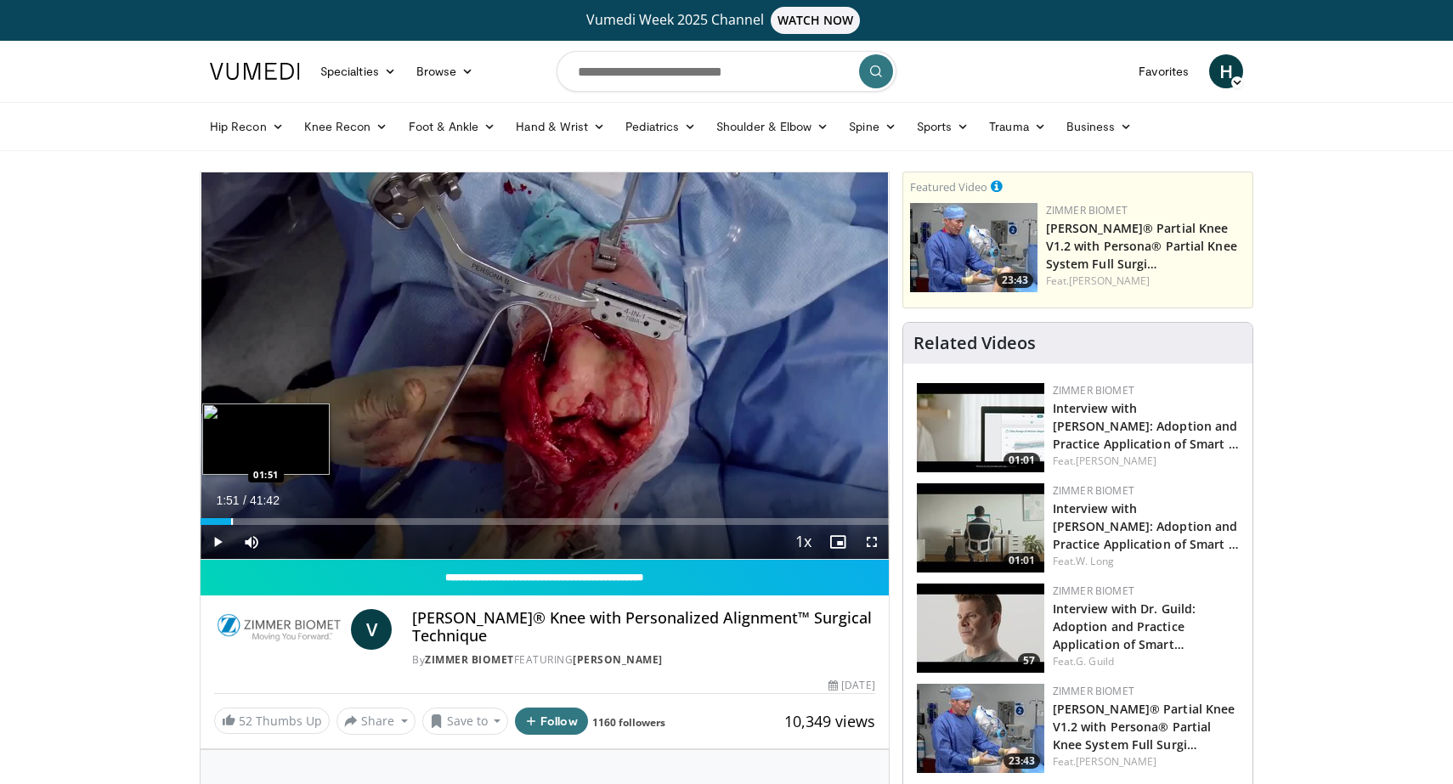
click at [231, 518] on div "Progress Bar" at bounding box center [232, 521] width 2 height 7
click at [217, 518] on div "Loaded : 7.13% 01:51 01:04" at bounding box center [544, 521] width 688 height 7
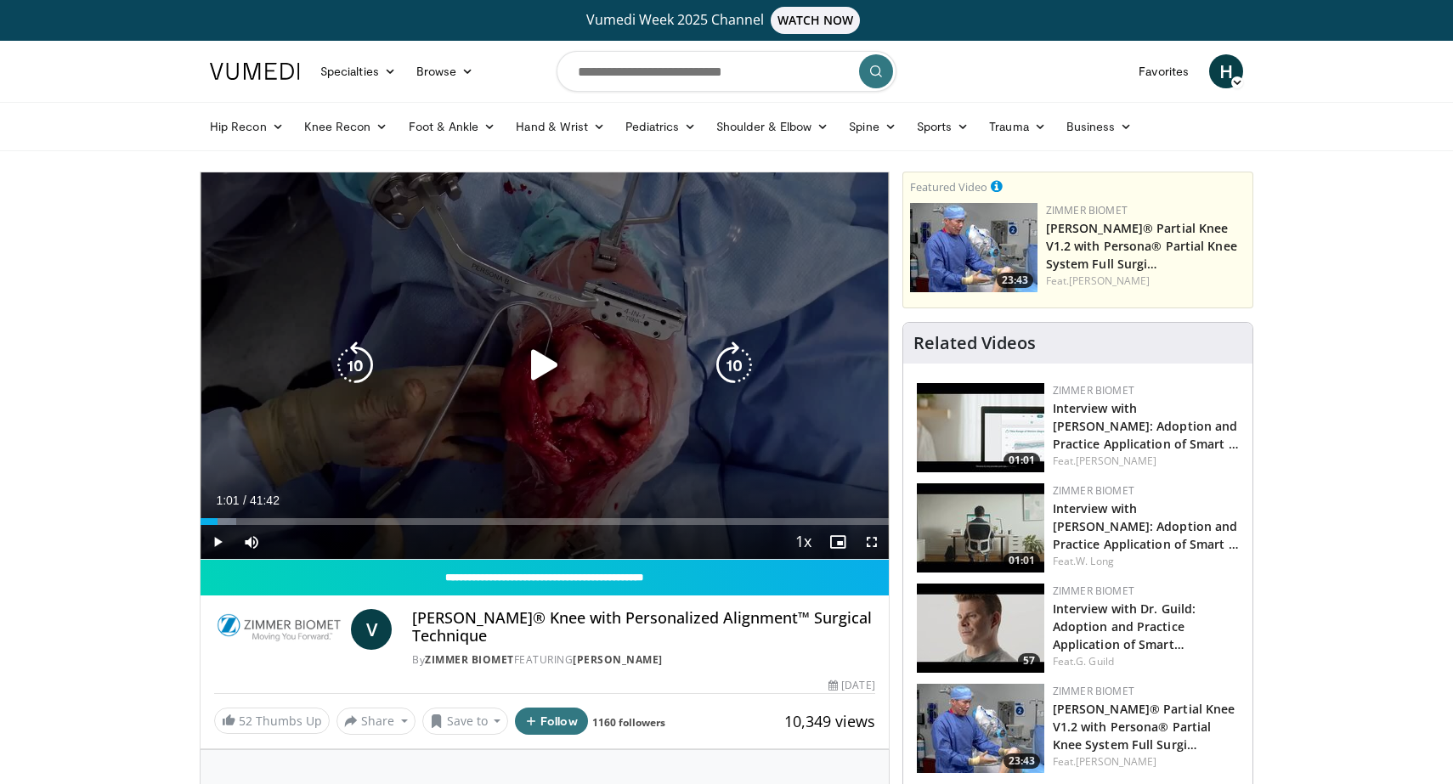
click at [366, 472] on div "10 seconds Tap to unmute" at bounding box center [544, 365] width 688 height 387
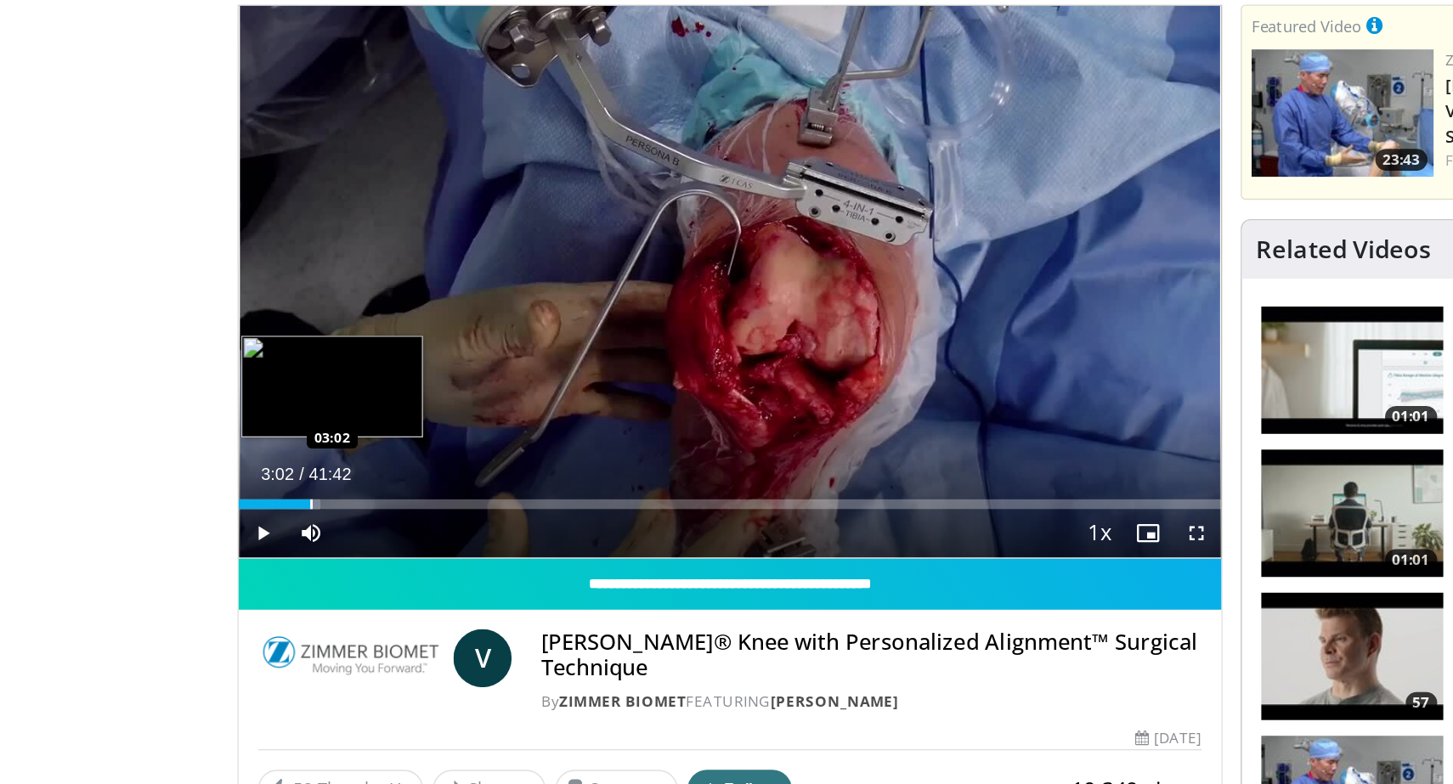
click at [251, 519] on div "Progress Bar" at bounding box center [252, 521] width 2 height 7
click at [262, 522] on div "Progress Bar" at bounding box center [263, 521] width 2 height 7
click at [266, 522] on div "Progress Bar" at bounding box center [267, 521] width 2 height 7
click at [259, 521] on div "Progress Bar" at bounding box center [260, 521] width 2 height 7
click at [250, 522] on div "03:33" at bounding box center [229, 521] width 59 height 7
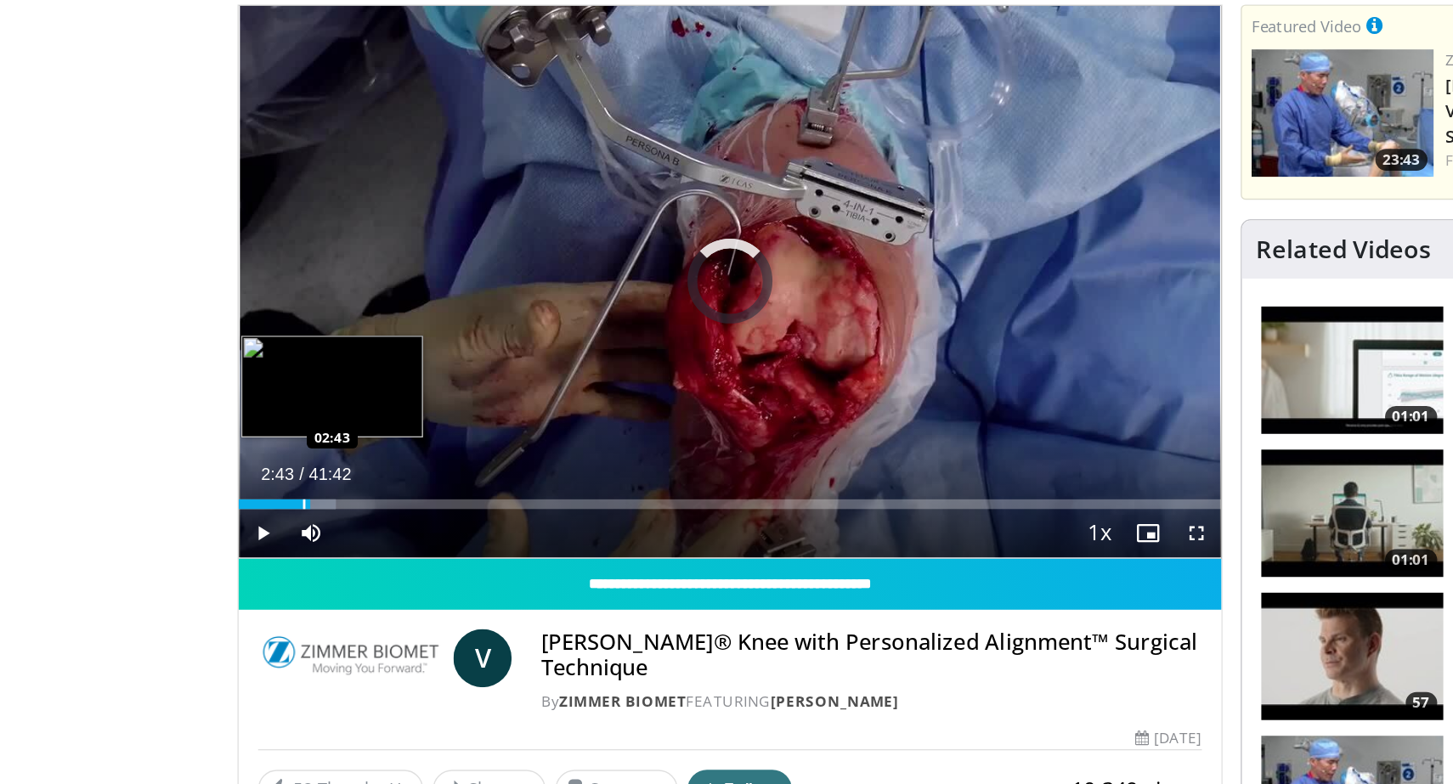
click at [245, 522] on div "Progress Bar" at bounding box center [246, 521] width 2 height 7
click at [240, 522] on div "Progress Bar" at bounding box center [241, 521] width 2 height 7
click at [229, 522] on div "Progress Bar" at bounding box center [230, 521] width 2 height 7
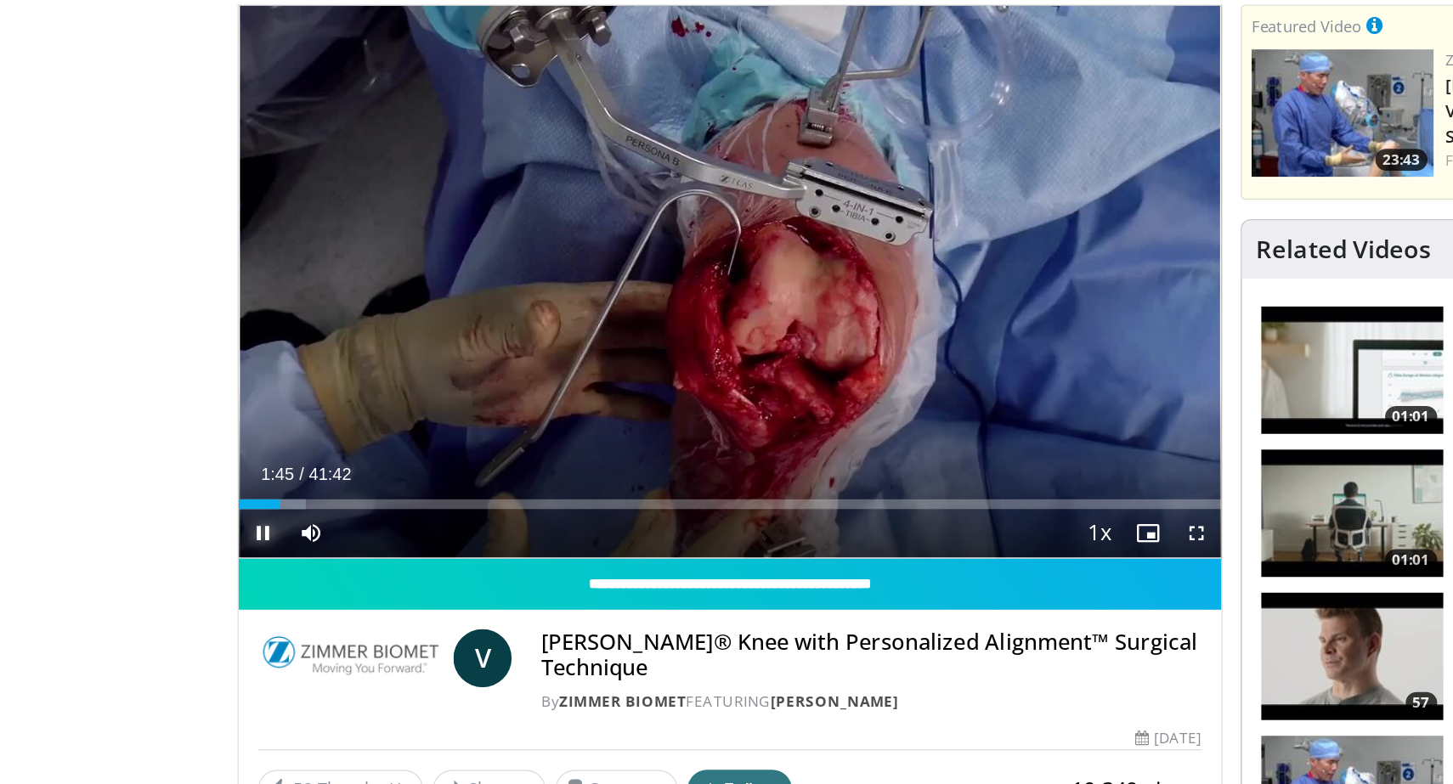
click at [218, 525] on span "Video Player" at bounding box center [217, 542] width 34 height 34
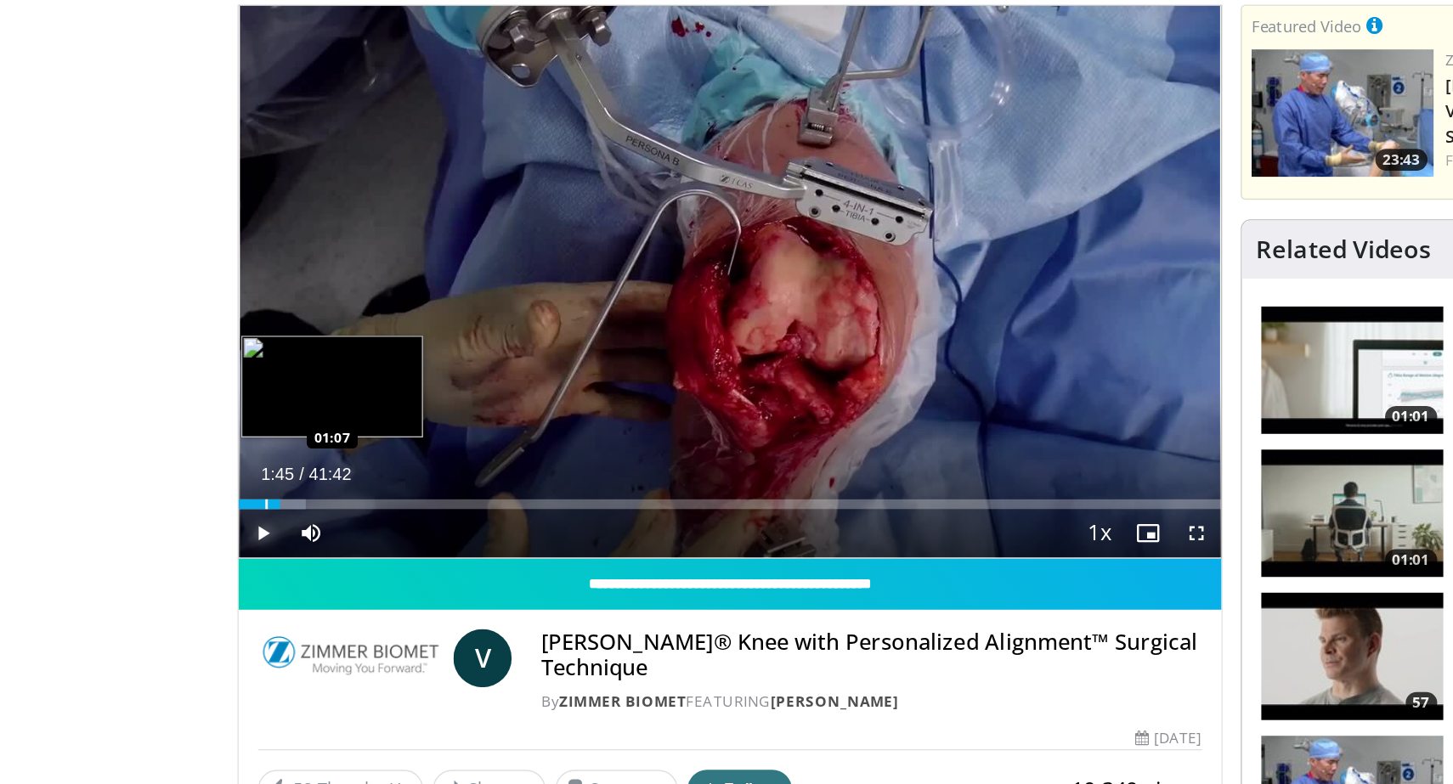
click at [219, 523] on div "Progress Bar" at bounding box center [220, 521] width 2 height 7
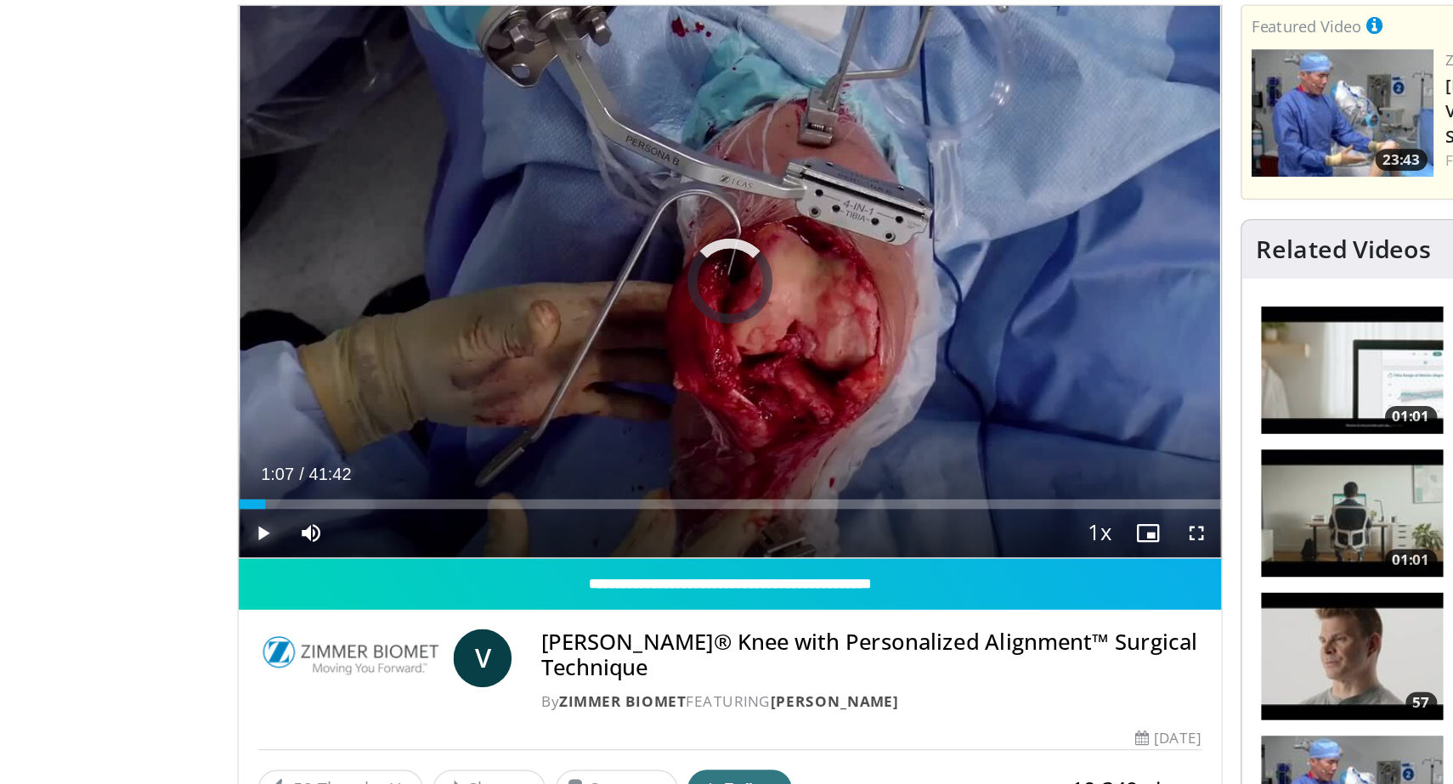
click at [219, 545] on span "Video Player" at bounding box center [217, 542] width 34 height 34
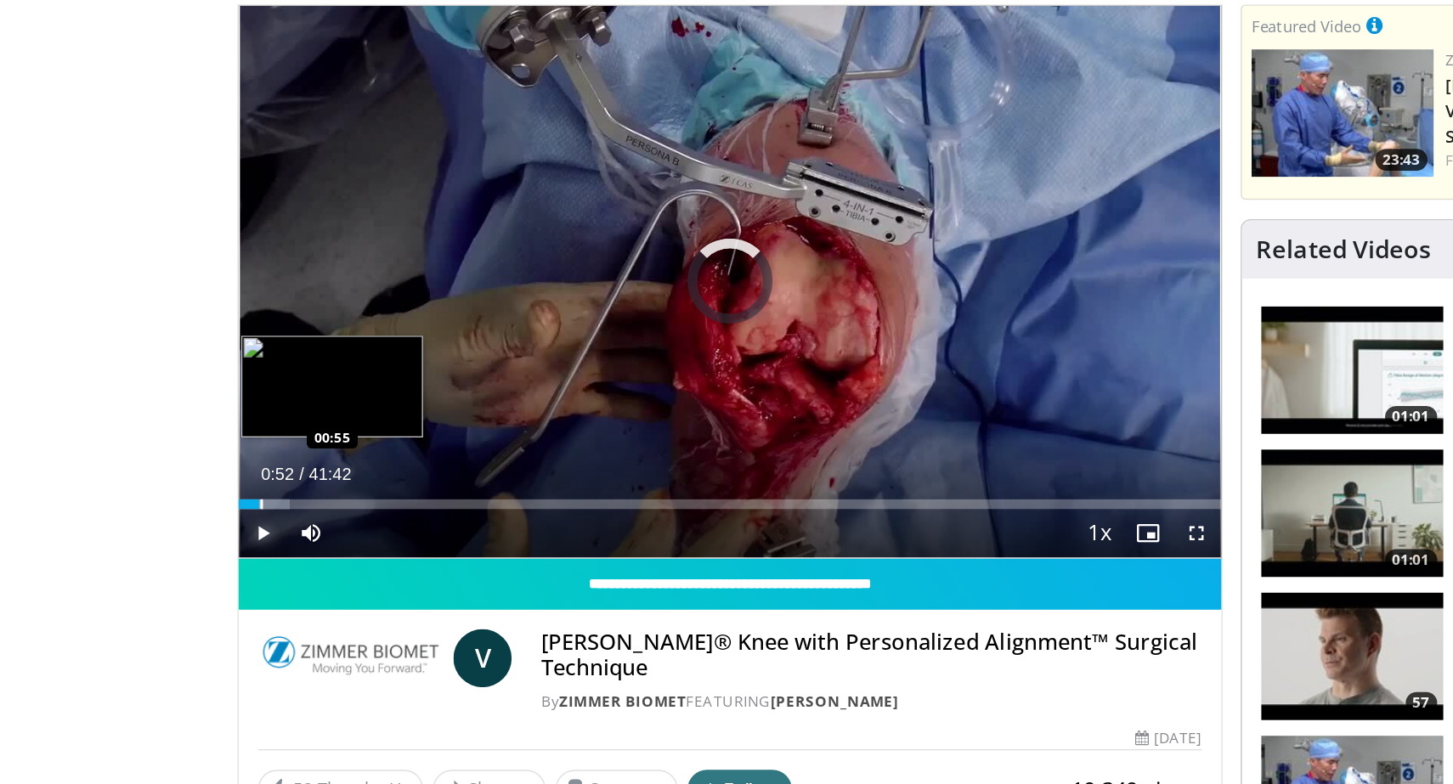
click at [215, 524] on div "Loaded : 5.20% 01:09 00:55" at bounding box center [544, 521] width 688 height 7
click at [219, 522] on div "Progress Bar" at bounding box center [220, 521] width 2 height 7
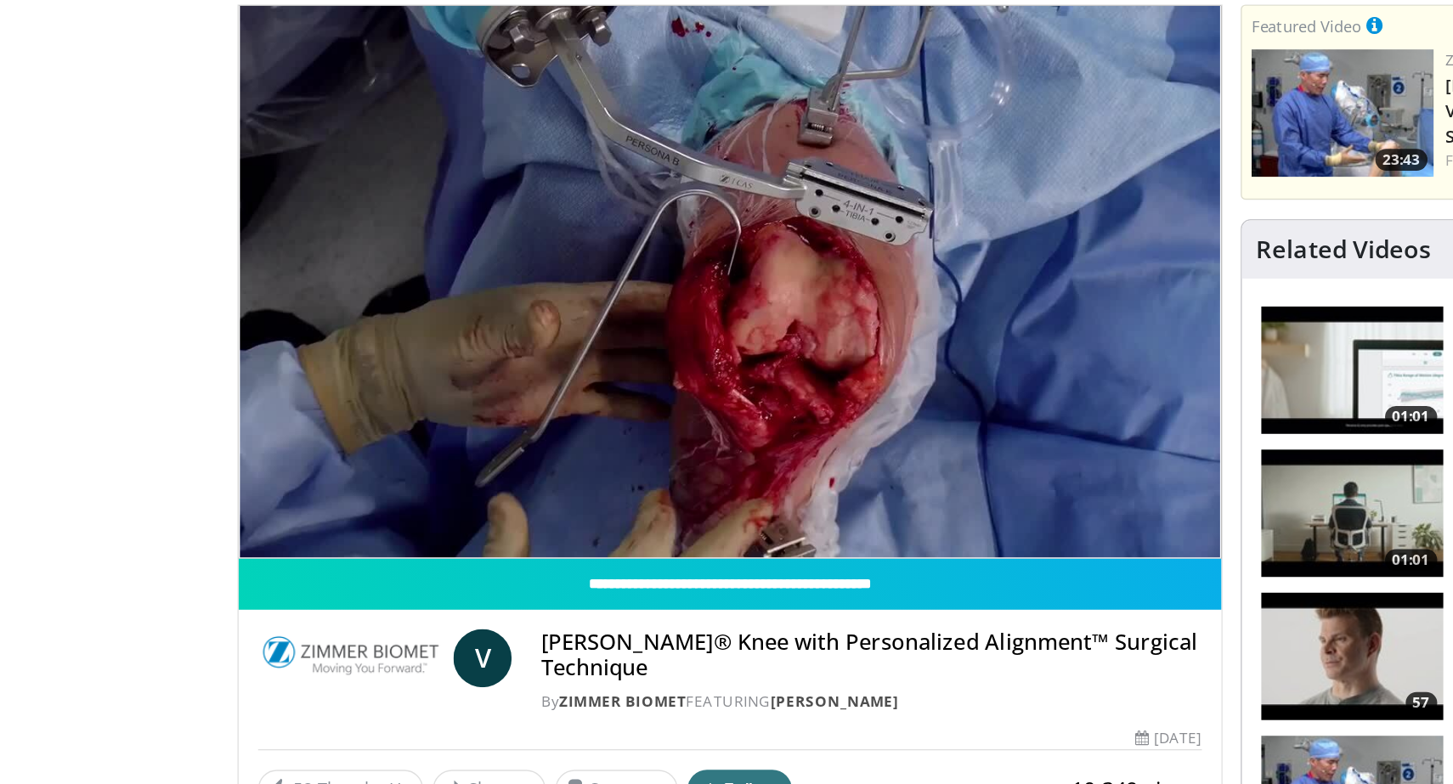
click at [217, 521] on div "10 seconds Tap to unmute" at bounding box center [544, 365] width 688 height 387
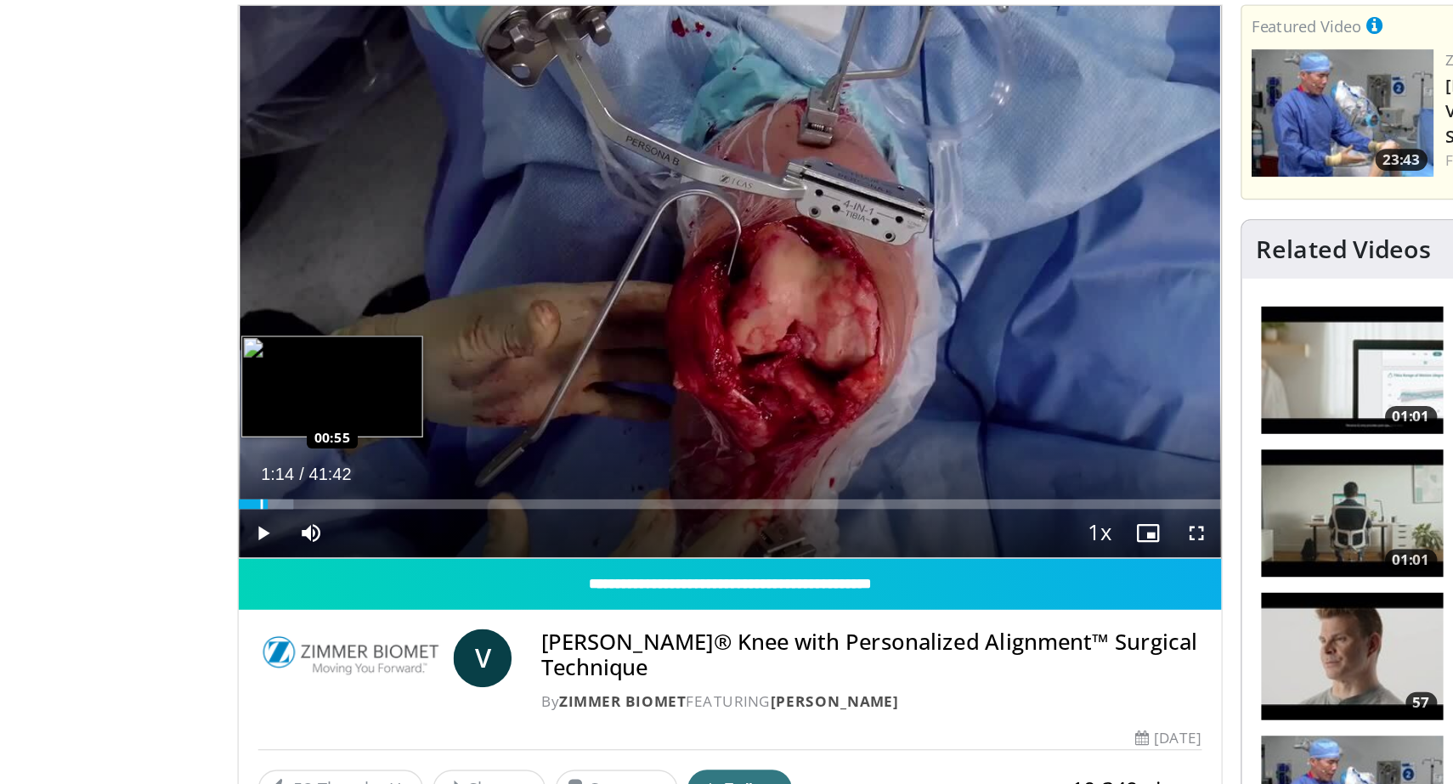
click at [216, 521] on div "Progress Bar" at bounding box center [217, 521] width 2 height 7
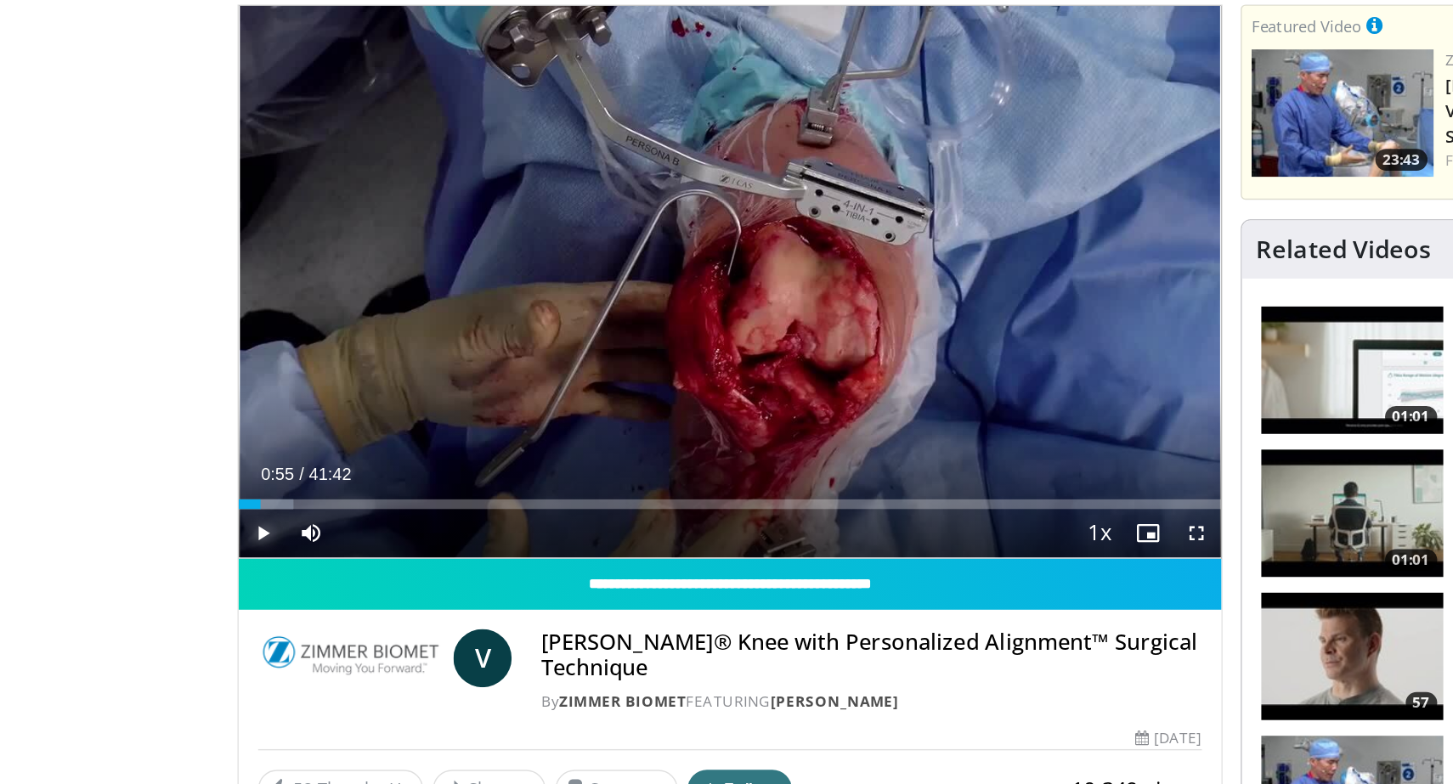
click at [217, 539] on span "Video Player" at bounding box center [217, 542] width 34 height 34
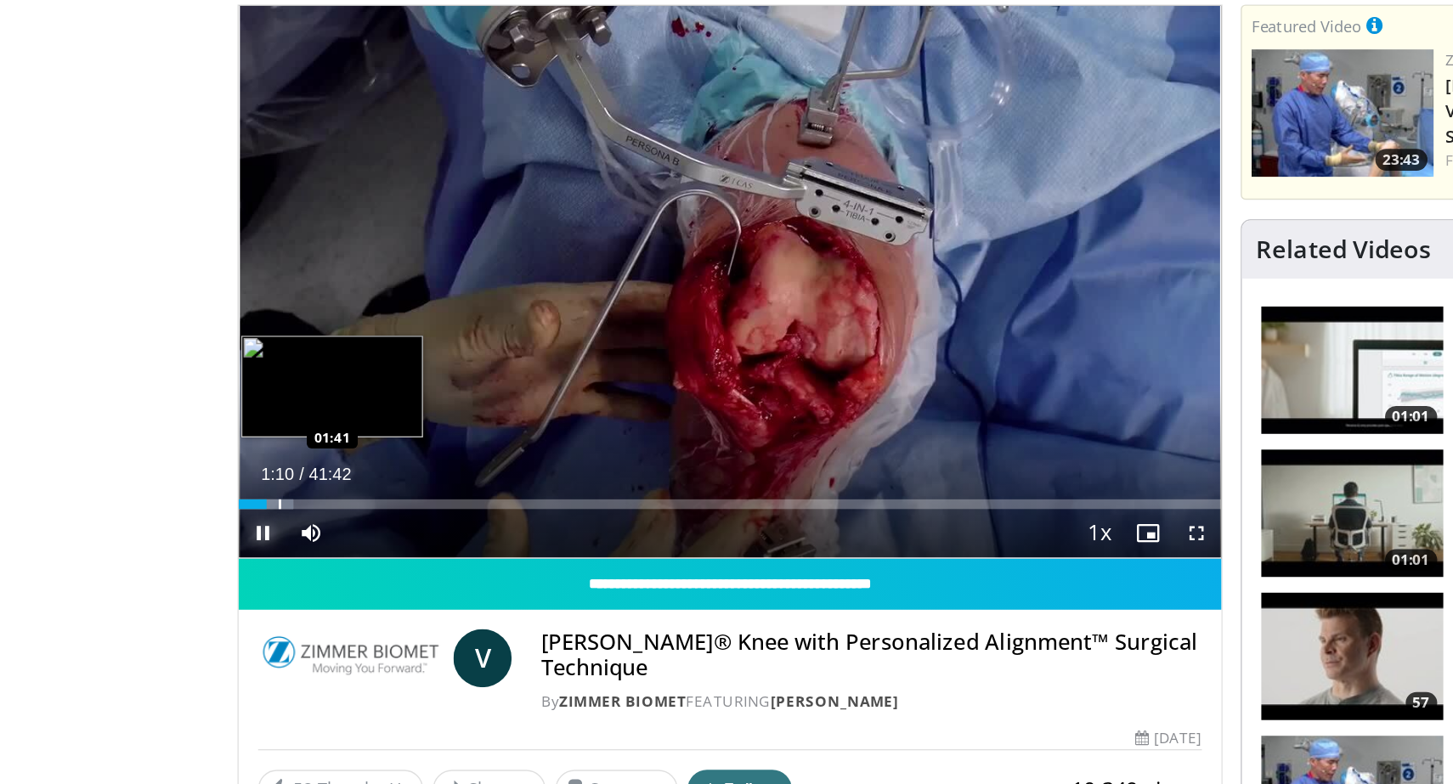
click at [229, 519] on div "Progress Bar" at bounding box center [230, 521] width 2 height 7
click at [243, 522] on div "Progress Bar" at bounding box center [244, 521] width 2 height 7
click at [251, 522] on div "Progress Bar" at bounding box center [252, 521] width 2 height 7
click at [259, 520] on div "Loaded : 9.91% 03:05 03:36" at bounding box center [544, 521] width 688 height 7
click at [268, 520] on div "Progress Bar" at bounding box center [269, 521] width 2 height 7
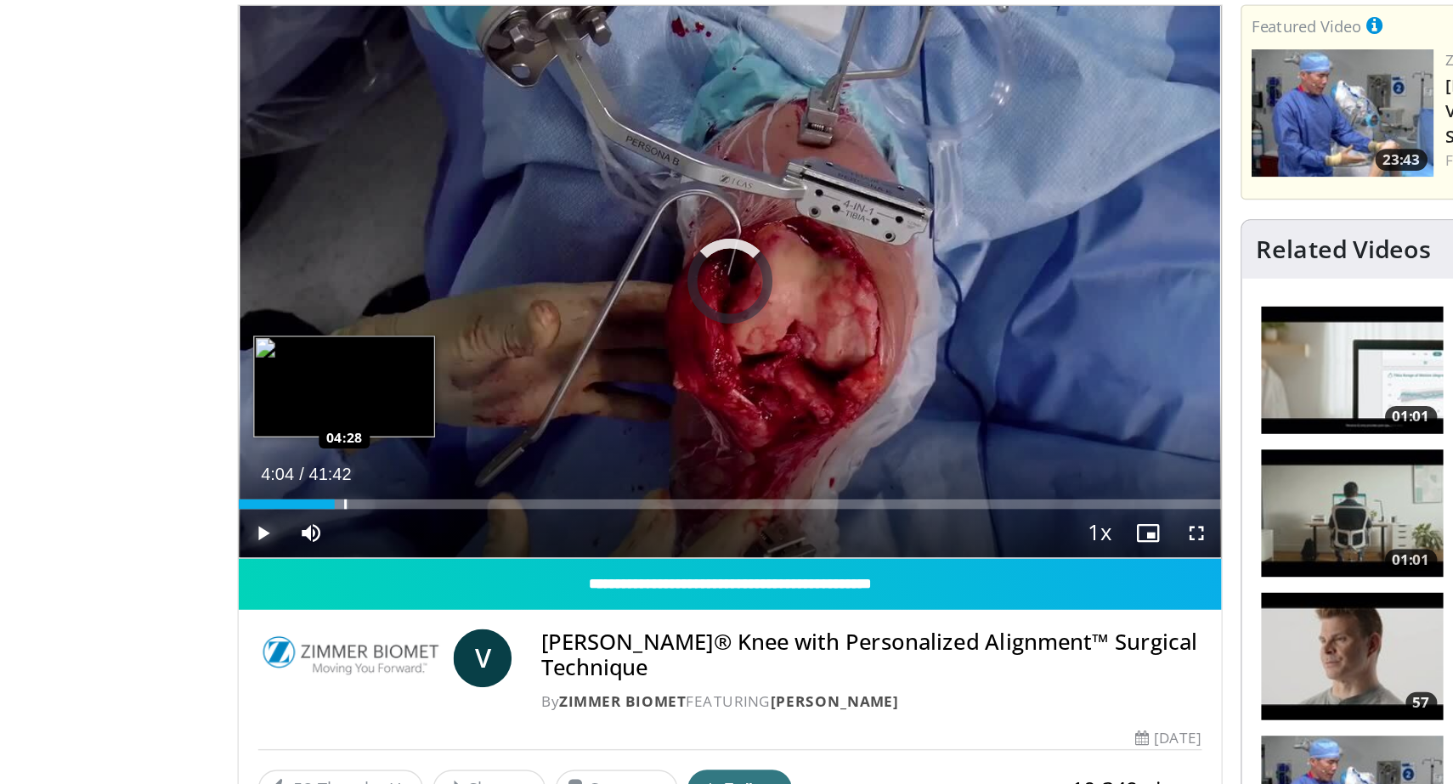
click at [274, 520] on div "Progress Bar" at bounding box center [275, 521] width 2 height 7
click at [282, 522] on div "Progress Bar" at bounding box center [282, 521] width 2 height 7
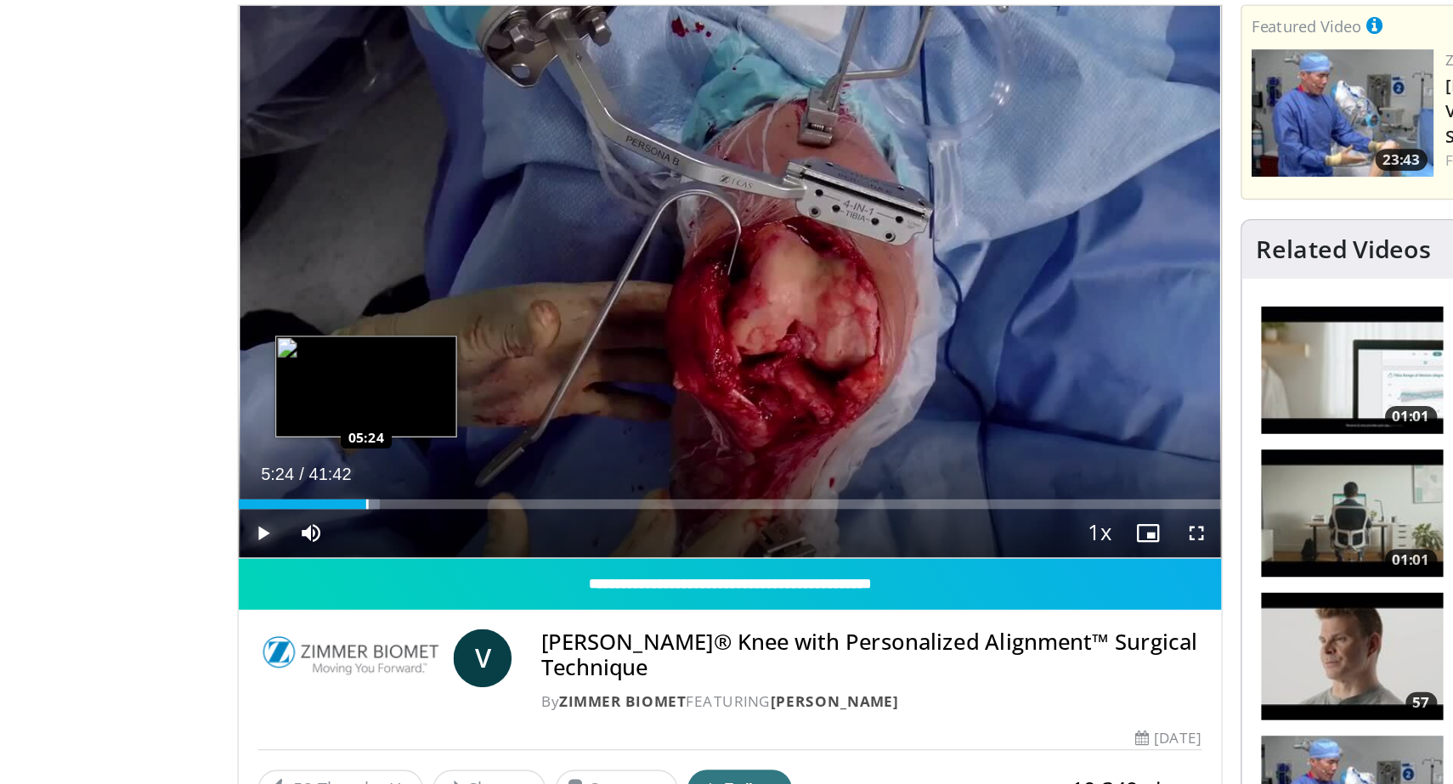
click at [290, 522] on div "Progress Bar" at bounding box center [291, 521] width 2 height 7
click at [300, 522] on div "Progress Bar" at bounding box center [301, 521] width 2 height 7
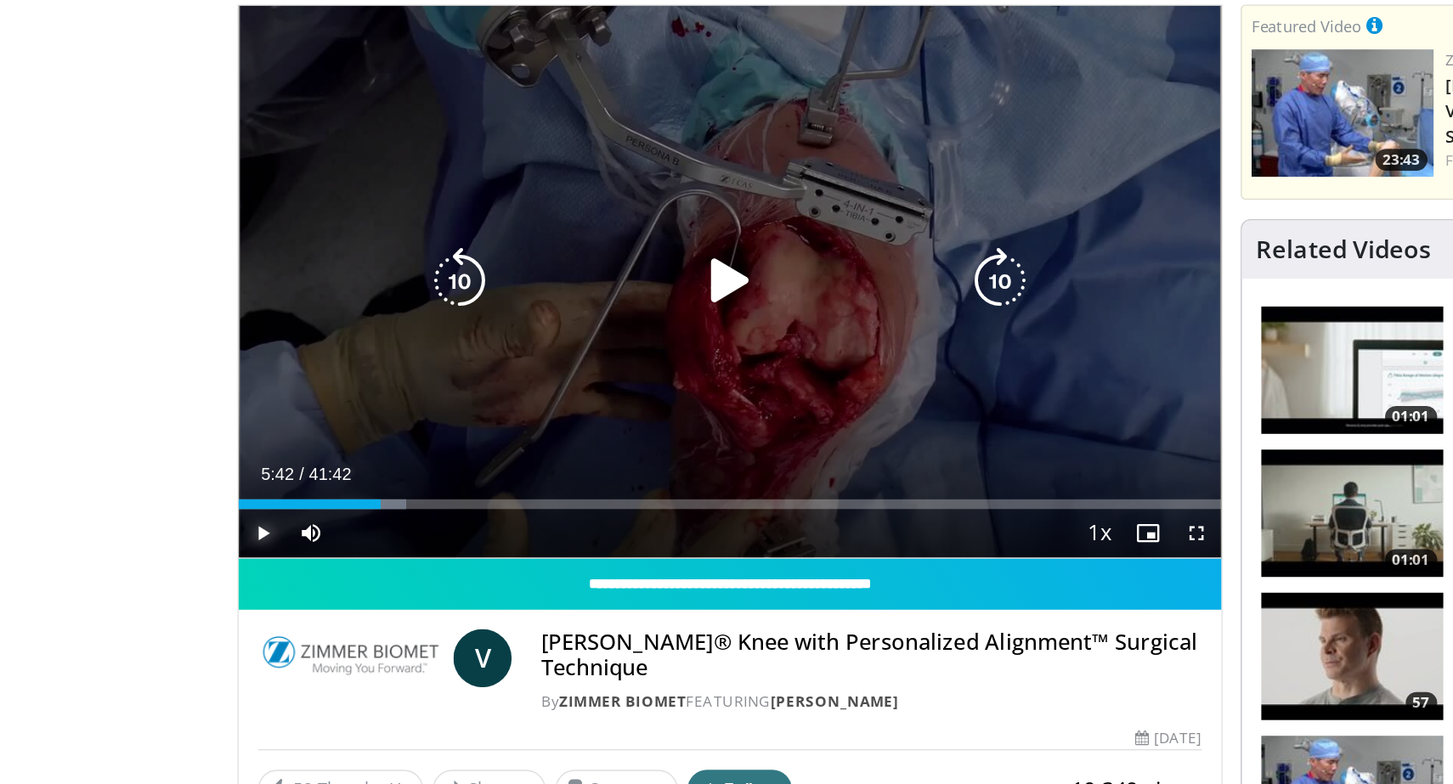
click at [294, 523] on div "05:42" at bounding box center [249, 521] width 99 height 7
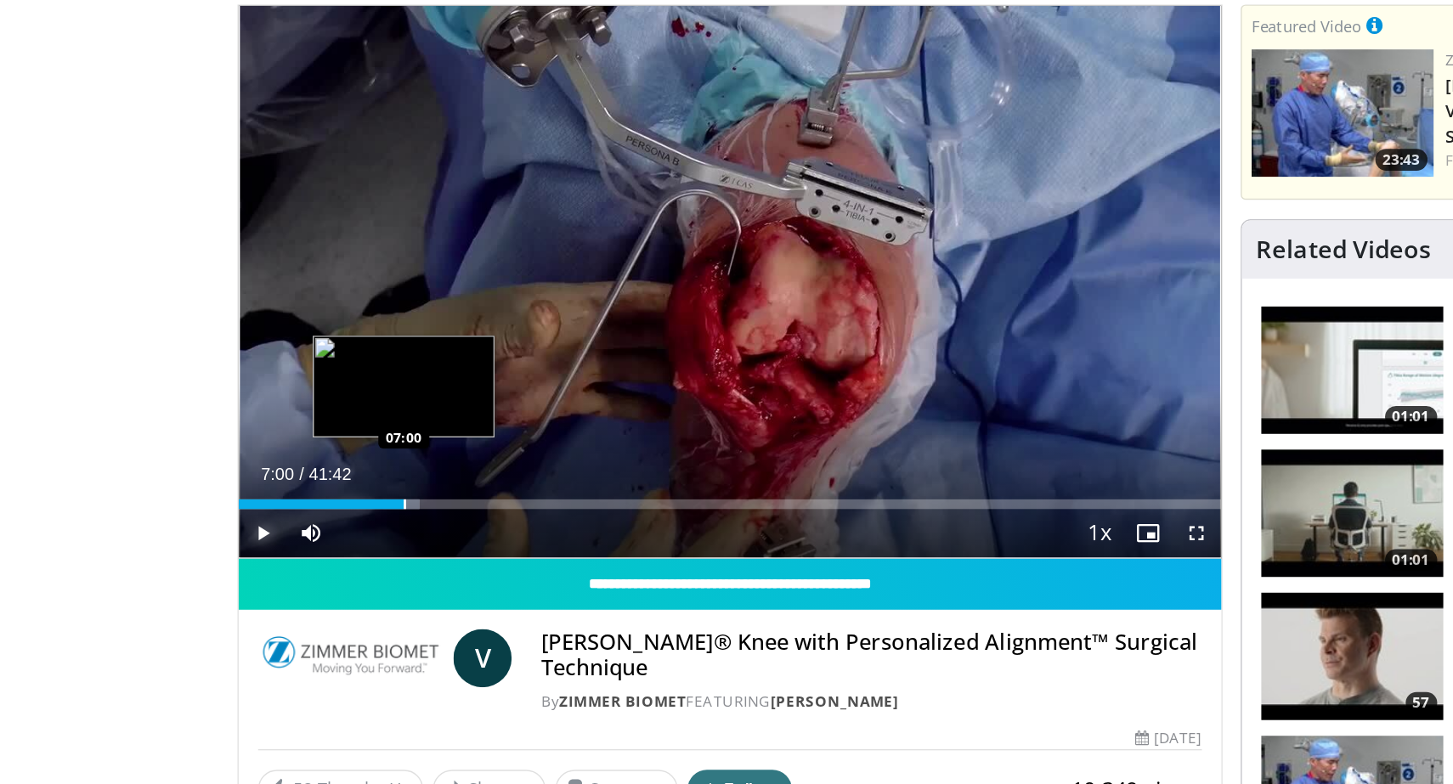
click at [316, 521] on div "Progress Bar" at bounding box center [317, 521] width 2 height 7
click at [328, 520] on div "Progress Bar" at bounding box center [329, 521] width 2 height 7
click at [337, 522] on div "Progress Bar" at bounding box center [338, 521] width 2 height 7
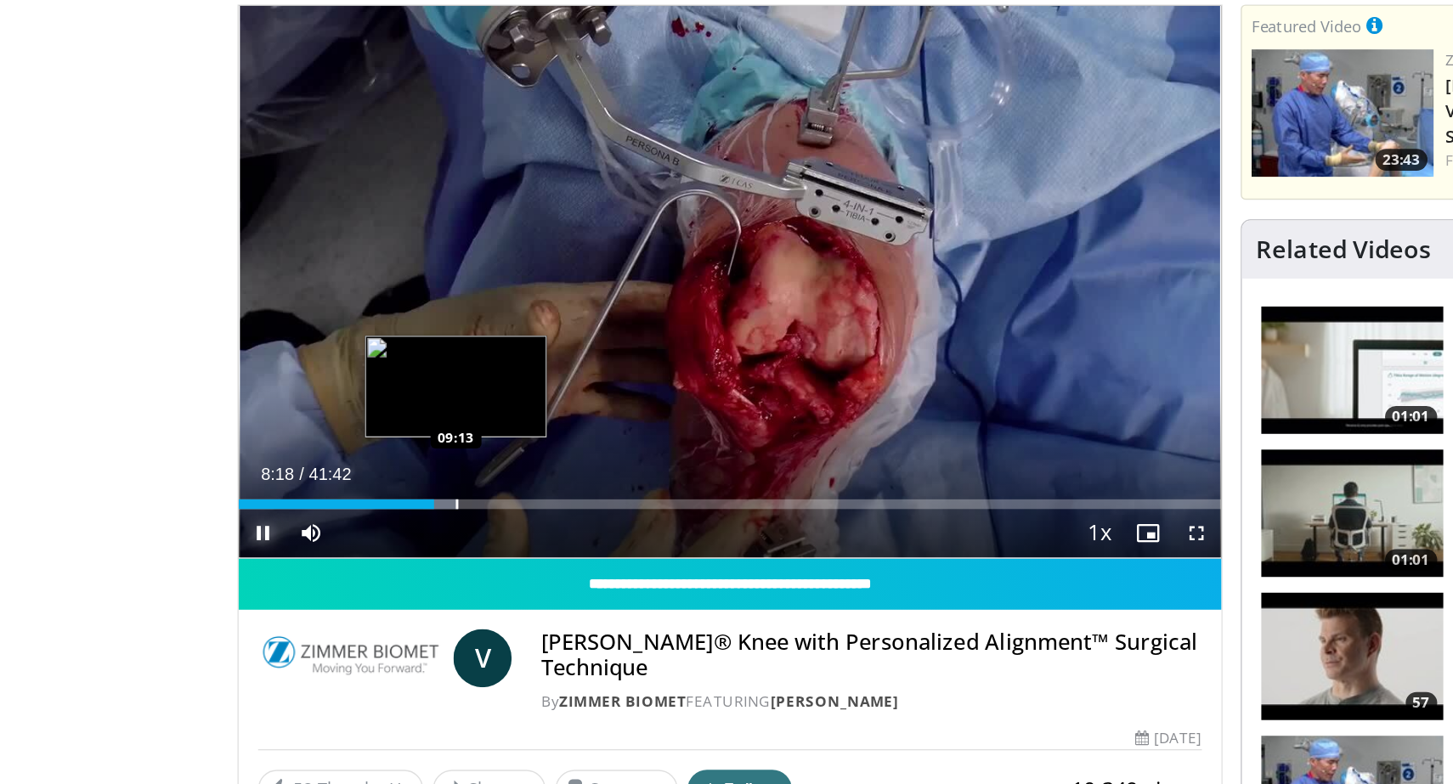
click at [353, 521] on div "Progress Bar" at bounding box center [354, 521] width 2 height 7
click at [358, 522] on div "Progress Bar" at bounding box center [359, 521] width 2 height 7
click at [351, 518] on div "Progress Bar" at bounding box center [351, 521] width 2 height 7
click at [356, 519] on div "Progress Bar" at bounding box center [357, 521] width 2 height 7
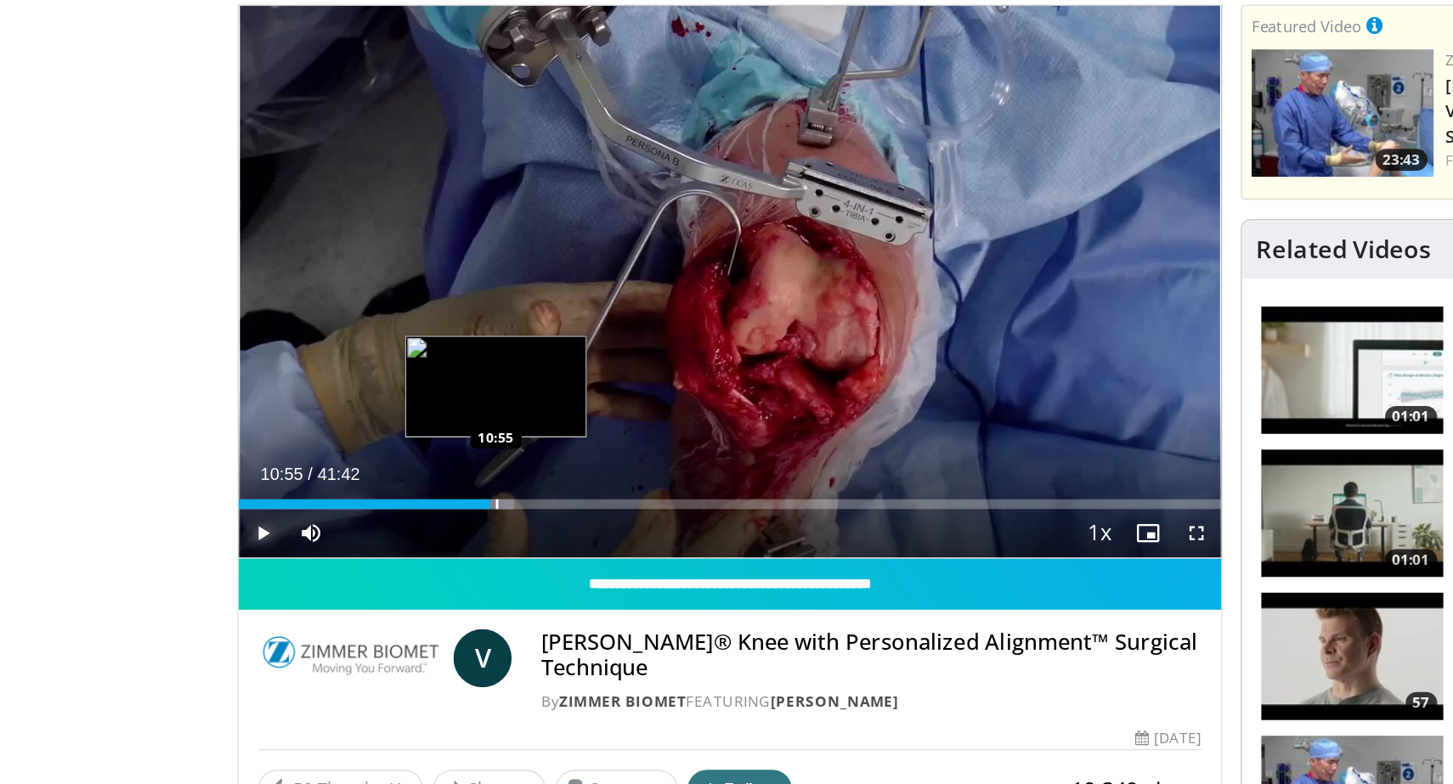
click at [381, 520] on div "Progress Bar" at bounding box center [382, 521] width 2 height 7
click at [385, 521] on div "Progress Bar" at bounding box center [386, 521] width 2 height 7
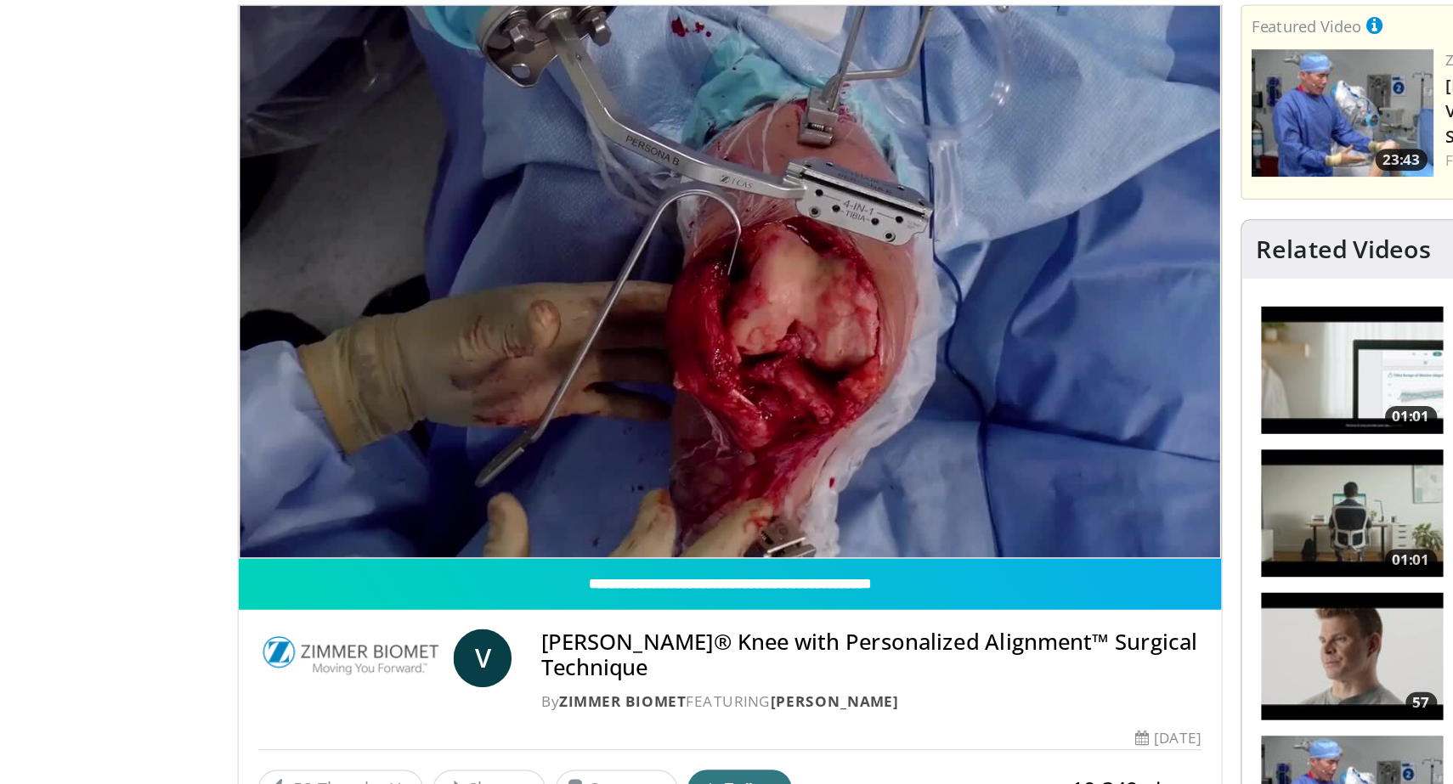
click at [393, 523] on video-js "**********" at bounding box center [544, 365] width 688 height 387
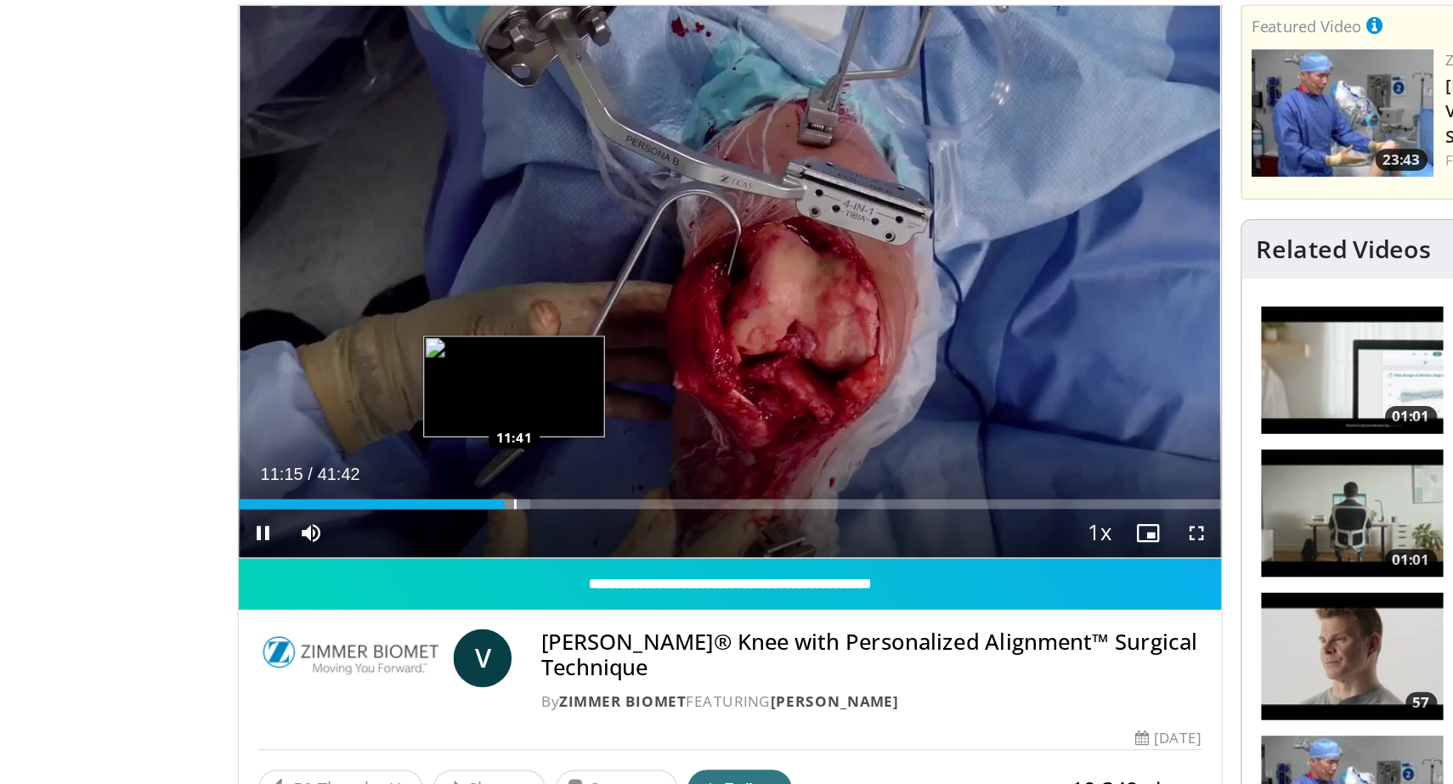
click at [393, 520] on div "Progress Bar" at bounding box center [394, 521] width 2 height 7
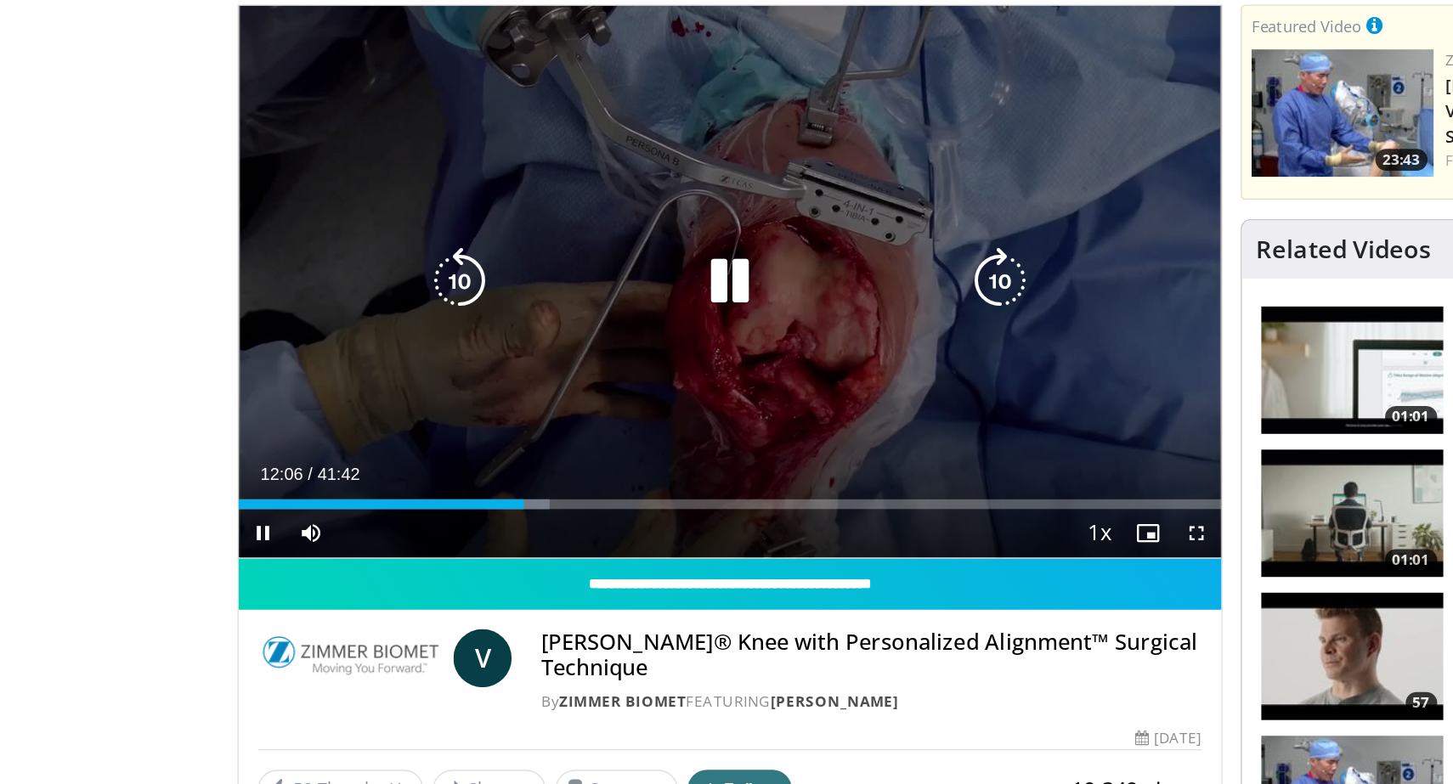
click at [409, 521] on div "Loaded : 31.60% 12:06 12:27" at bounding box center [544, 521] width 688 height 7
click at [425, 521] on div "Progress Bar" at bounding box center [421, 521] width 26 height 7
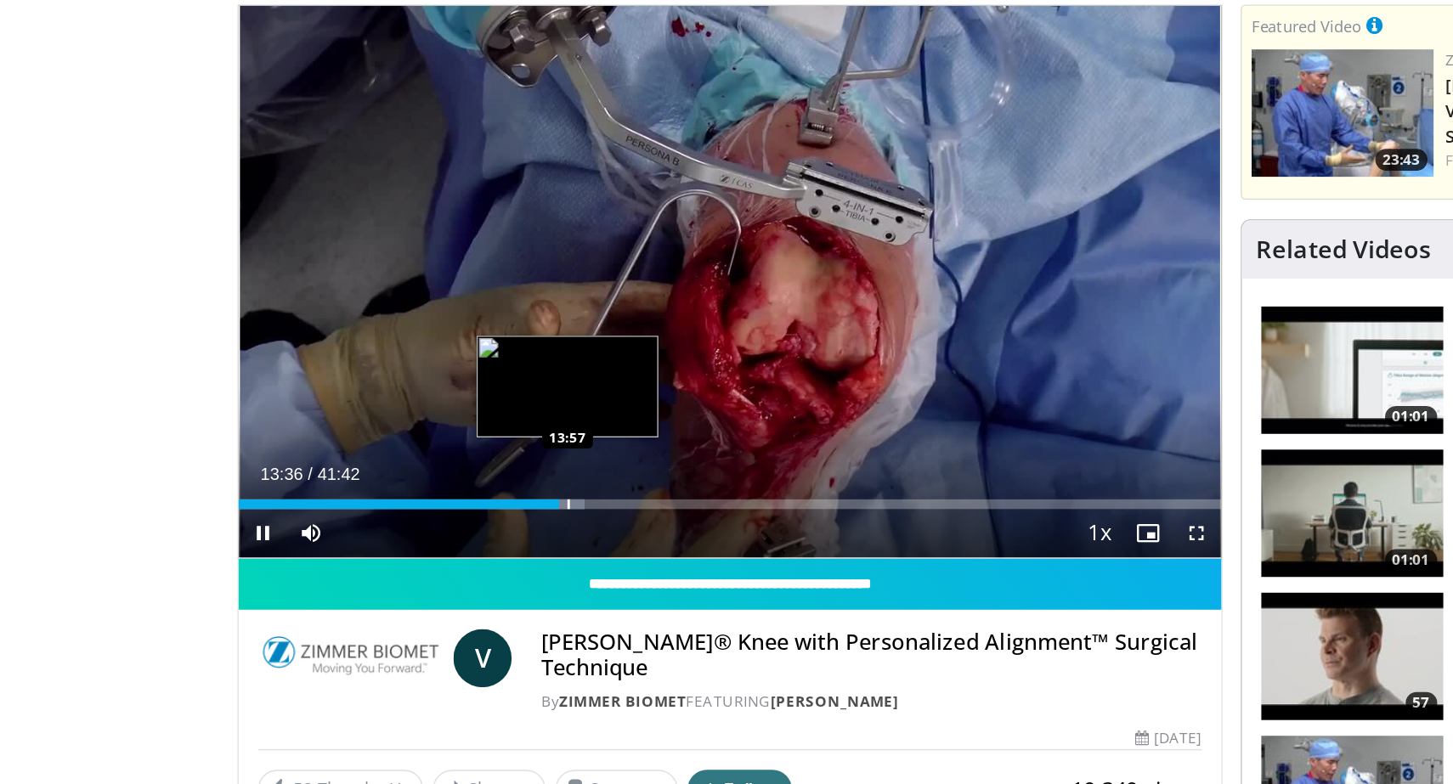
click at [431, 521] on div "Progress Bar" at bounding box center [432, 521] width 2 height 7
click at [440, 520] on div "Progress Bar" at bounding box center [441, 521] width 2 height 7
click at [449, 520] on div "Progress Bar" at bounding box center [450, 521] width 2 height 7
click at [446, 520] on div "Progress Bar" at bounding box center [447, 521] width 2 height 7
click at [457, 522] on div "Progress Bar" at bounding box center [458, 521] width 2 height 7
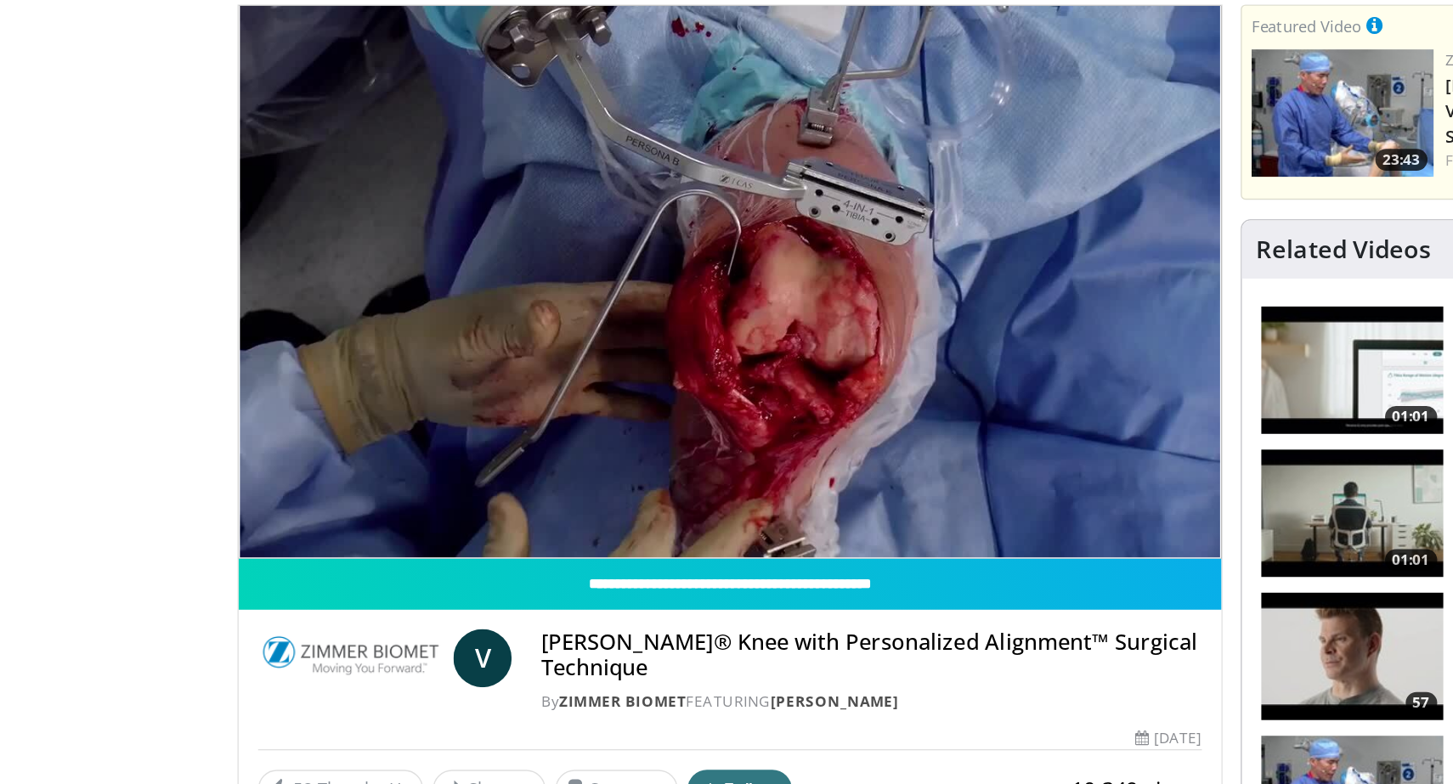
click at [464, 522] on div "10 seconds Tap to unmute" at bounding box center [544, 365] width 688 height 387
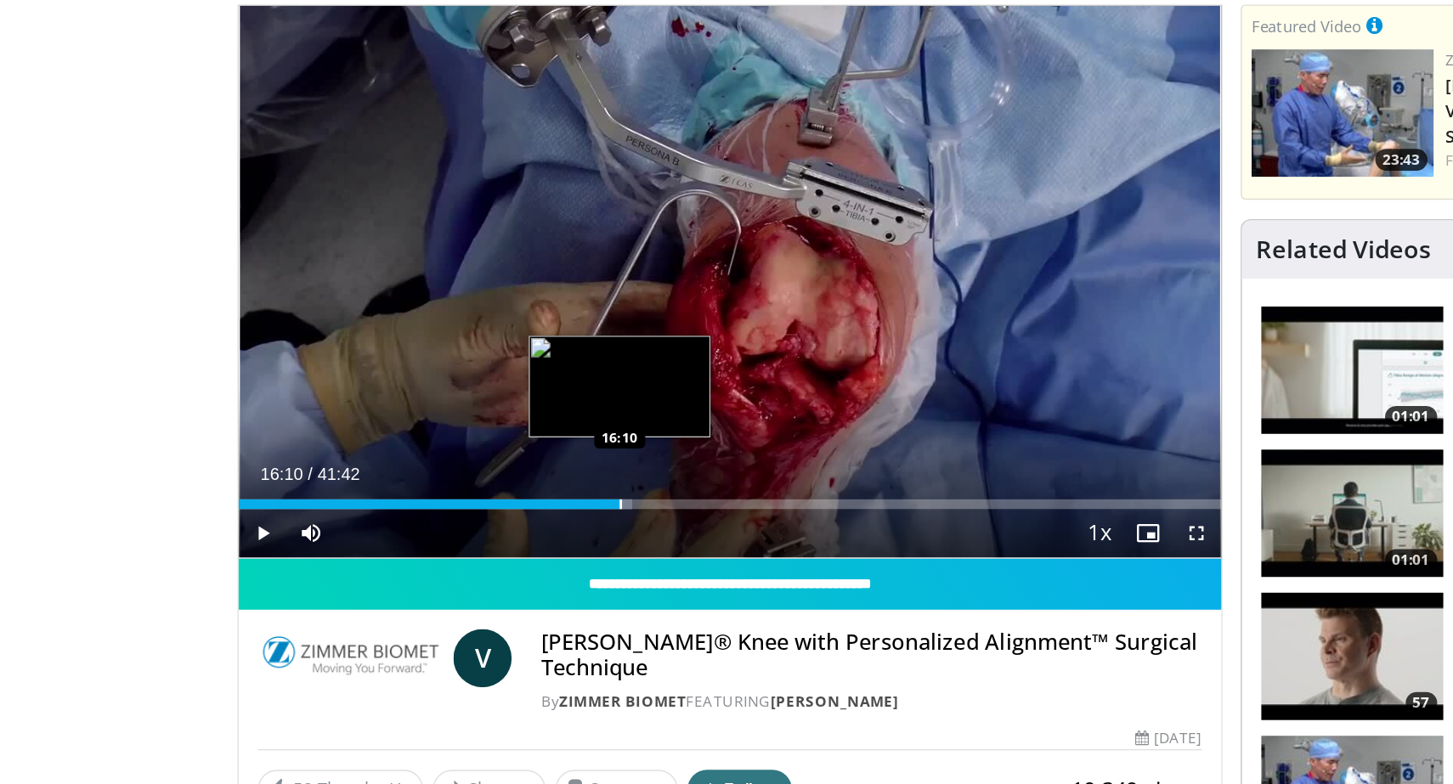
click at [467, 519] on div "Progress Bar" at bounding box center [468, 521] width 2 height 7
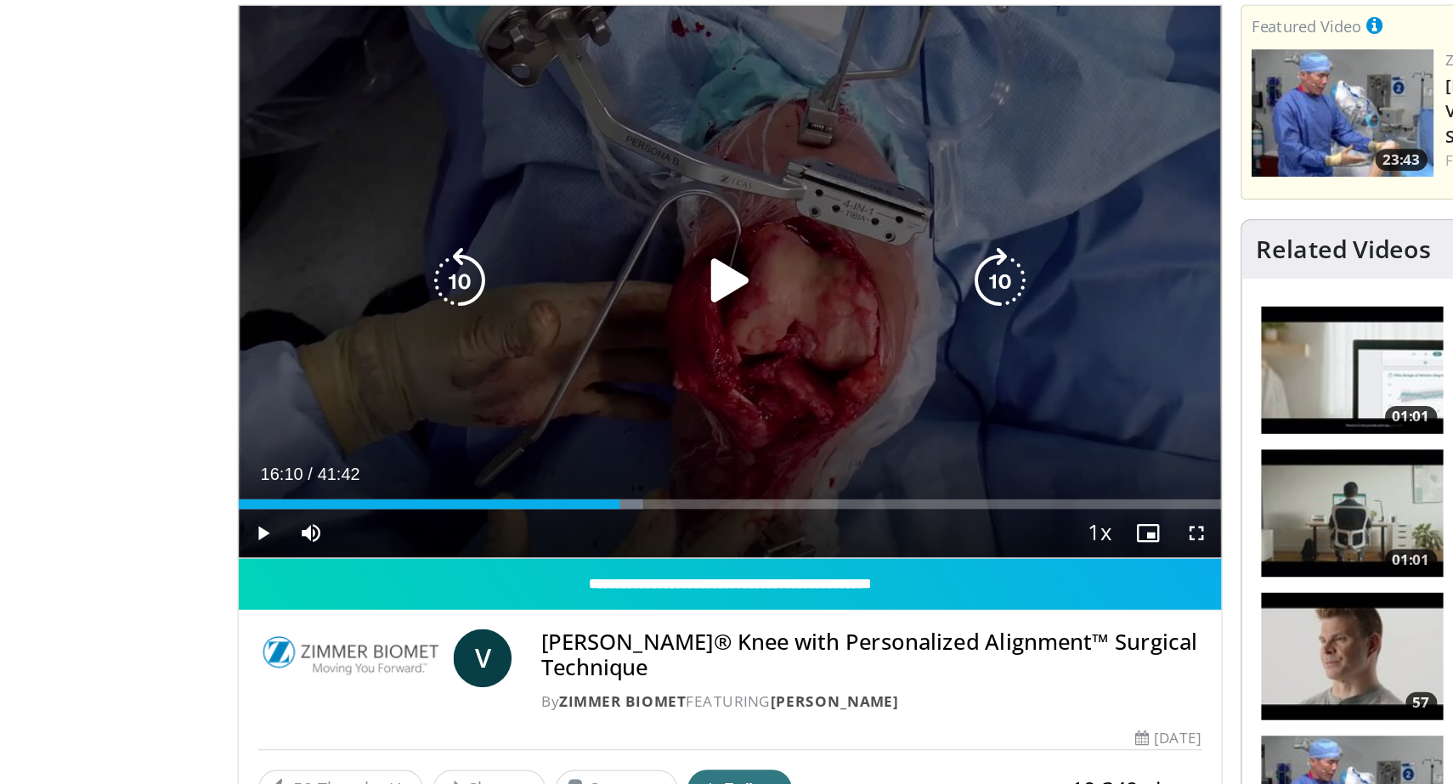
click at [545, 437] on div "10 seconds Tap to unmute" at bounding box center [544, 365] width 688 height 387
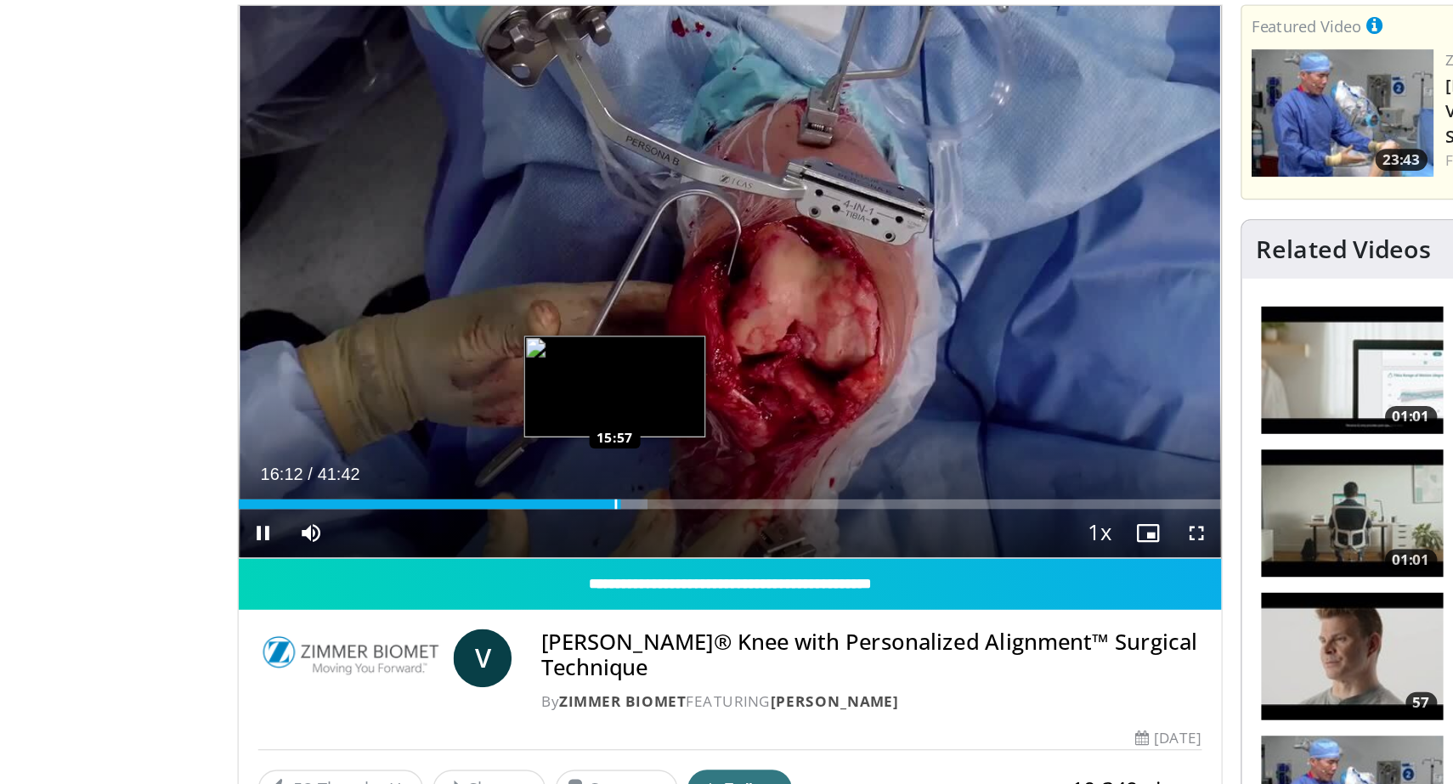
click at [464, 520] on div "Progress Bar" at bounding box center [465, 521] width 2 height 7
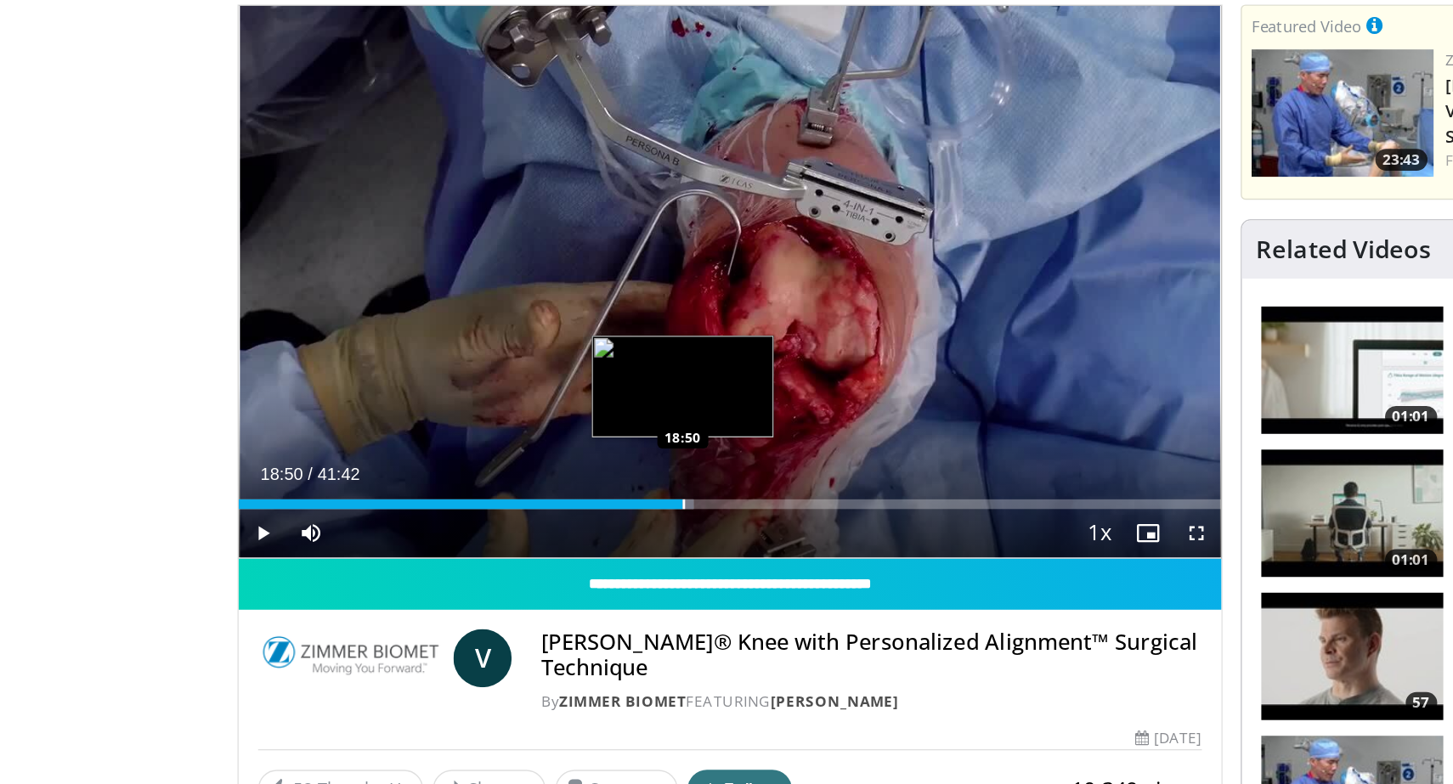
click at [511, 522] on div "Progress Bar" at bounding box center [512, 521] width 2 height 7
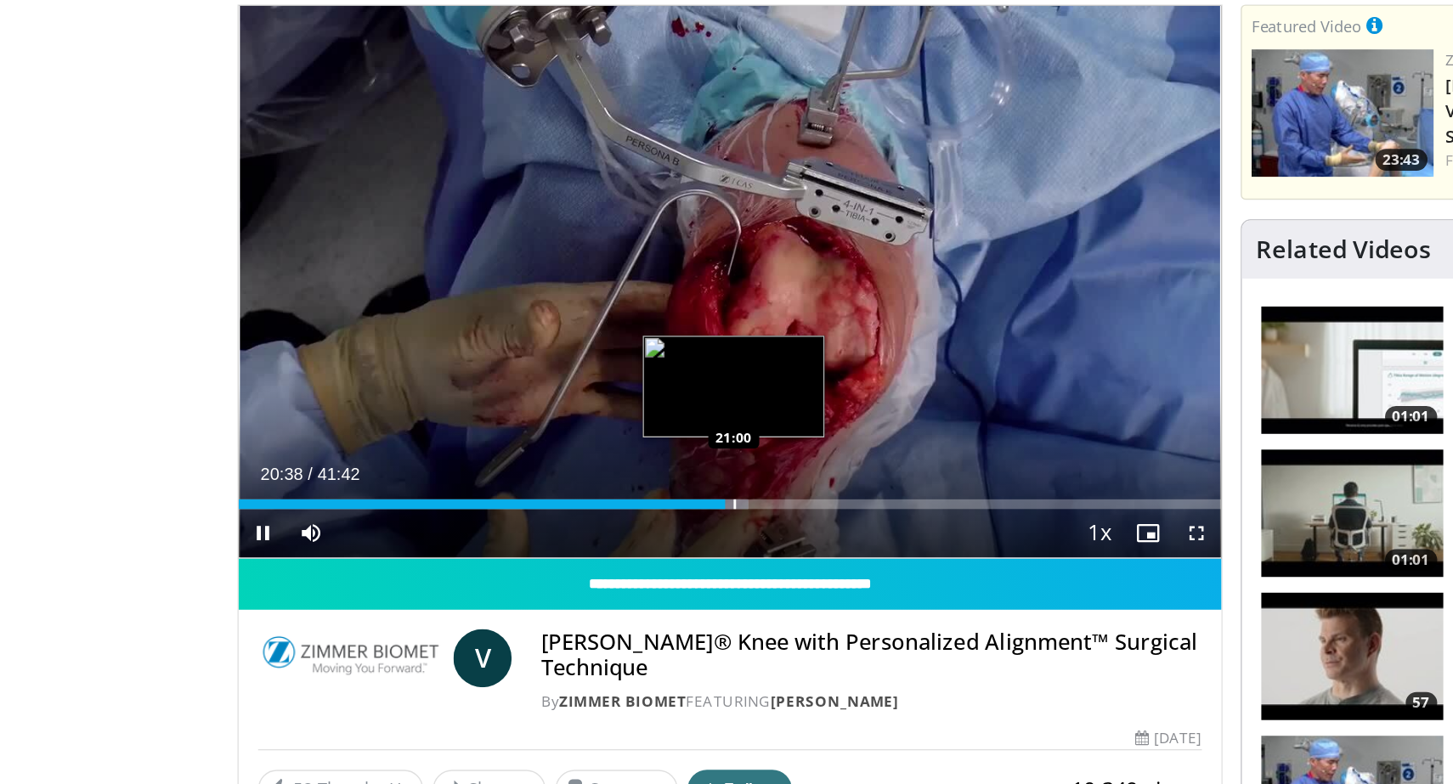
click at [547, 520] on div "Progress Bar" at bounding box center [548, 521] width 2 height 7
click at [551, 520] on div "Progress Bar" at bounding box center [552, 521] width 2 height 7
click at [561, 520] on div "Progress Bar" at bounding box center [562, 521] width 2 height 7
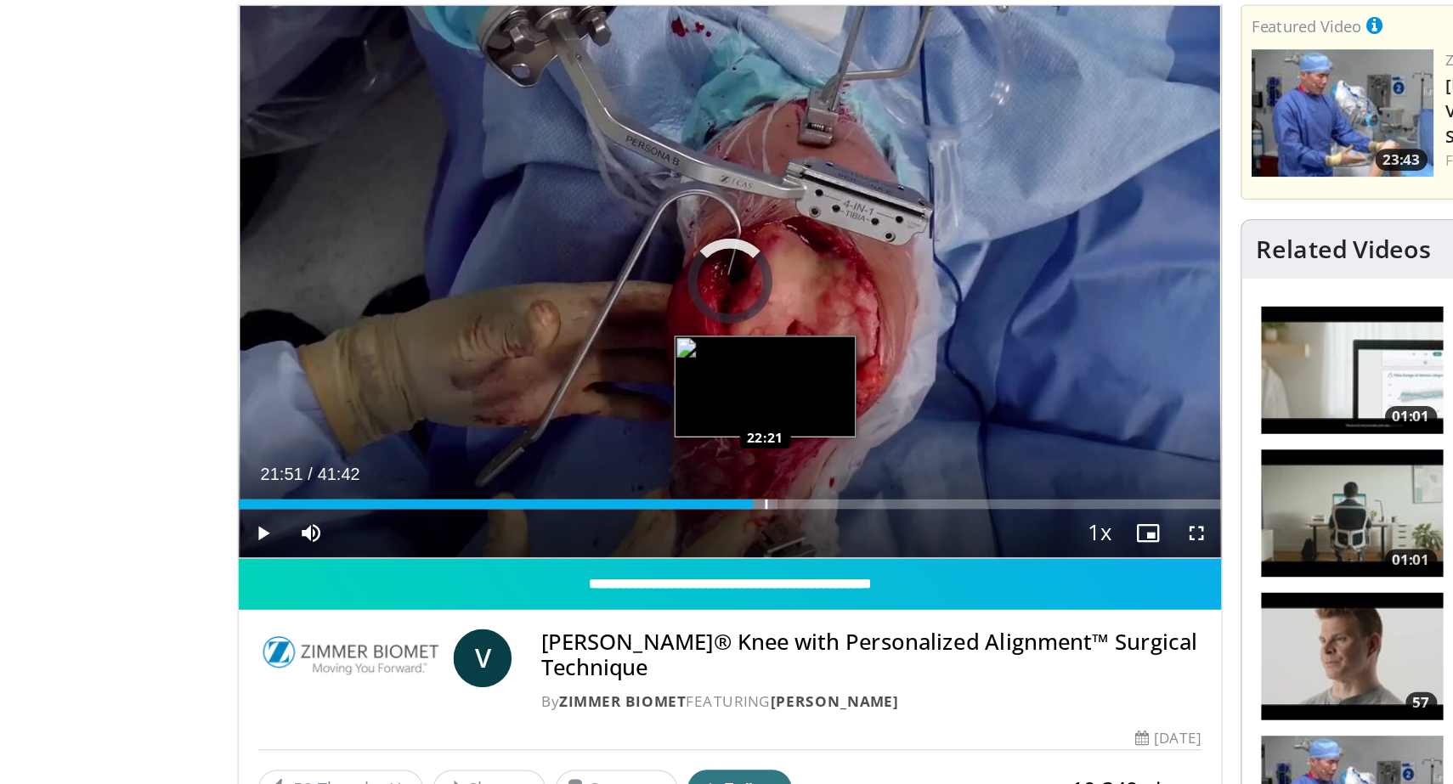
click at [569, 520] on div "Progress Bar" at bounding box center [570, 521] width 2 height 7
click at [573, 521] on div "Progress Bar" at bounding box center [574, 521] width 2 height 7
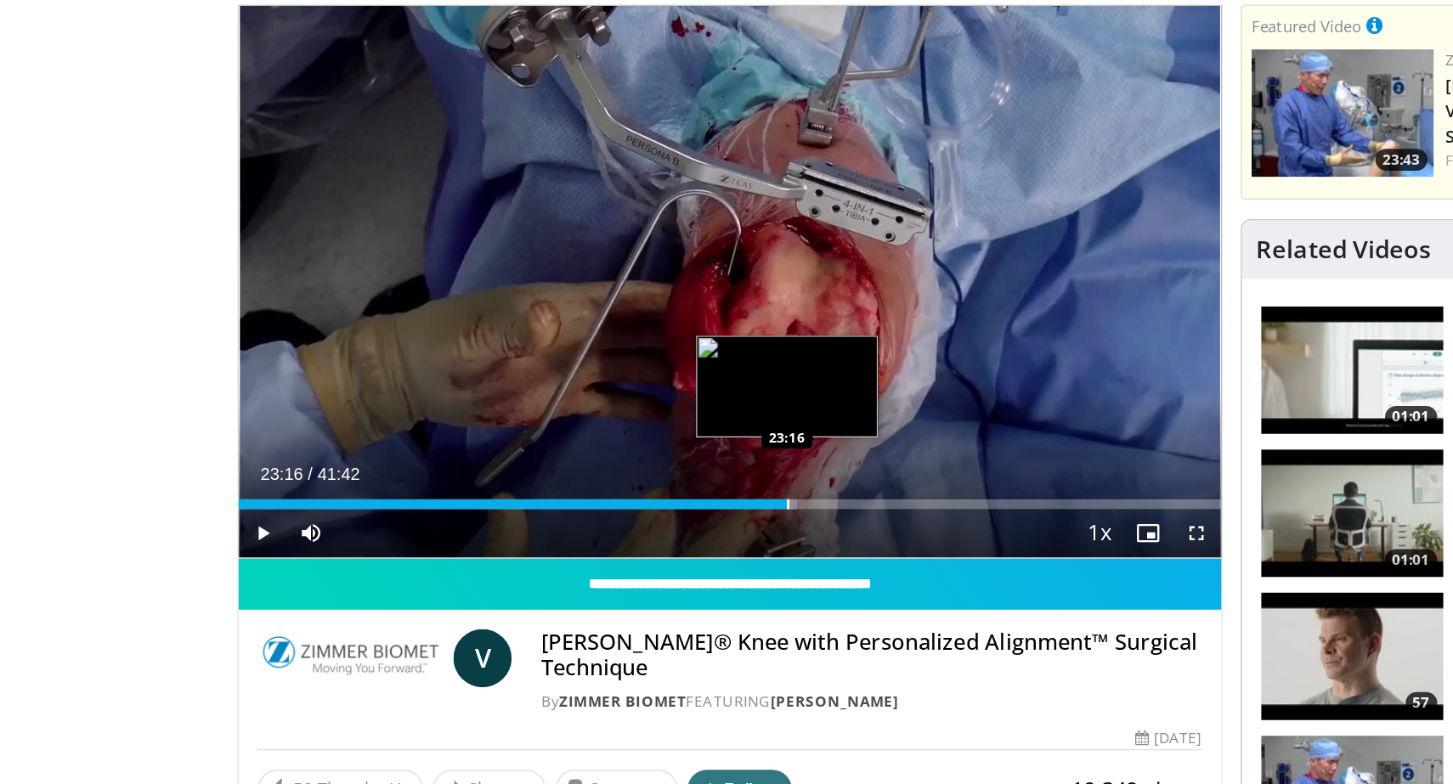
click at [584, 522] on div "Progress Bar" at bounding box center [585, 521] width 2 height 7
click at [590, 522] on div "Progress Bar" at bounding box center [591, 521] width 2 height 7
click at [596, 523] on div "Progress Bar" at bounding box center [597, 521] width 2 height 7
click at [601, 523] on div "Progress Bar" at bounding box center [602, 521] width 2 height 7
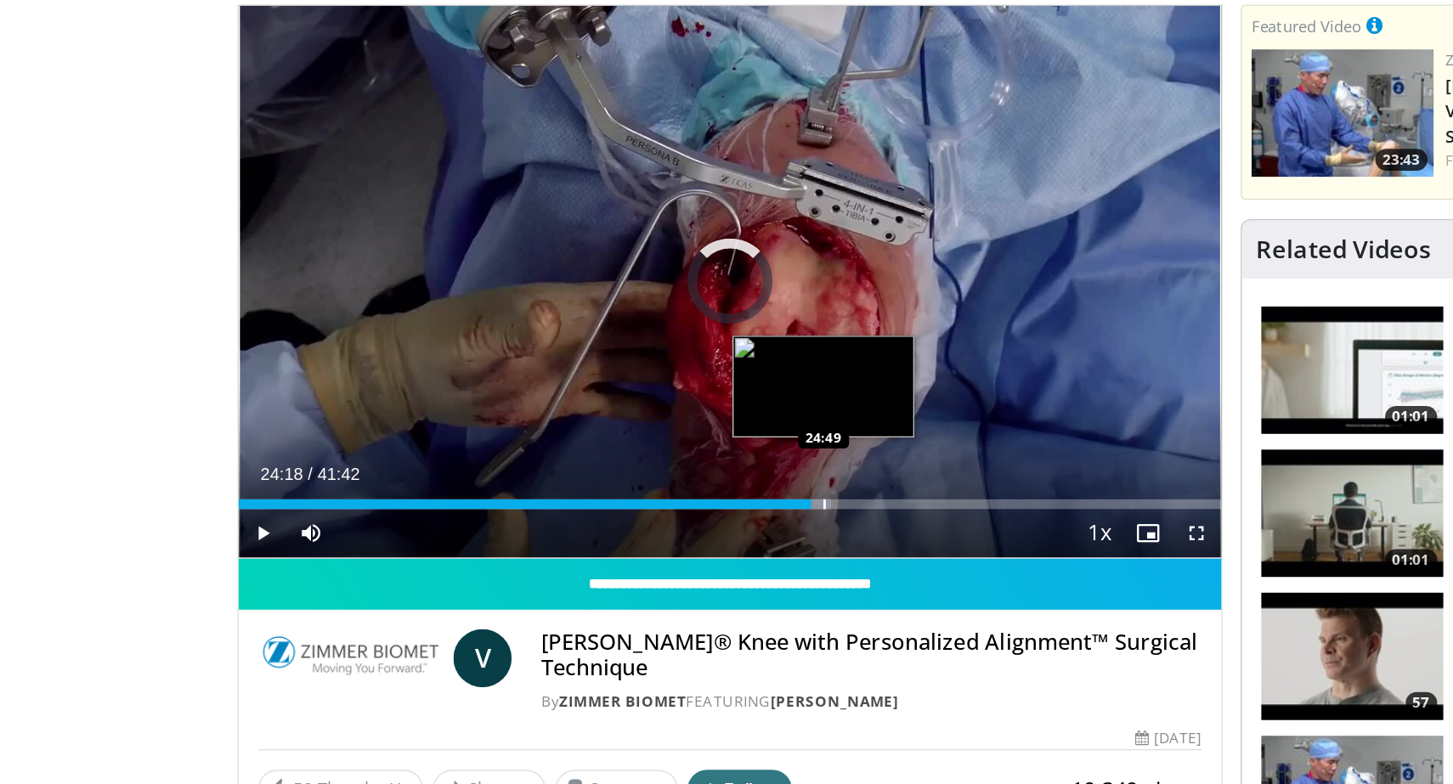
click at [610, 523] on div "Progress Bar" at bounding box center [611, 521] width 2 height 7
click at [622, 523] on div "Loaded : 61.99% 25:35 25:35" at bounding box center [544, 521] width 688 height 7
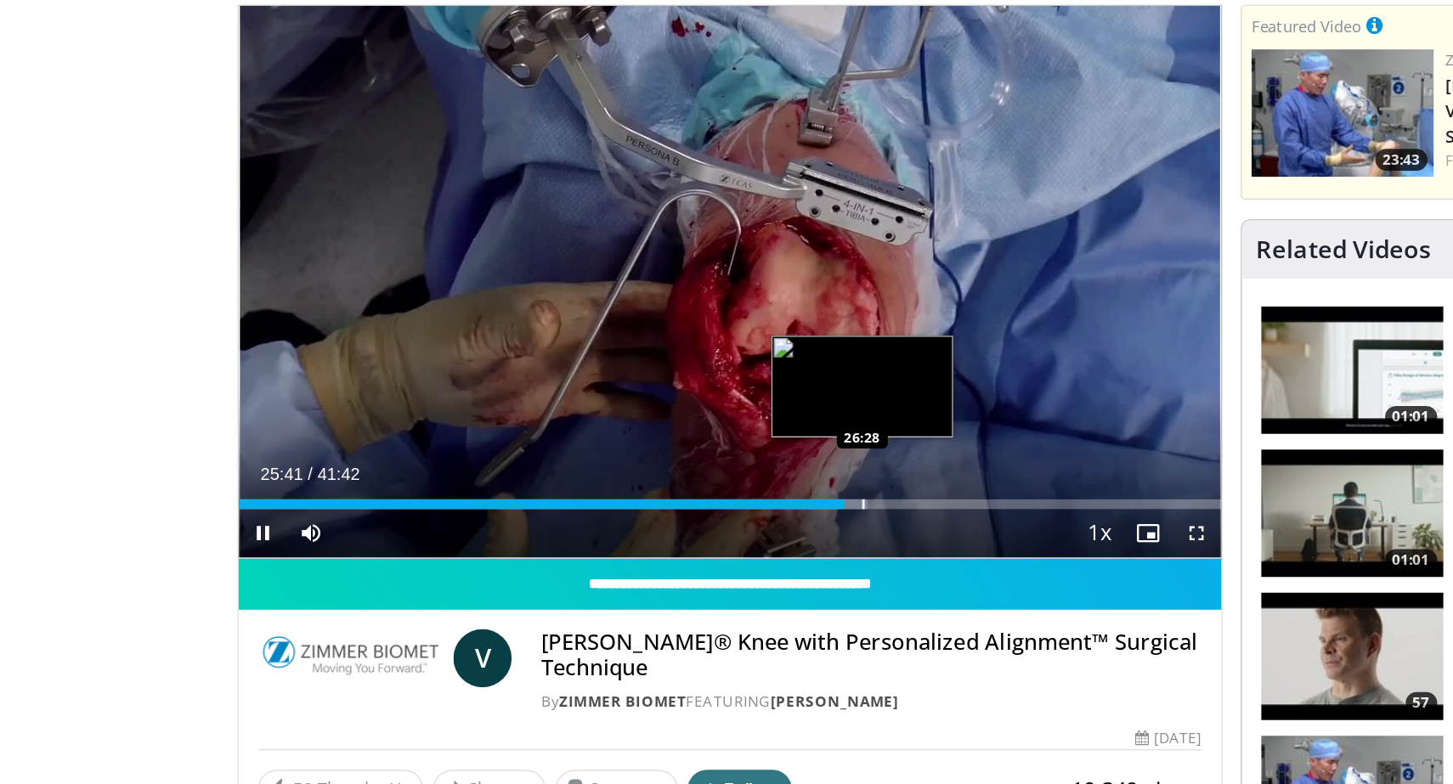
click at [637, 517] on div "Loaded : 63.99% 25:41 26:28" at bounding box center [544, 517] width 688 height 16
click at [646, 522] on div "Loaded : 66.19% 26:34 27:05" at bounding box center [544, 521] width 688 height 7
click at [661, 524] on div "Progress Bar" at bounding box center [662, 521] width 2 height 7
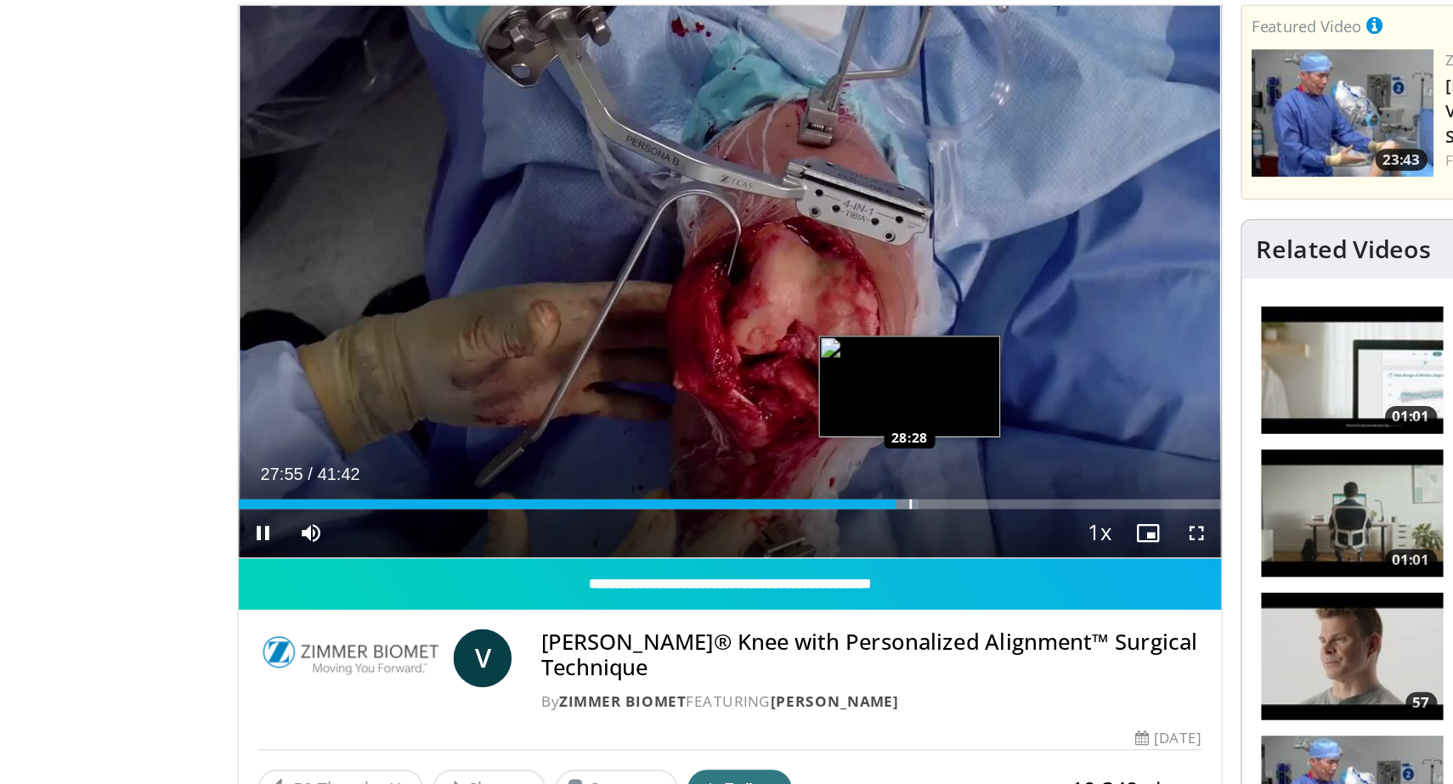
click at [670, 522] on div "Progress Bar" at bounding box center [671, 521] width 2 height 7
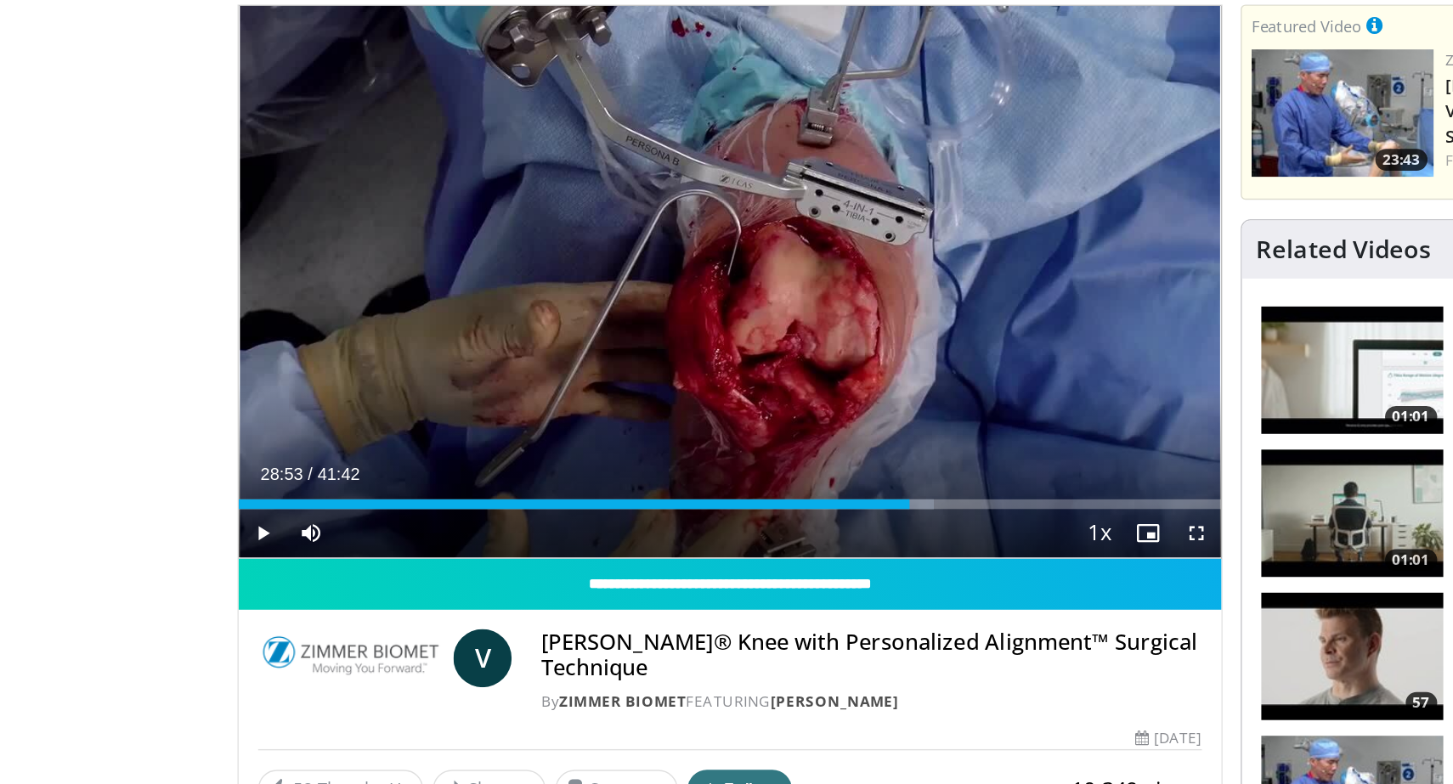
click at [677, 522] on div "Progress Bar" at bounding box center [678, 521] width 2 height 7
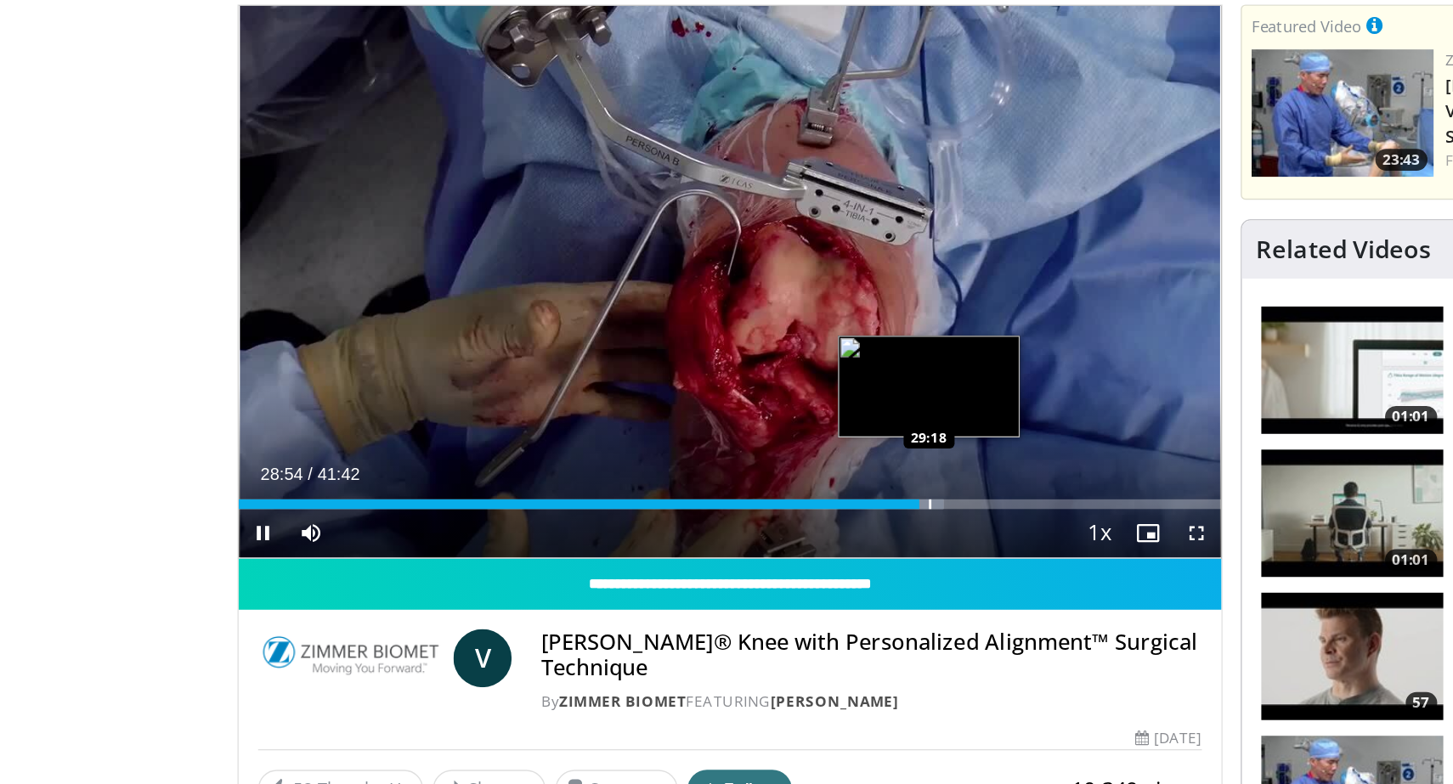
click at [684, 522] on div "Progress Bar" at bounding box center [685, 521] width 2 height 7
click at [693, 522] on div "Progress Bar" at bounding box center [694, 521] width 2 height 7
click at [700, 522] on div "Progress Bar" at bounding box center [701, 521] width 2 height 7
click at [707, 522] on div "Progress Bar" at bounding box center [708, 521] width 2 height 7
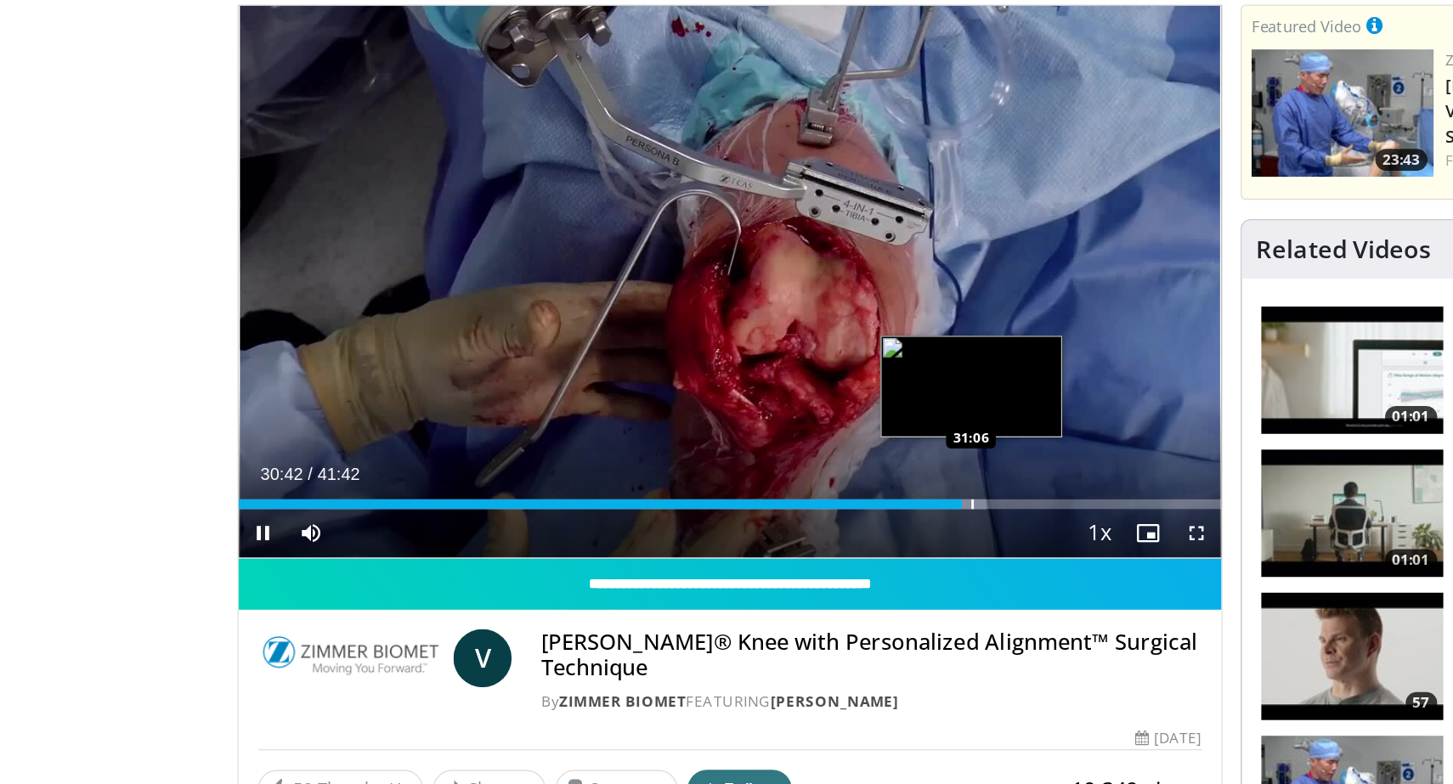
click at [714, 522] on div "Progress Bar" at bounding box center [715, 521] width 2 height 7
click at [723, 522] on div "Progress Bar" at bounding box center [724, 521] width 2 height 7
click at [734, 522] on div "Progress Bar" at bounding box center [735, 521] width 2 height 7
click at [742, 522] on div "Progress Bar" at bounding box center [743, 521] width 2 height 7
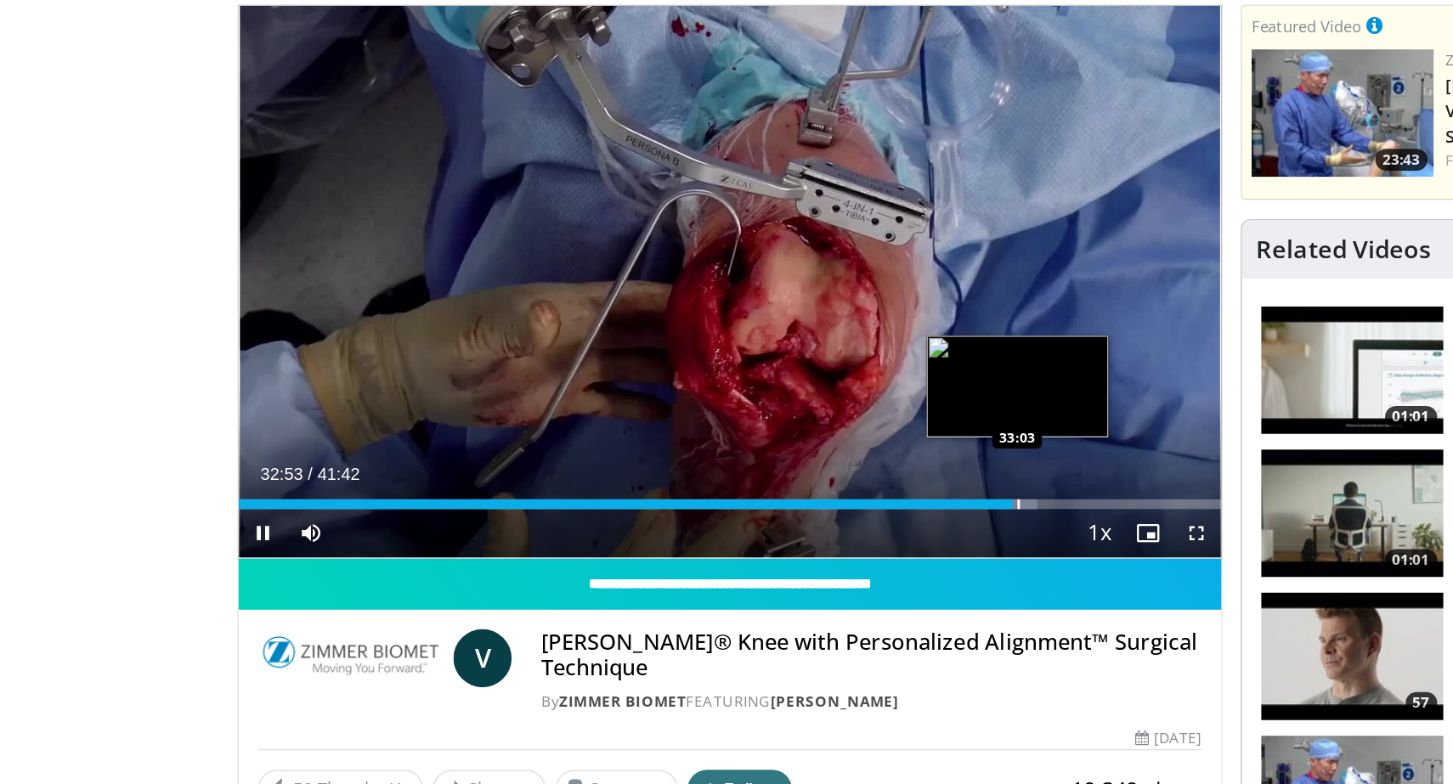
click at [746, 522] on div "Progress Bar" at bounding box center [747, 521] width 2 height 7
click at [753, 522] on div "Progress Bar" at bounding box center [750, 521] width 27 height 7
click at [763, 522] on div "Progress Bar" at bounding box center [764, 521] width 2 height 7
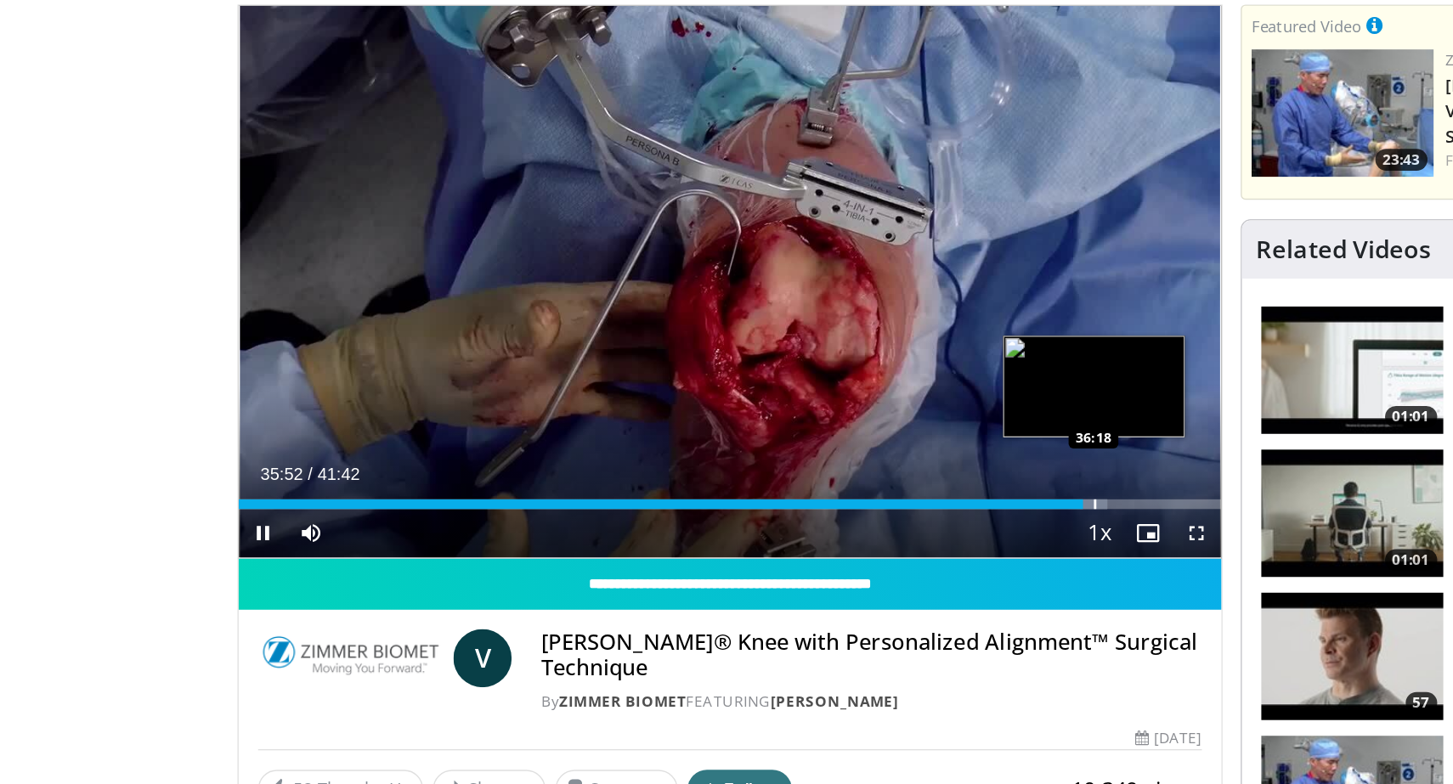
click at [799, 518] on div "Progress Bar" at bounding box center [800, 521] width 2 height 7
click at [819, 521] on div "Progress Bar" at bounding box center [820, 521] width 2 height 7
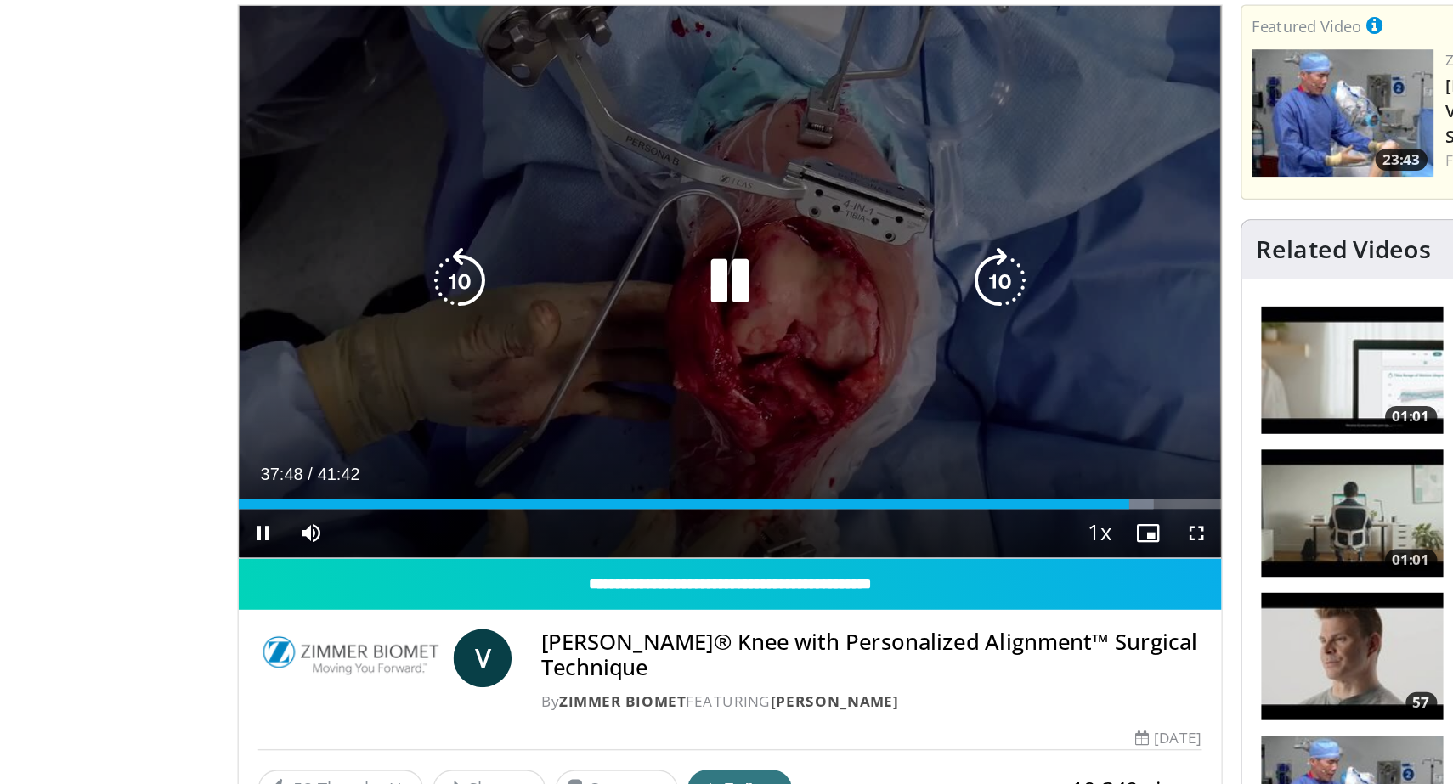
click at [0, 0] on div "Progress Bar" at bounding box center [0, 0] width 0 height 0
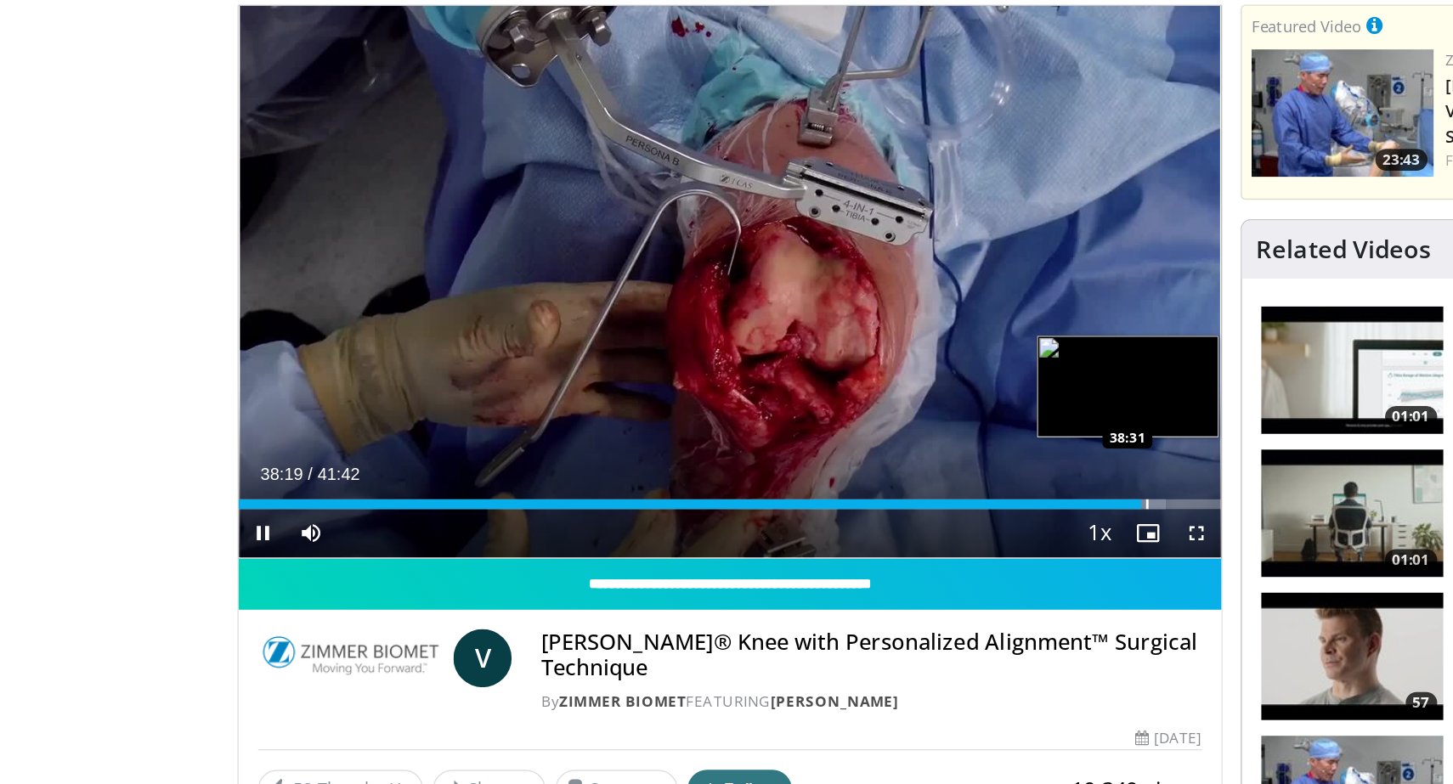
click at [836, 521] on div "Progress Bar" at bounding box center [837, 521] width 2 height 7
click at [842, 521] on div "Progress Bar" at bounding box center [843, 521] width 2 height 7
click at [847, 522] on div "Progress Bar" at bounding box center [848, 521] width 2 height 7
click at [865, 521] on div "Progress Bar" at bounding box center [866, 521] width 2 height 7
click at [872, 523] on div "Progress Bar" at bounding box center [873, 521] width 2 height 7
